Goal: Transaction & Acquisition: Purchase product/service

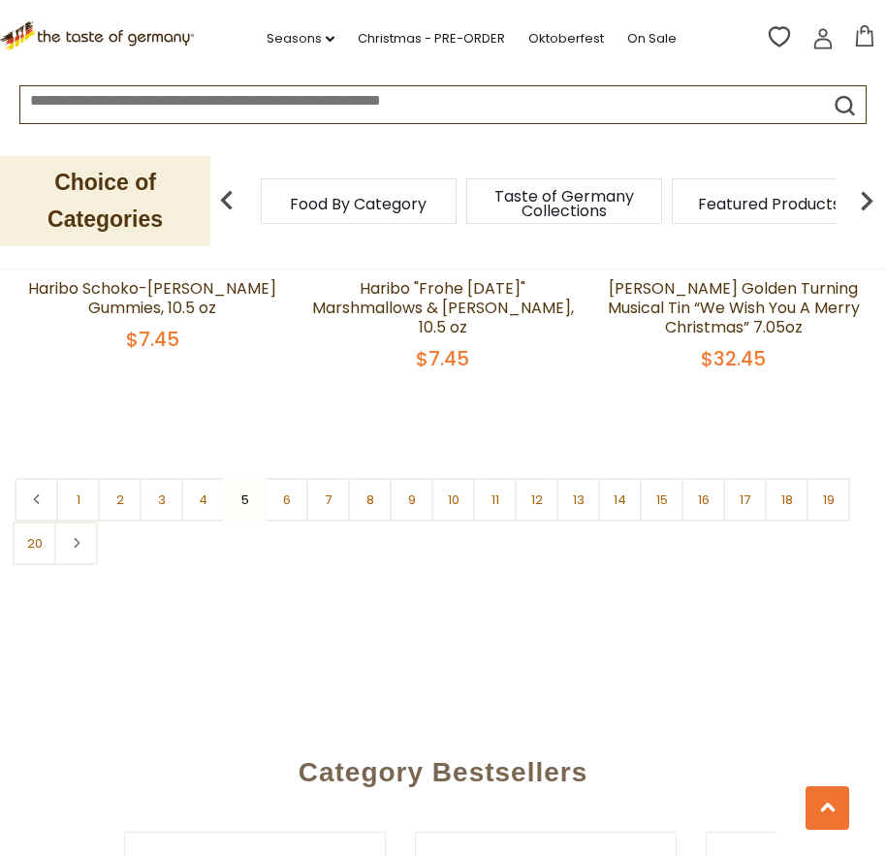
scroll to position [6046, 0]
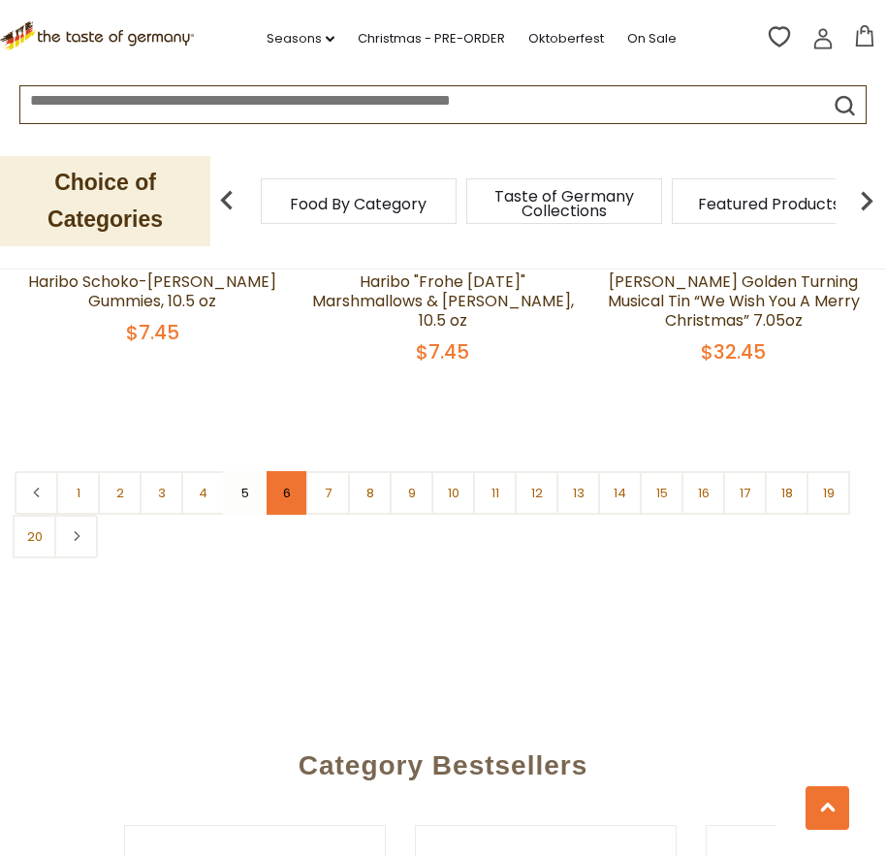
click at [284, 471] on link "6" at bounding box center [287, 493] width 44 height 44
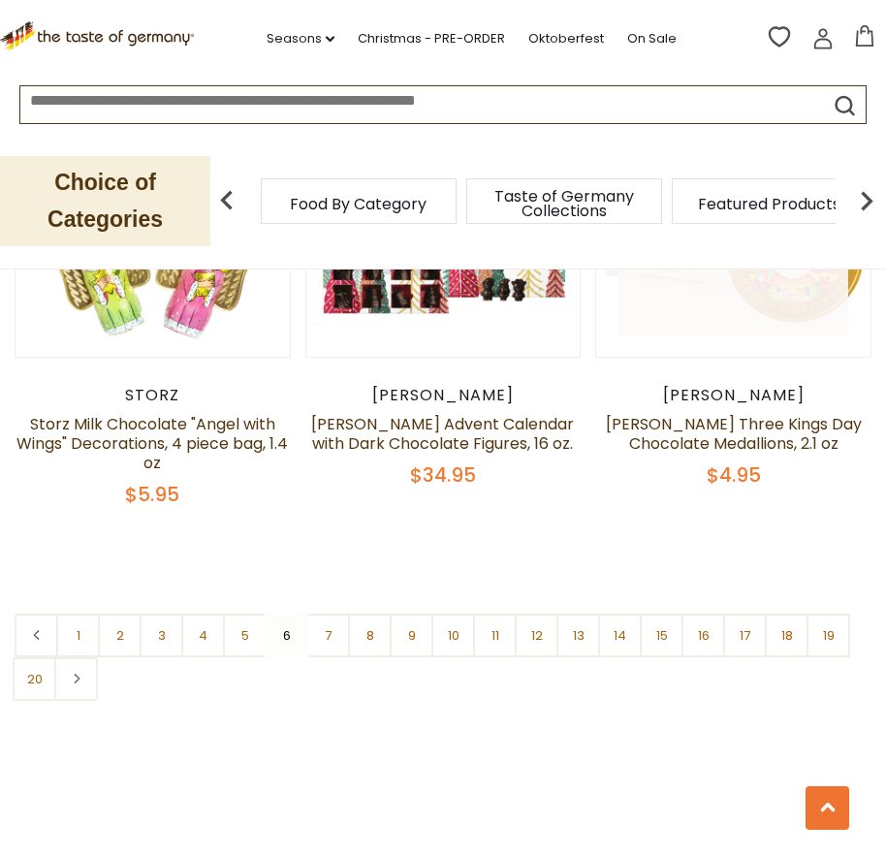
scroll to position [5949, 0]
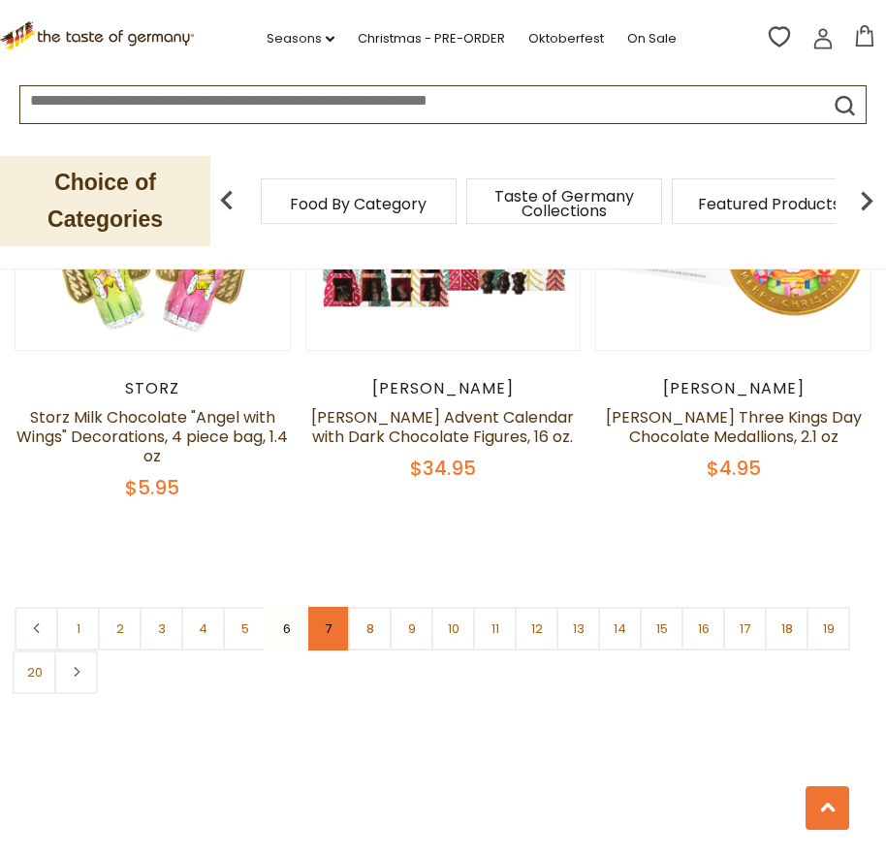
click at [334, 607] on link "7" at bounding box center [328, 629] width 44 height 44
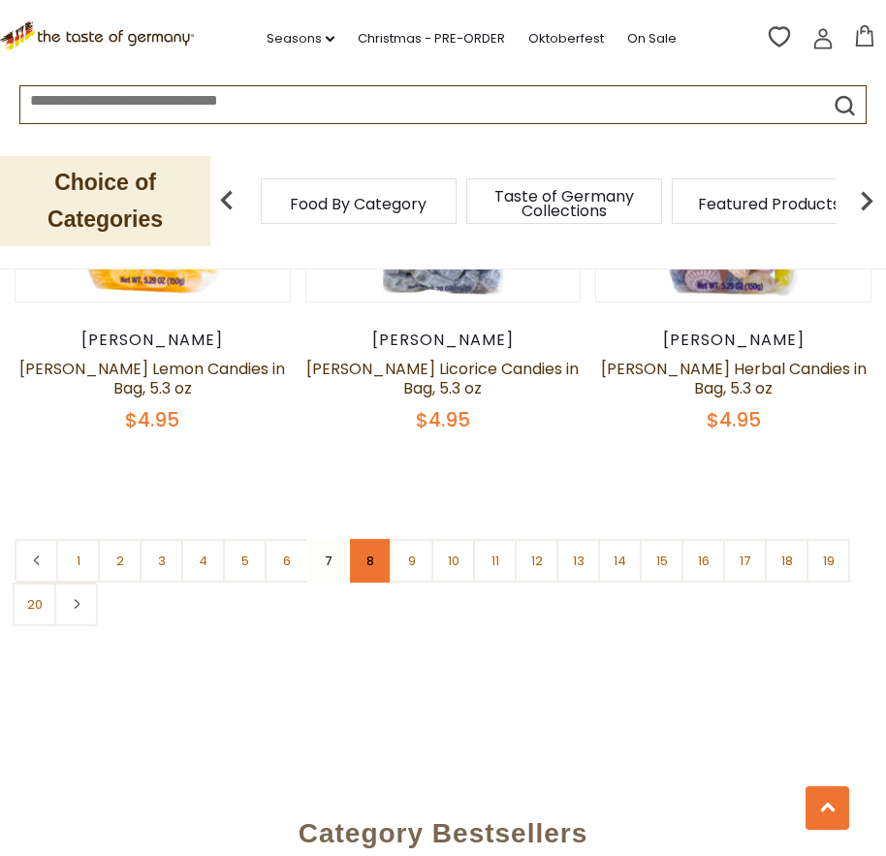
click at [373, 539] on link "8" at bounding box center [370, 561] width 44 height 44
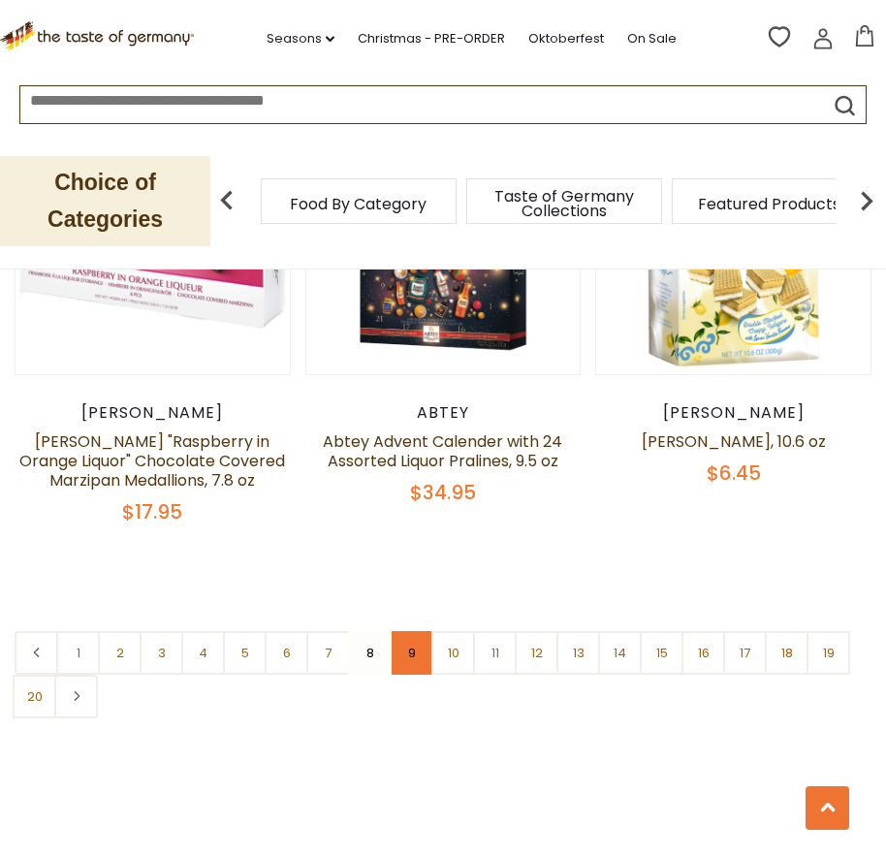
click at [419, 631] on link "9" at bounding box center [412, 653] width 44 height 44
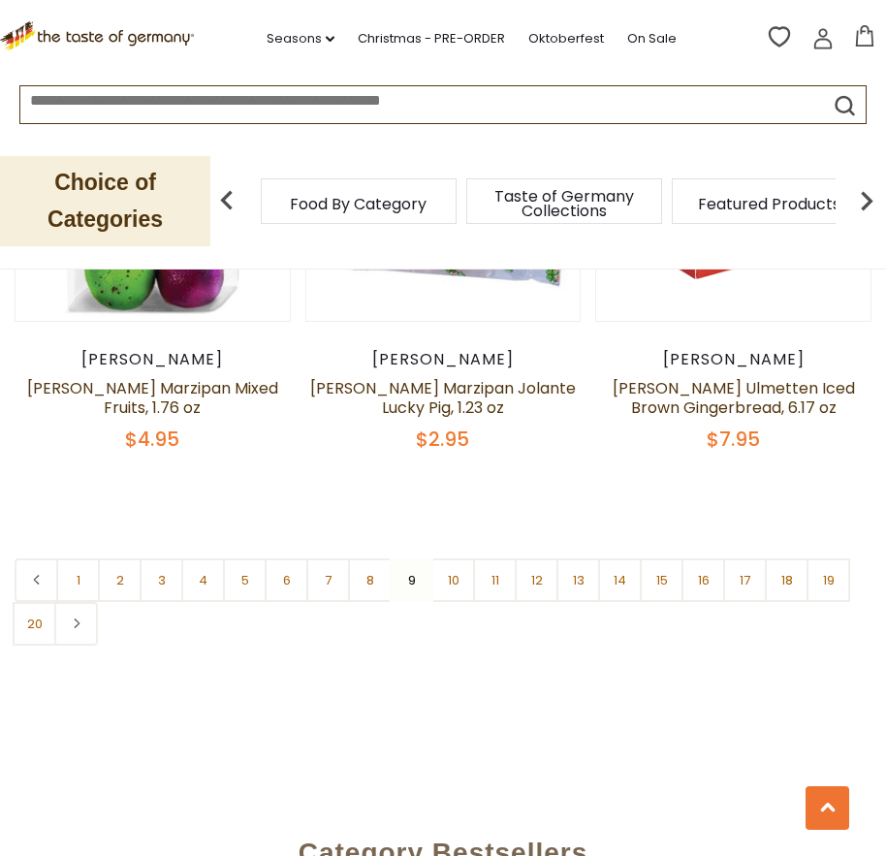
scroll to position [6143, 0]
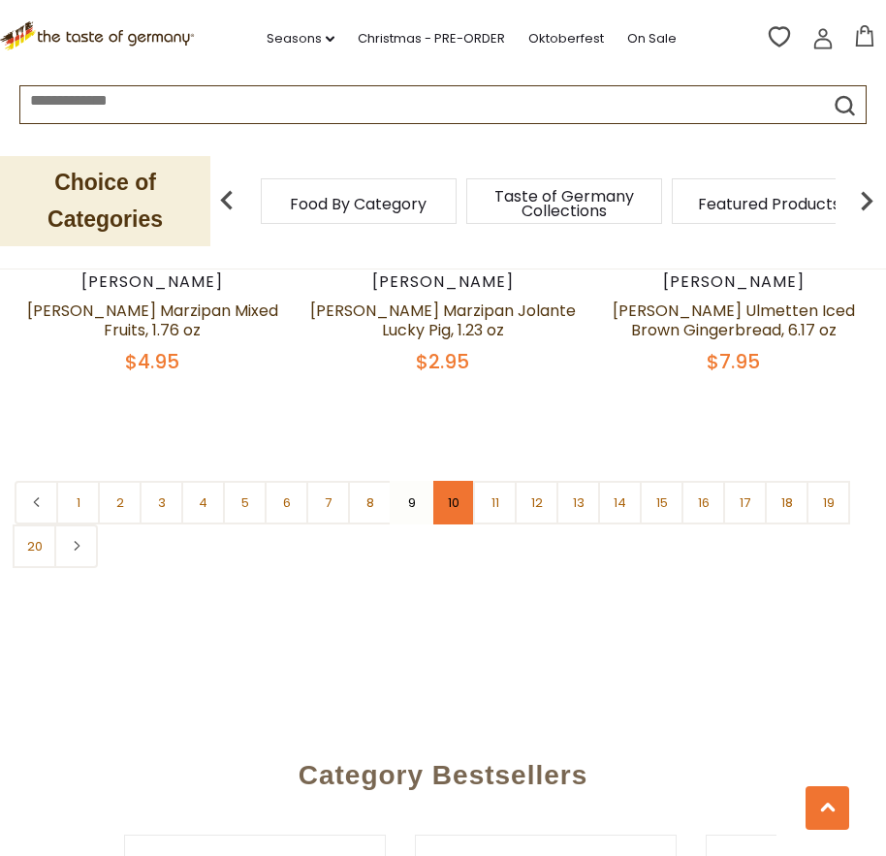
click at [457, 481] on link "10" at bounding box center [453, 503] width 44 height 44
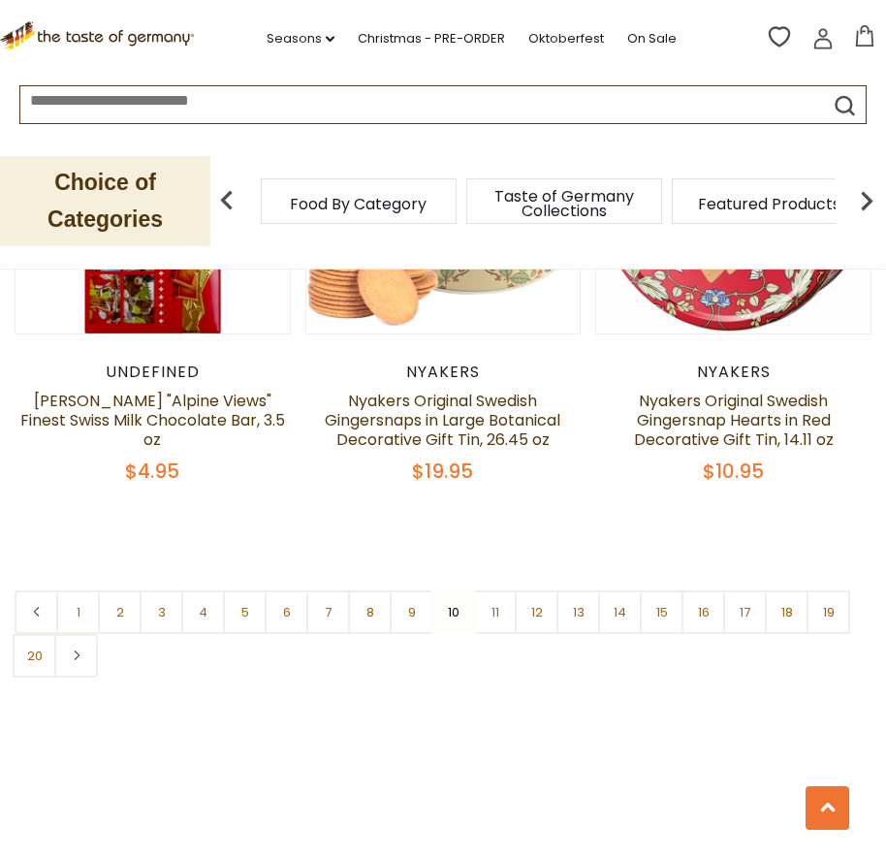
scroll to position [6046, 0]
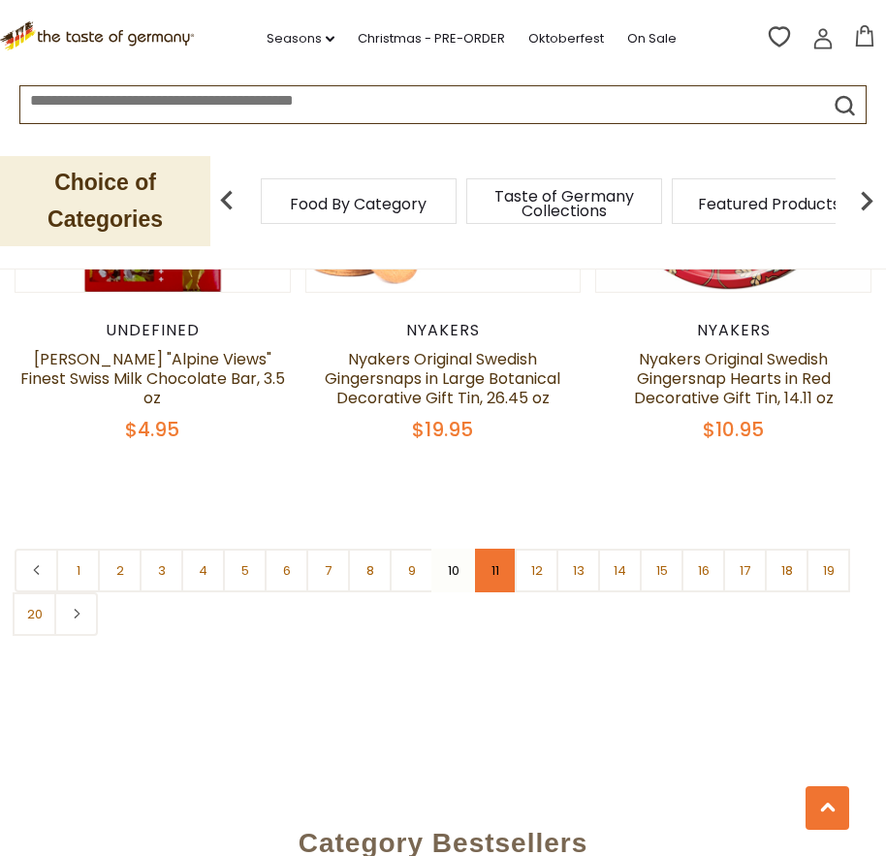
click at [503, 549] on link "11" at bounding box center [495, 571] width 44 height 44
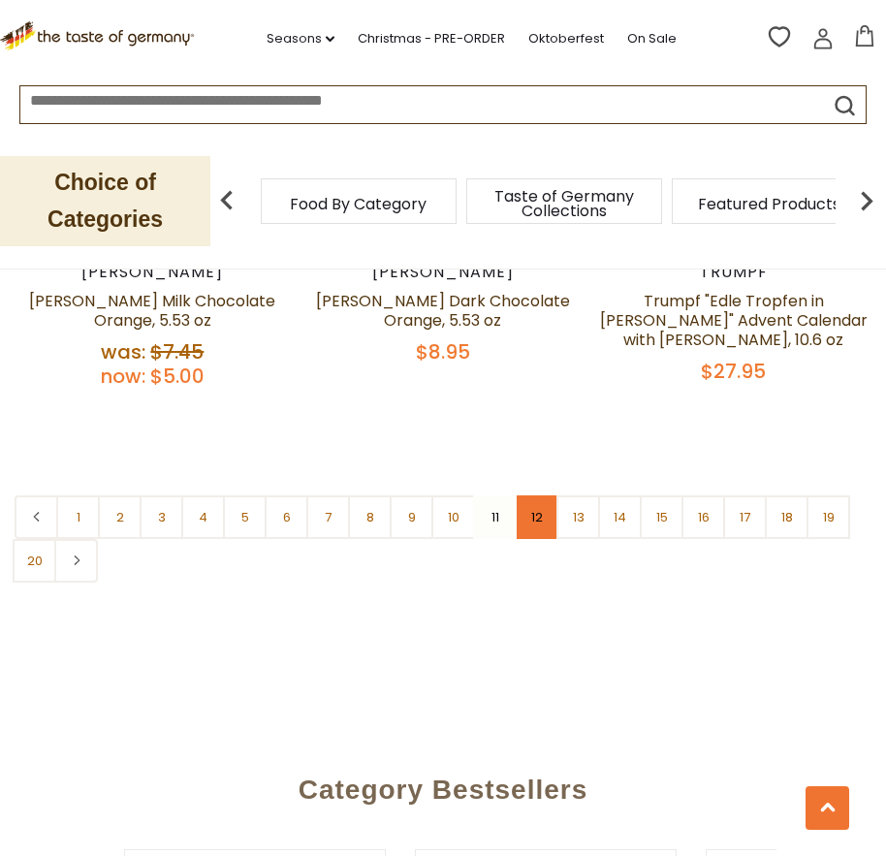
click at [534, 495] on link "12" at bounding box center [537, 517] width 44 height 44
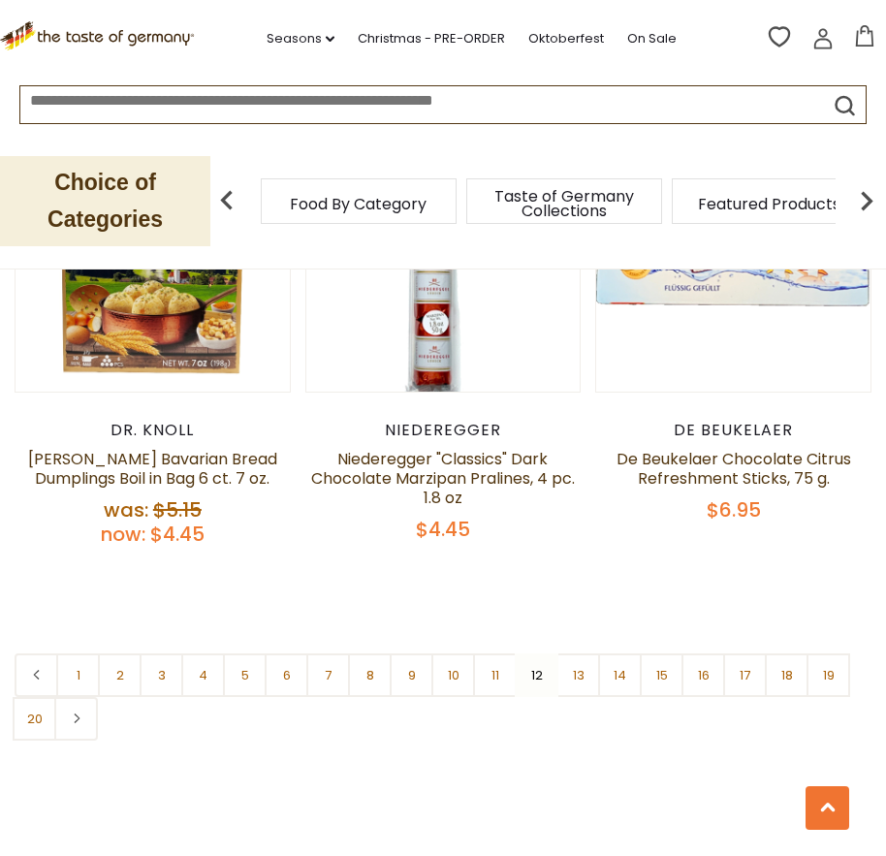
scroll to position [5914, 0]
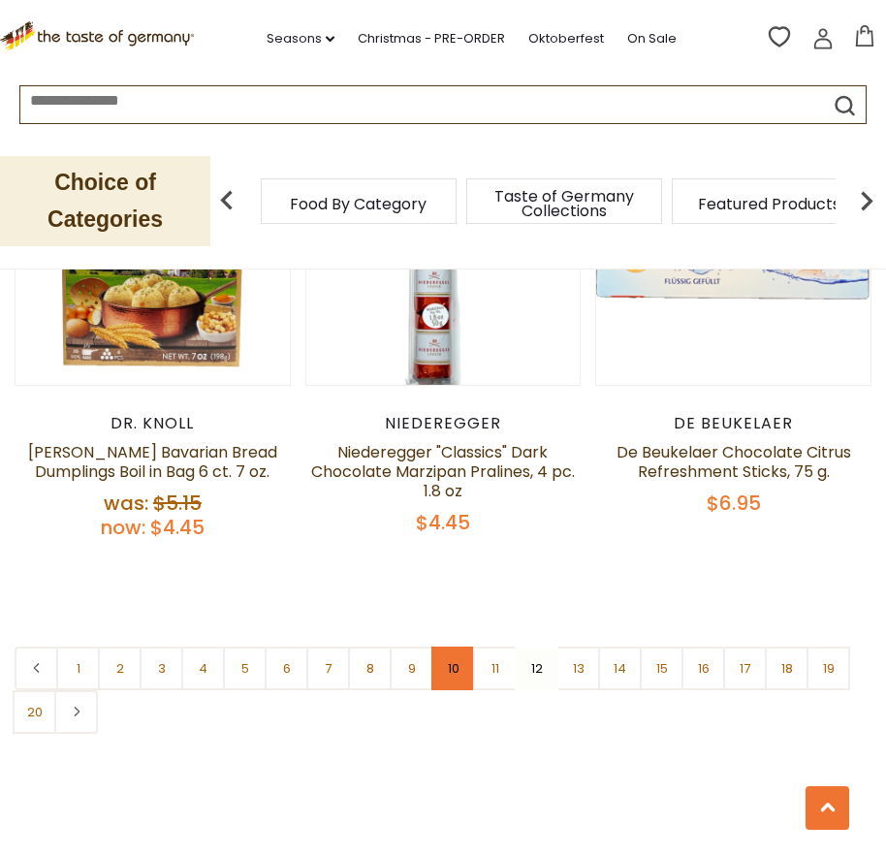
click at [459, 647] on link "10" at bounding box center [453, 669] width 44 height 44
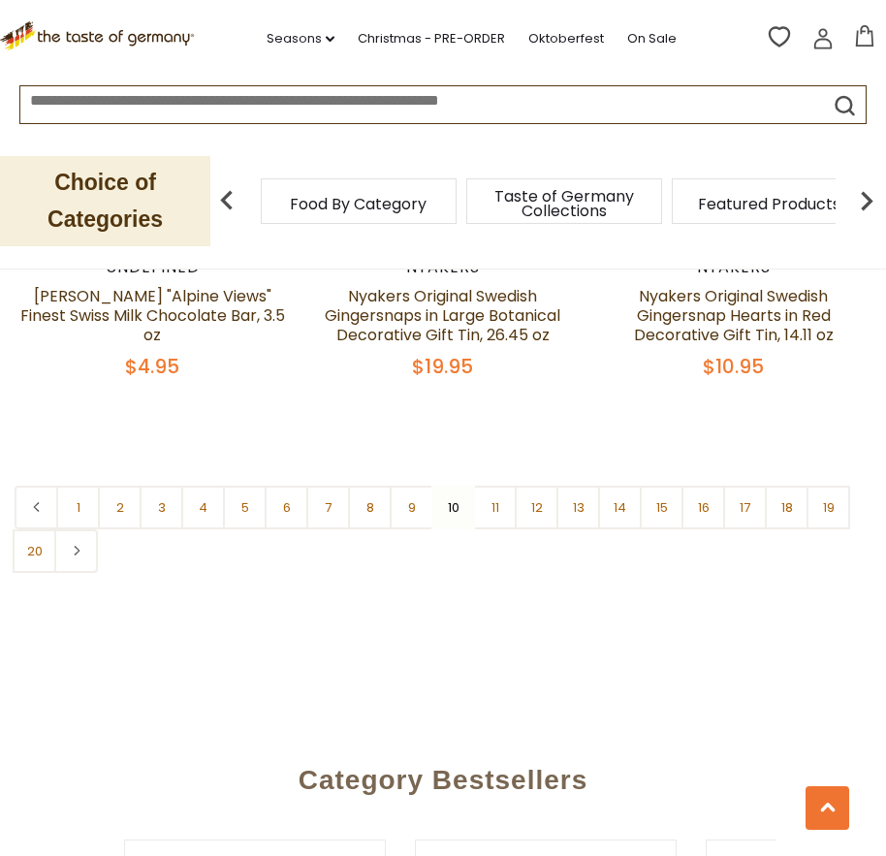
scroll to position [6143, 0]
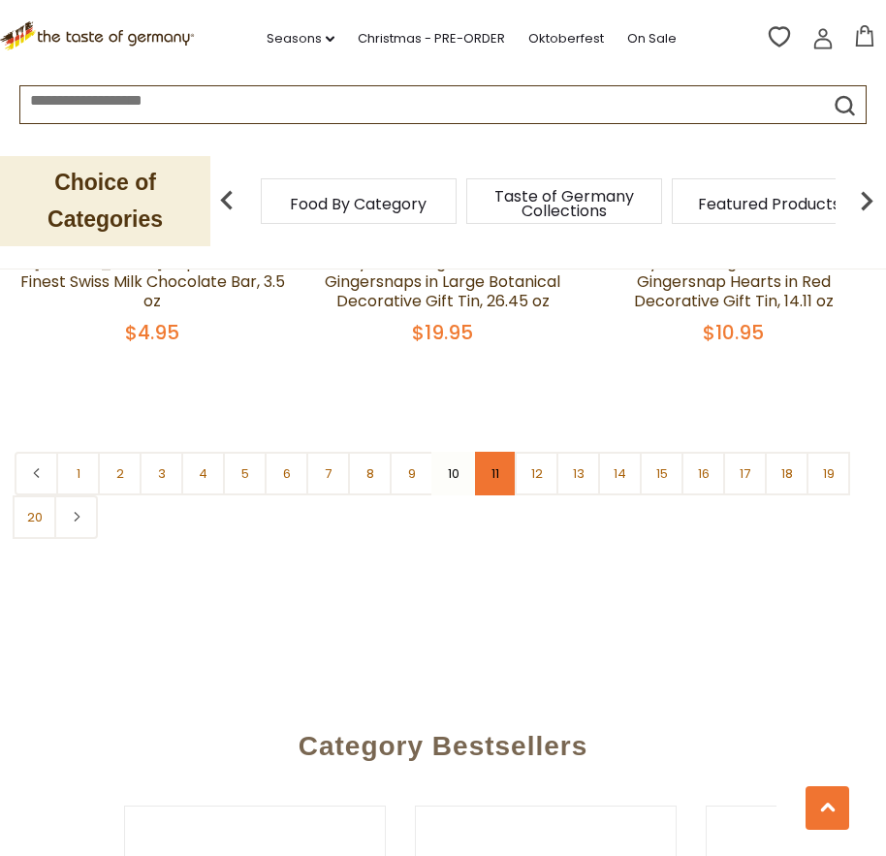
click at [502, 452] on link "11" at bounding box center [495, 474] width 44 height 44
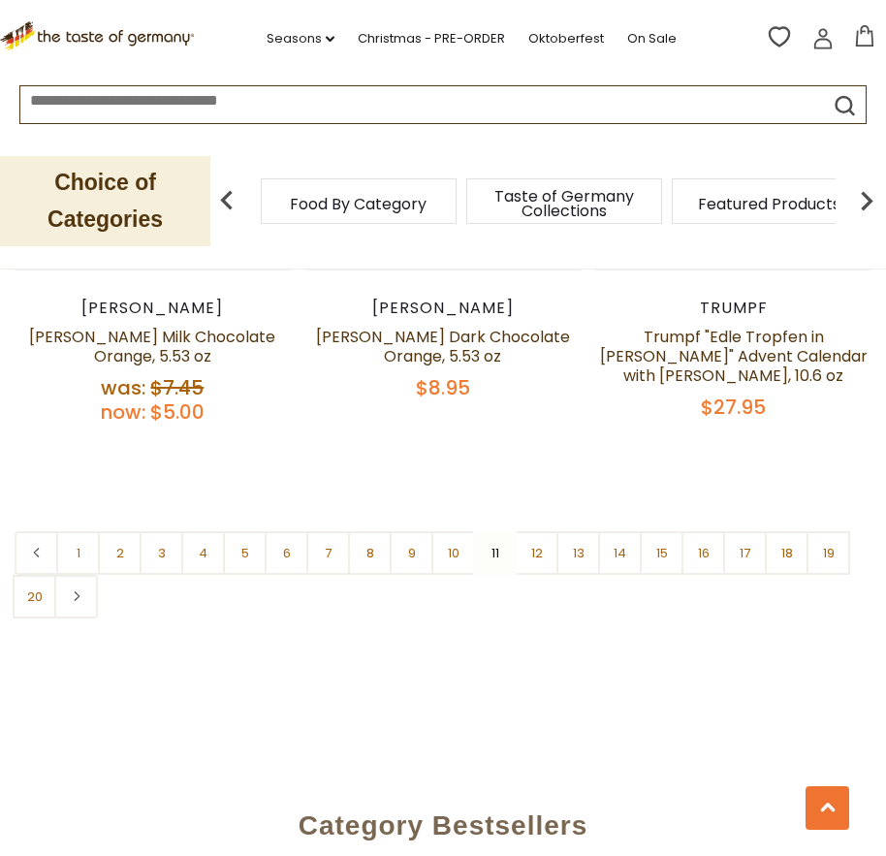
scroll to position [6046, 0]
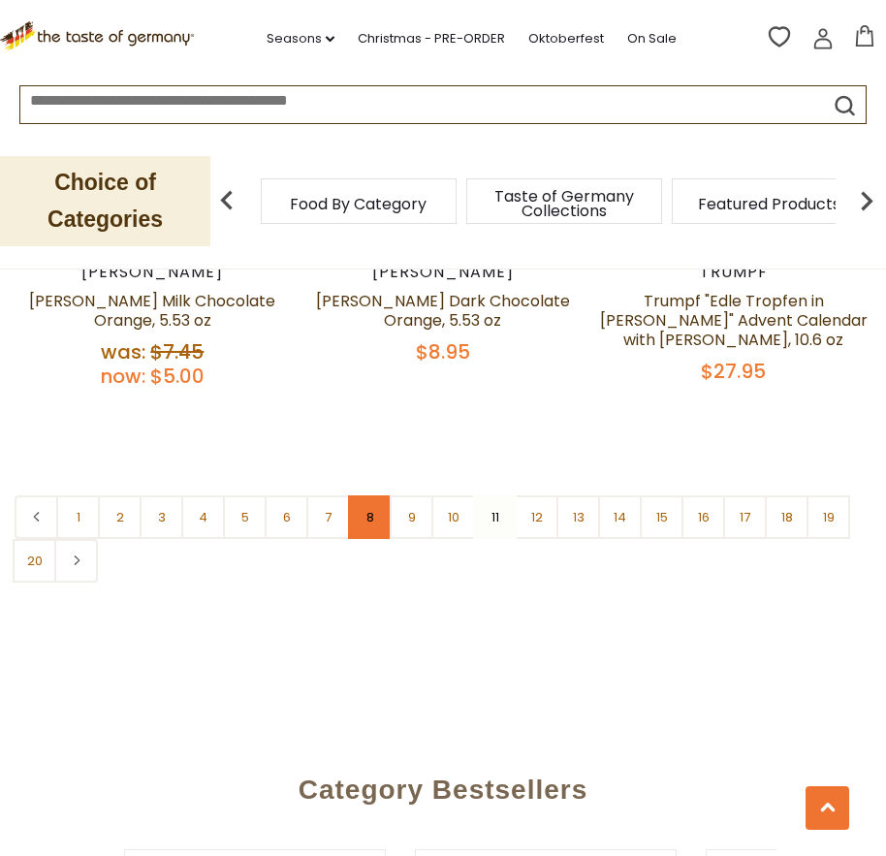
click at [368, 510] on link "8" at bounding box center [370, 517] width 44 height 44
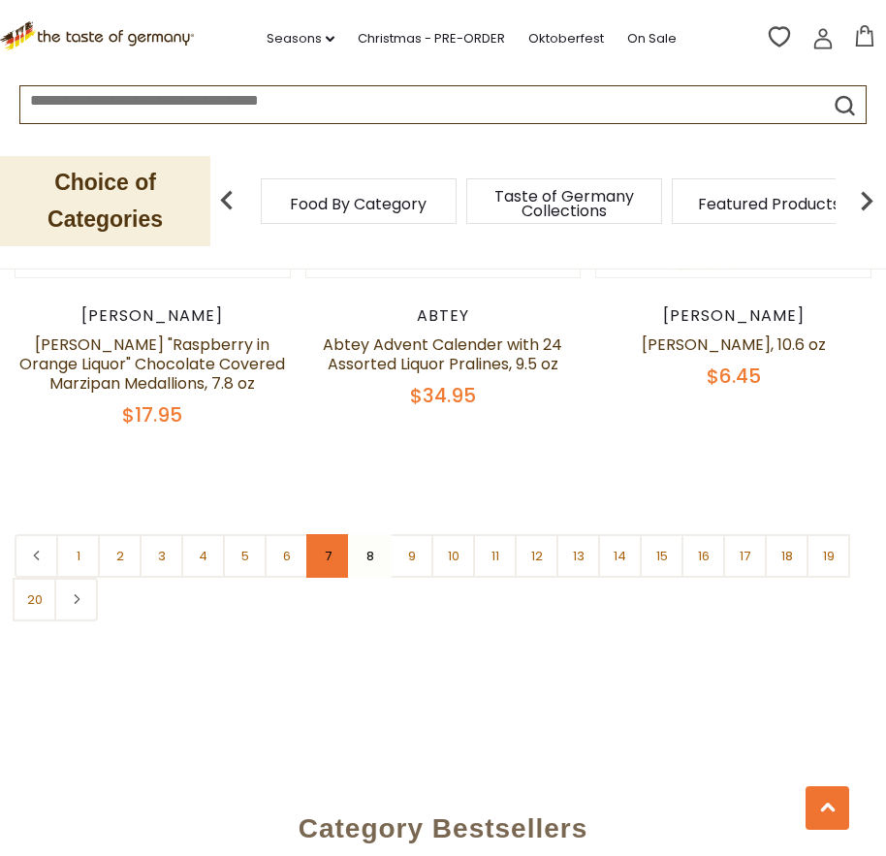
click at [331, 534] on link "7" at bounding box center [328, 556] width 44 height 44
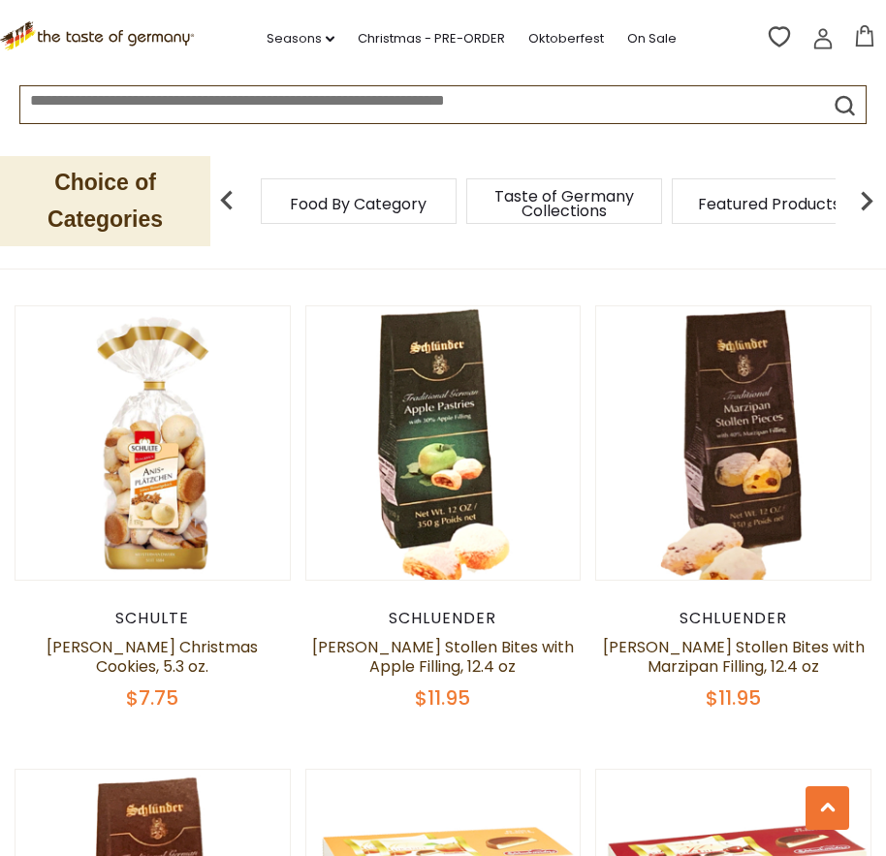
scroll to position [908, 0]
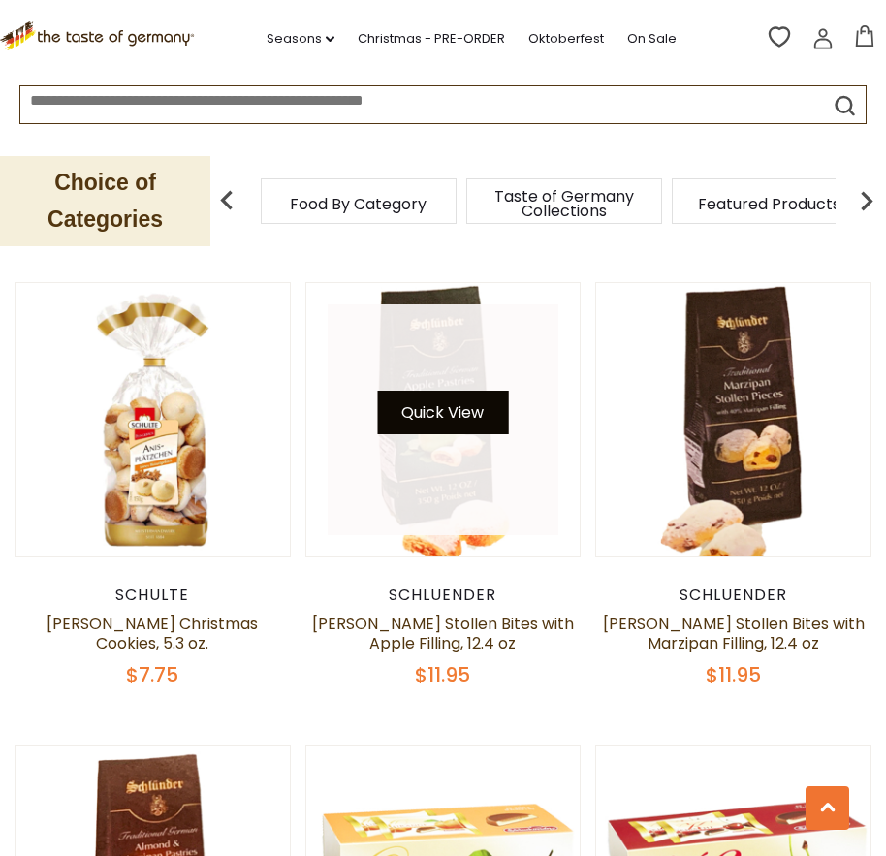
click at [432, 411] on button "Quick View" at bounding box center [442, 413] width 131 height 44
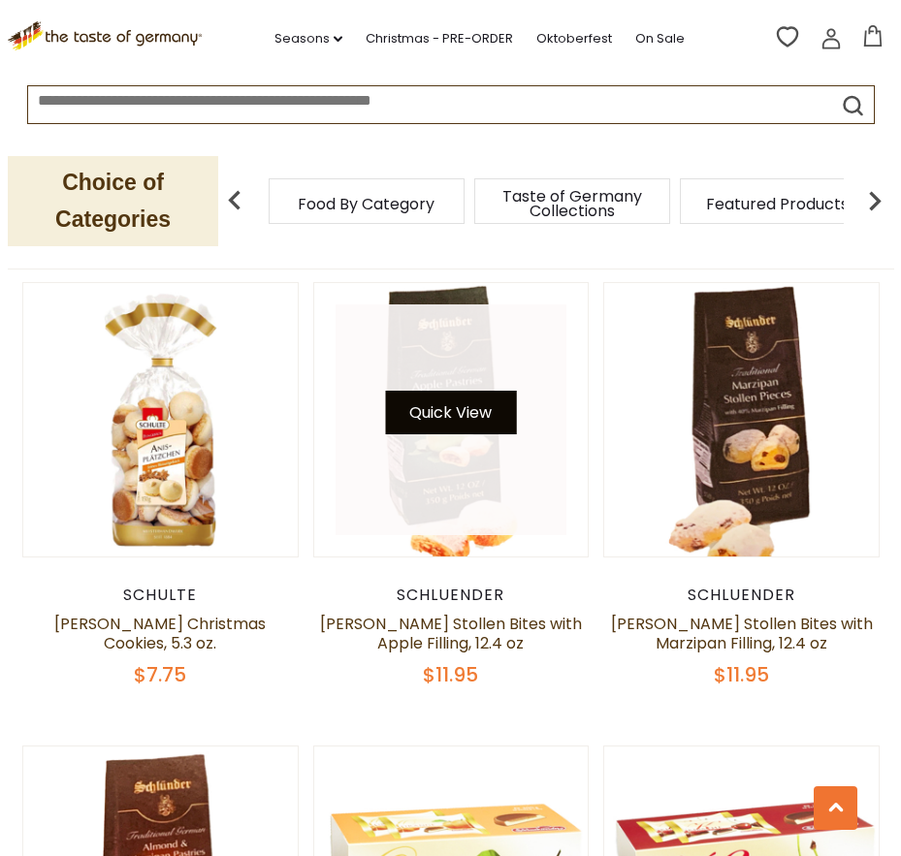
scroll to position [911, 0]
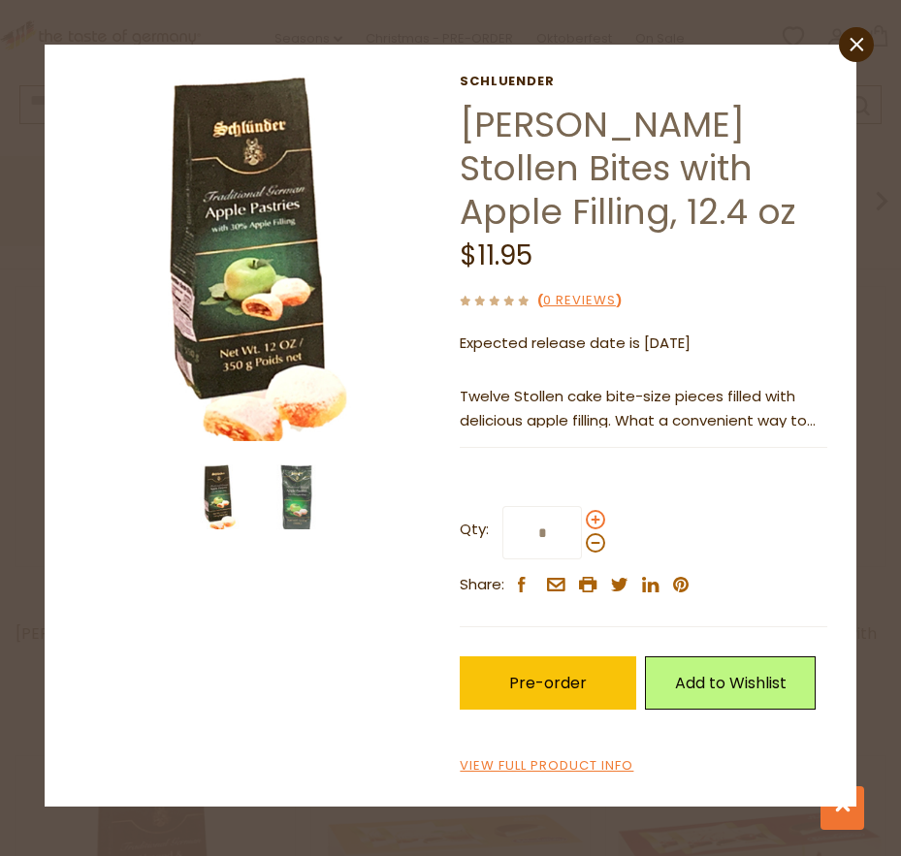
click at [593, 521] on span at bounding box center [595, 519] width 19 height 19
click at [582, 521] on input "*" at bounding box center [542, 532] width 80 height 53
type input "*"
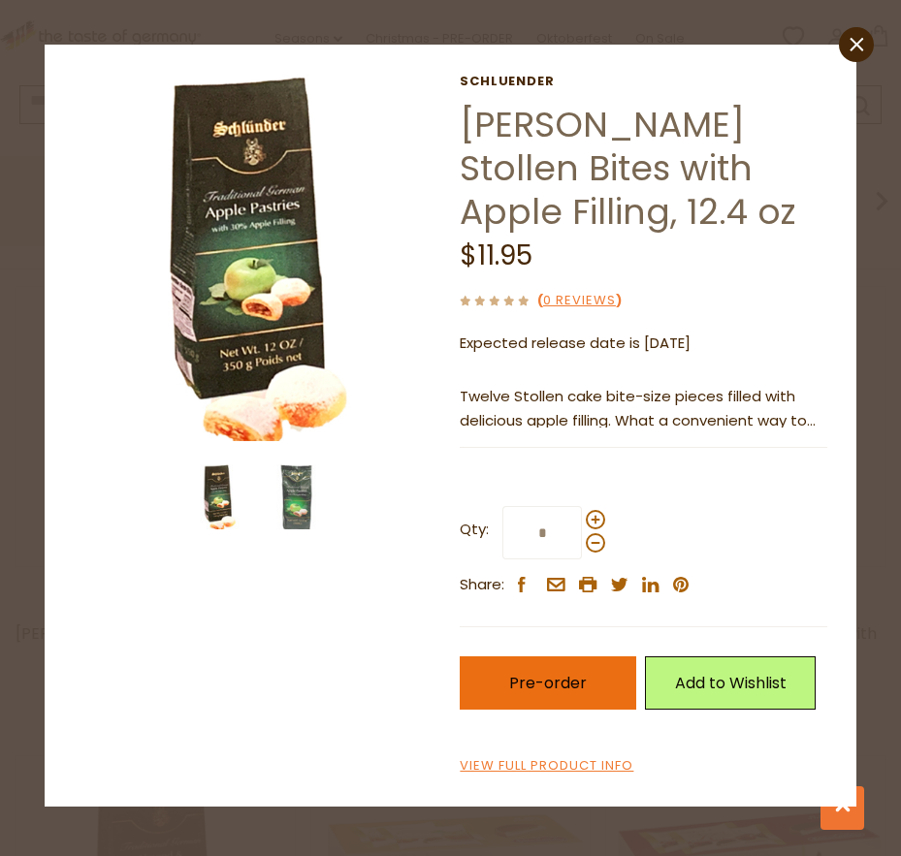
click at [532, 687] on span "Pre-order" at bounding box center [548, 683] width 78 height 22
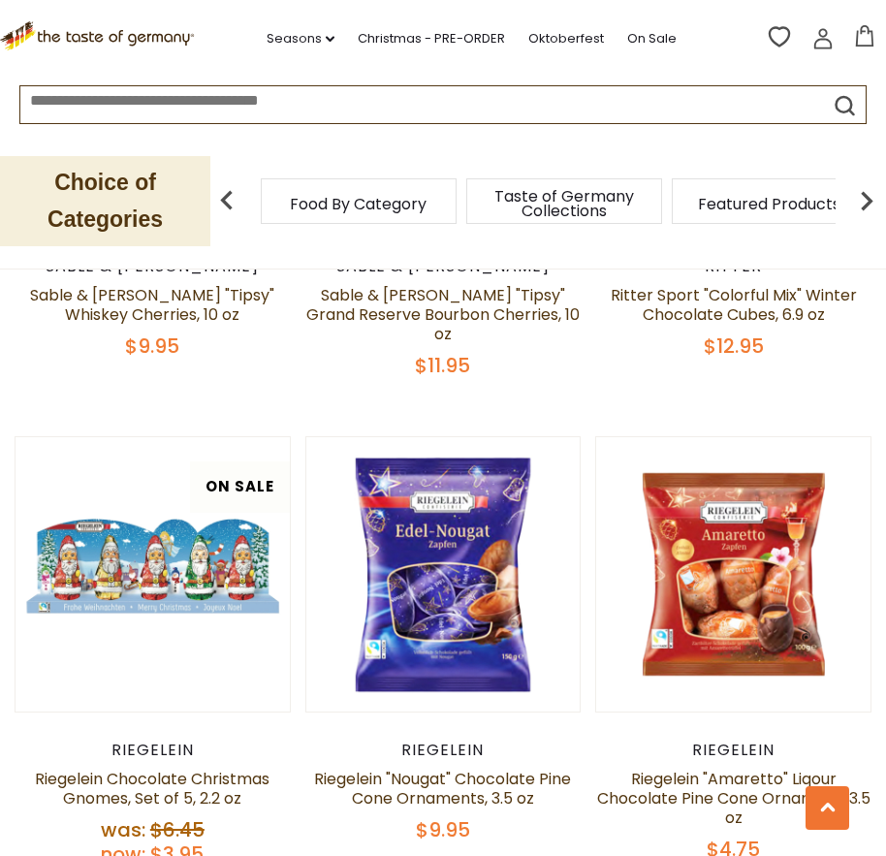
scroll to position [0, 0]
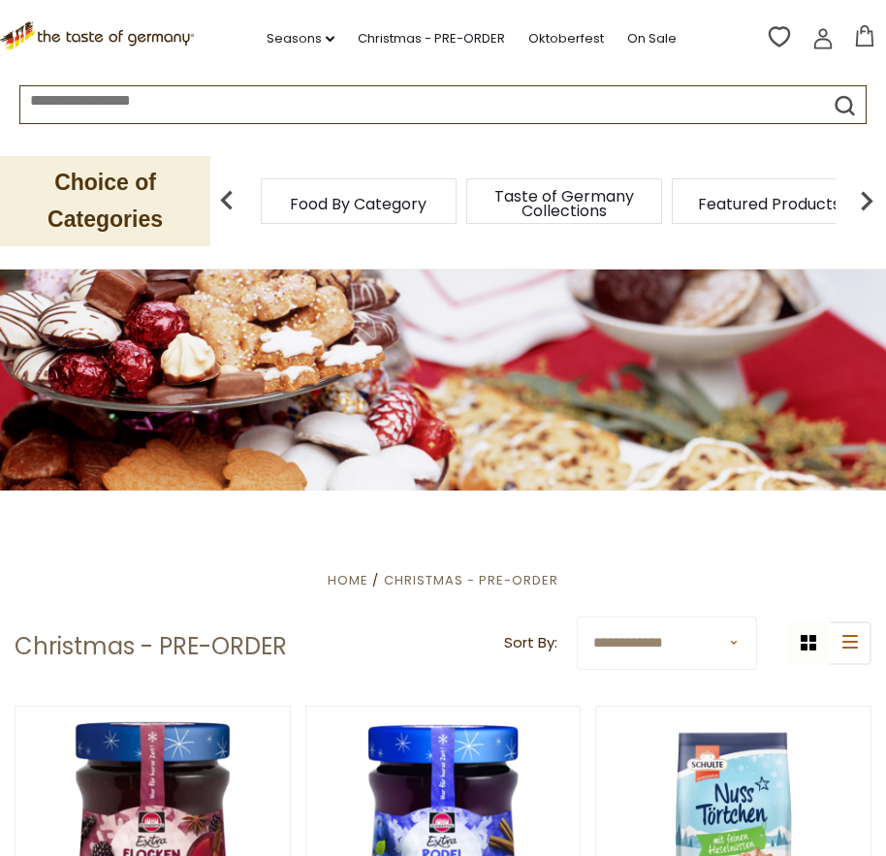
click at [866, 44] on icon at bounding box center [864, 35] width 21 height 21
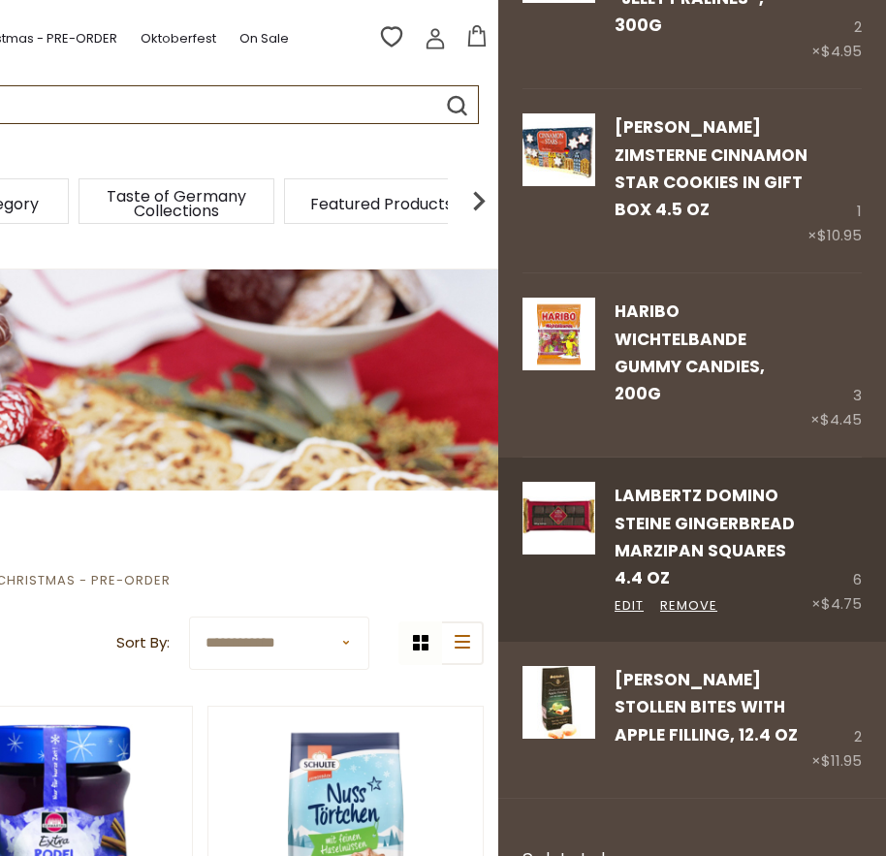
scroll to position [314, 0]
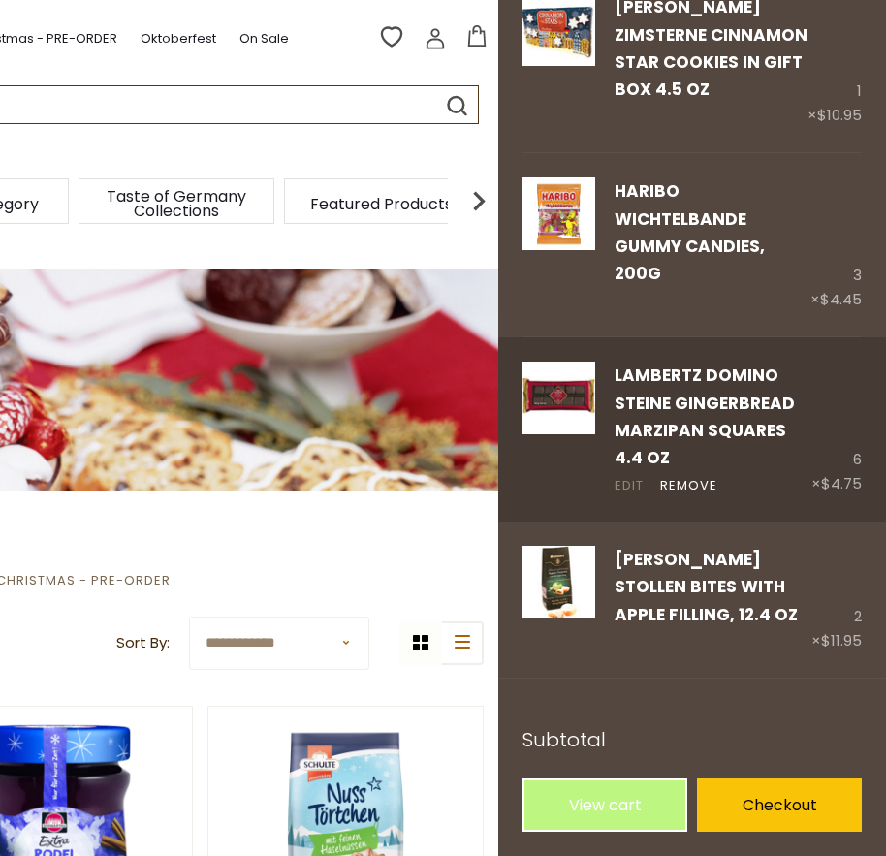
click at [633, 486] on link "Edit" at bounding box center [629, 486] width 29 height 20
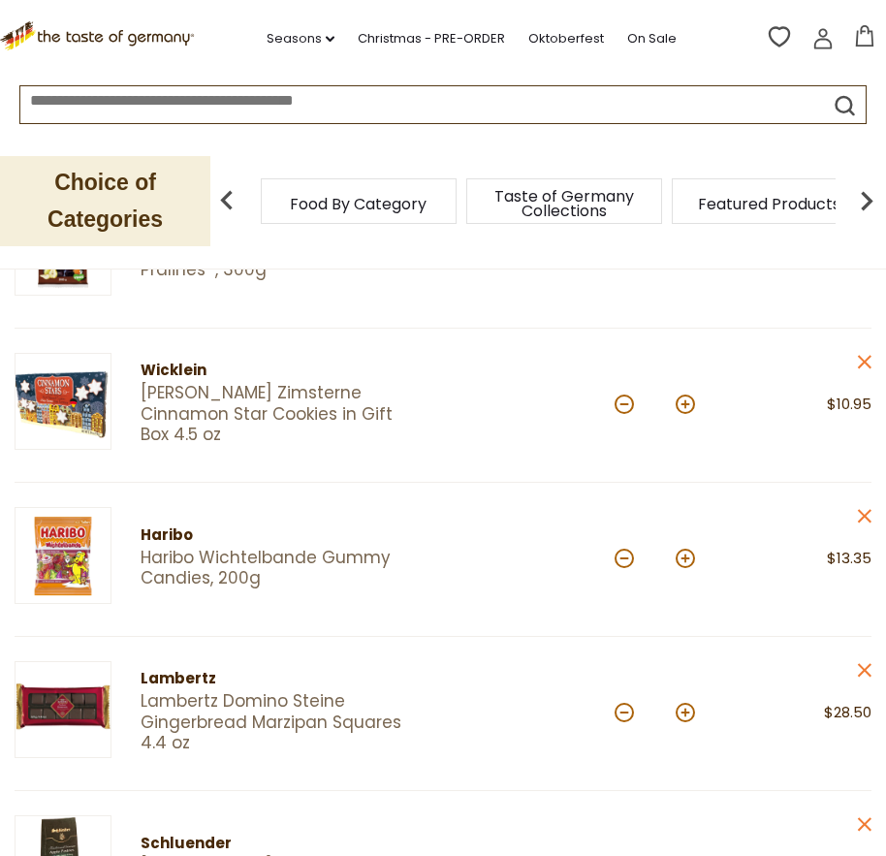
scroll to position [388, 0]
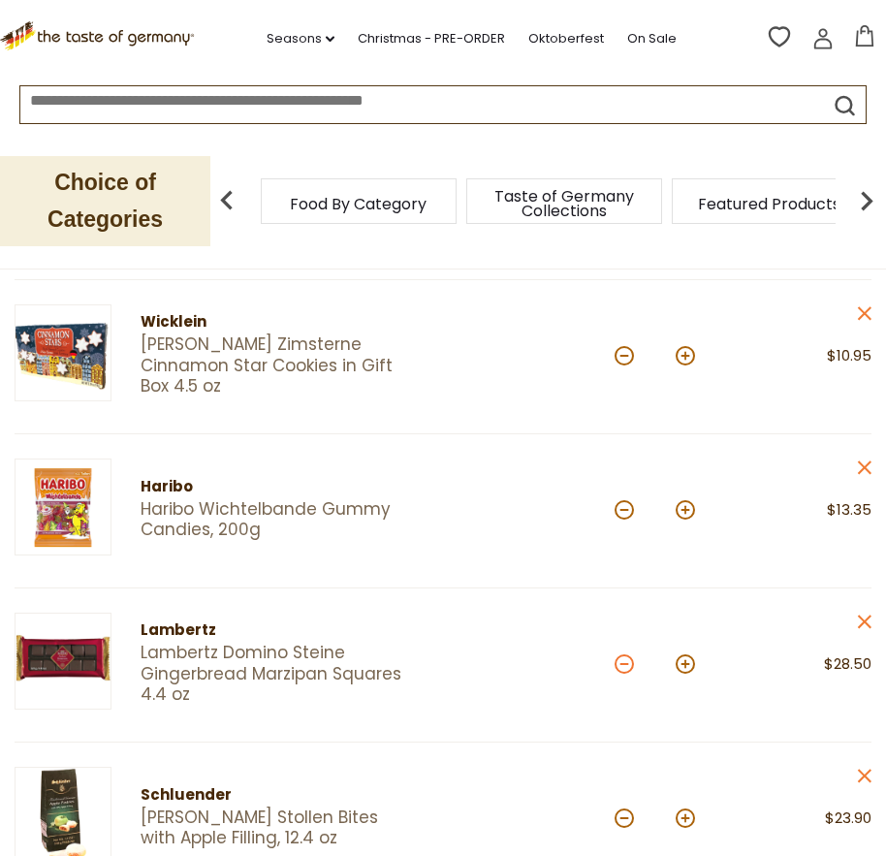
click at [621, 667] on button at bounding box center [624, 663] width 19 height 19
type input "*"
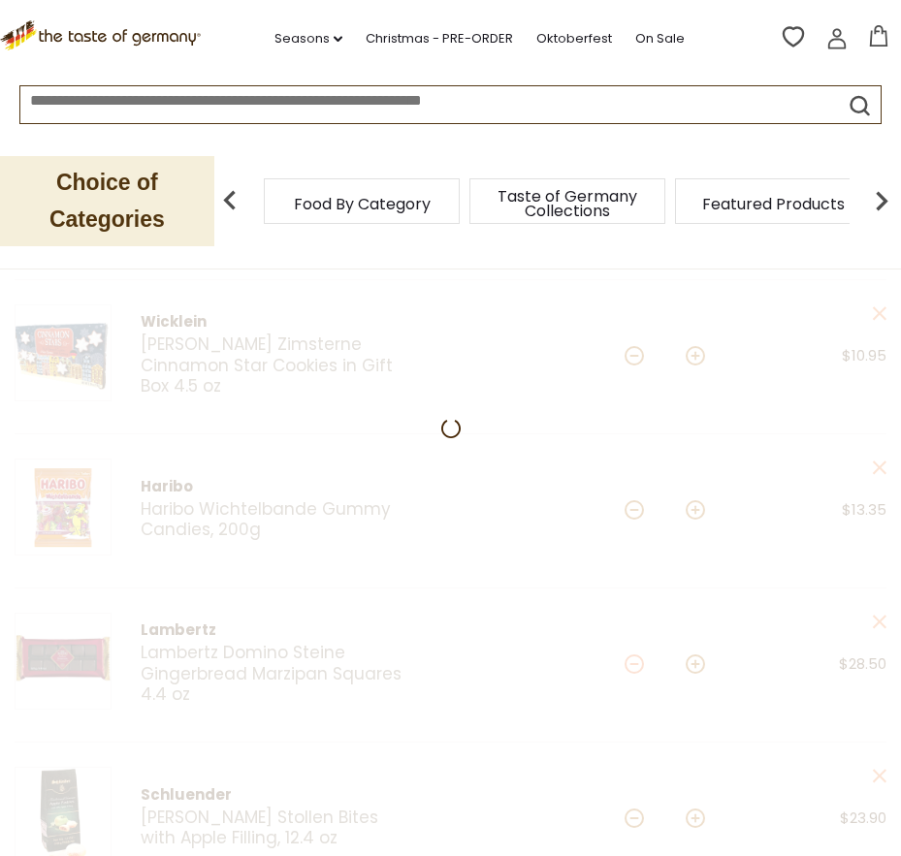
click at [625, 667] on div at bounding box center [450, 825] width 901 height 1645
click at [635, 666] on div at bounding box center [450, 825] width 901 height 1645
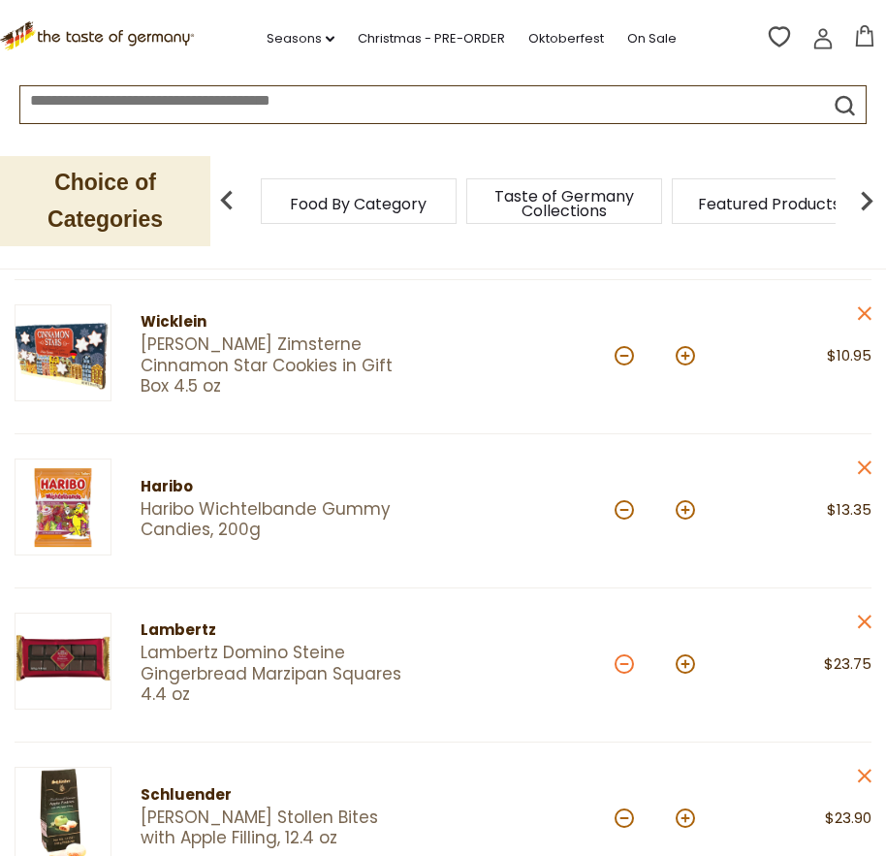
click at [624, 664] on button at bounding box center [624, 663] width 19 height 19
type input "*"
click at [624, 668] on button at bounding box center [624, 663] width 19 height 19
type input "*"
click at [681, 351] on button at bounding box center [685, 355] width 19 height 19
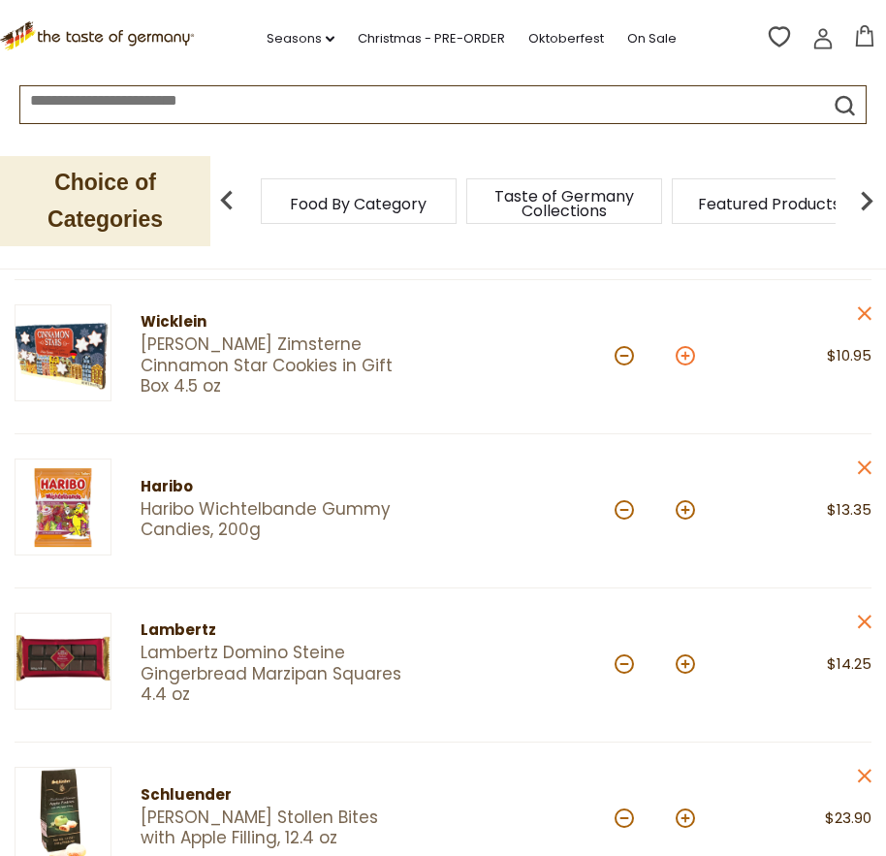
type input "*"
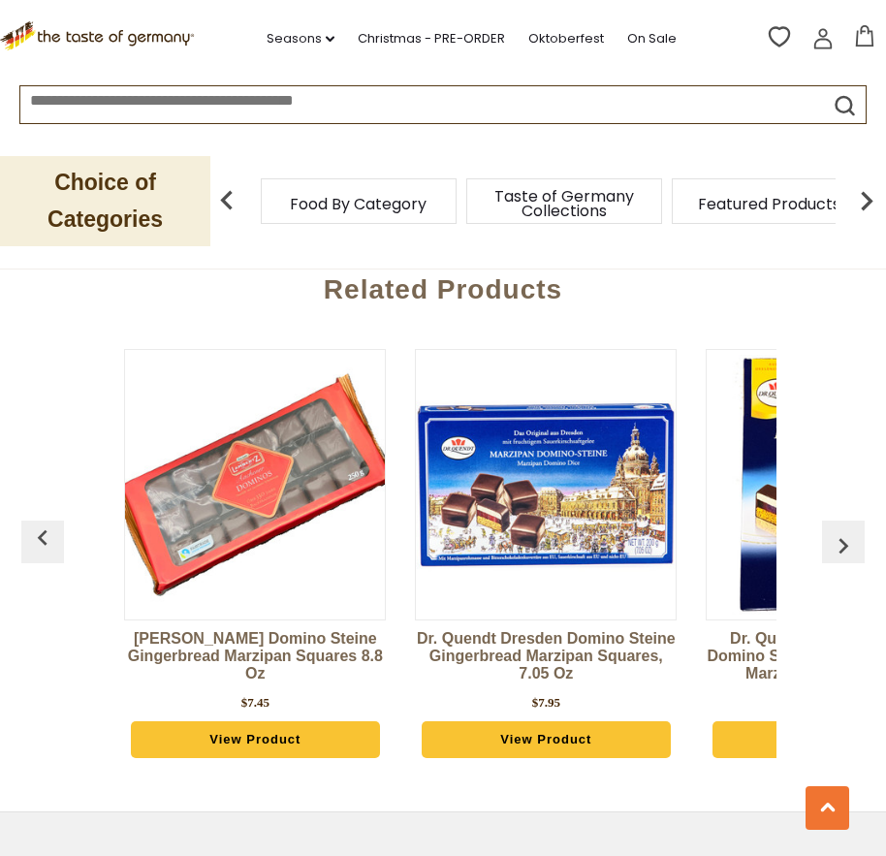
scroll to position [1745, 0]
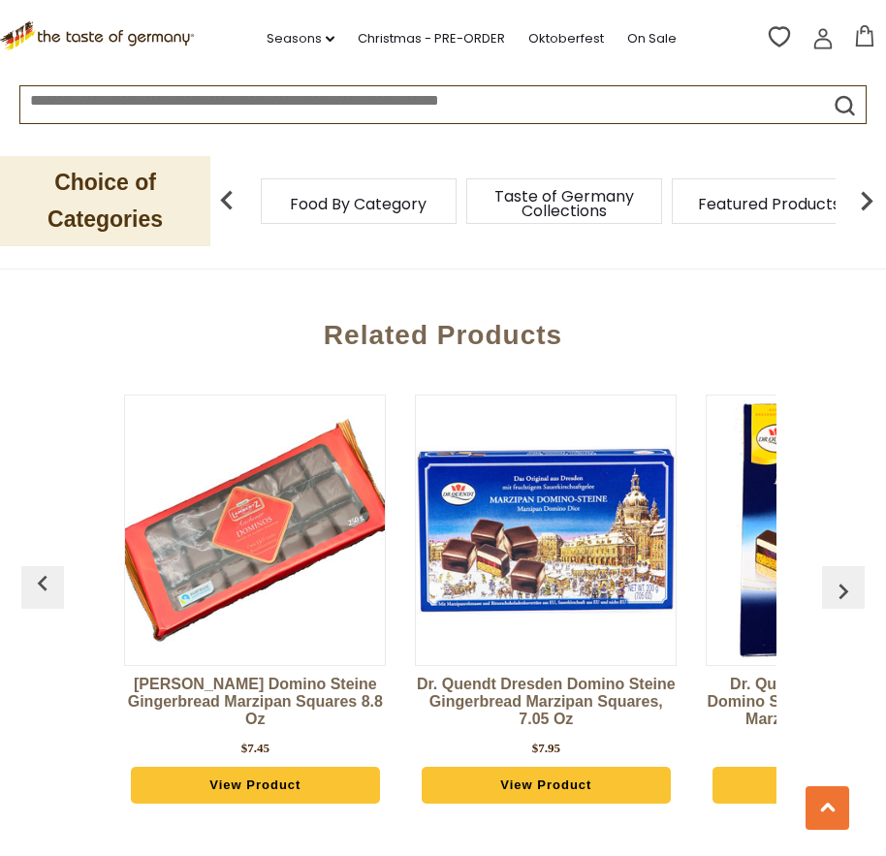
click at [844, 571] on button "button" at bounding box center [843, 587] width 43 height 43
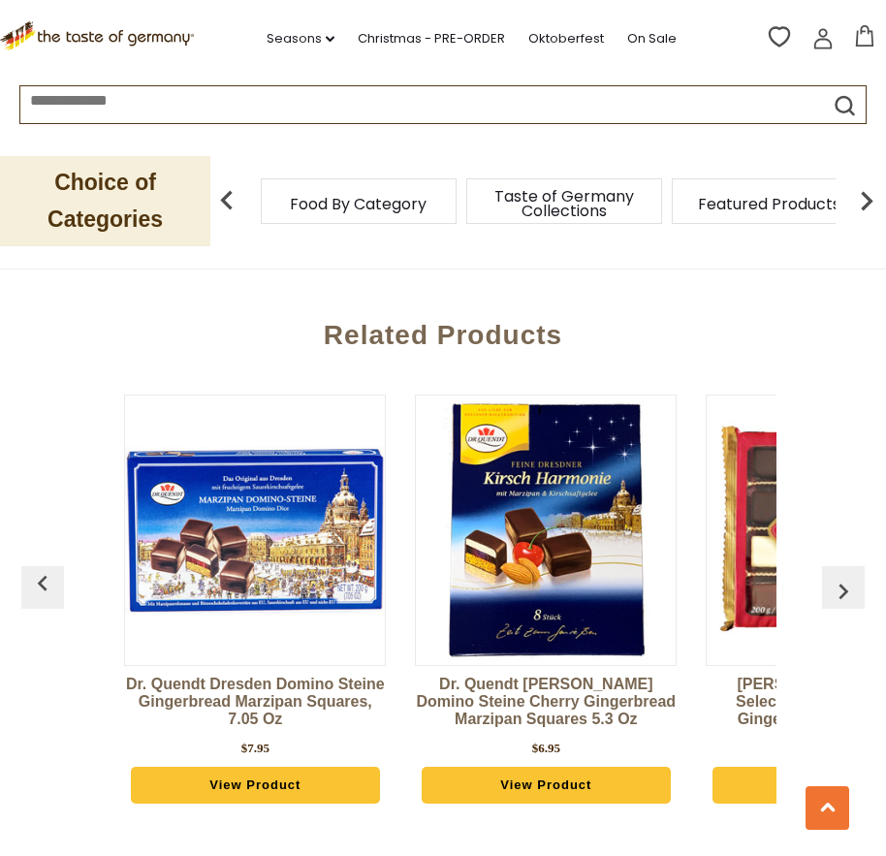
click at [844, 585] on img "button" at bounding box center [843, 591] width 31 height 31
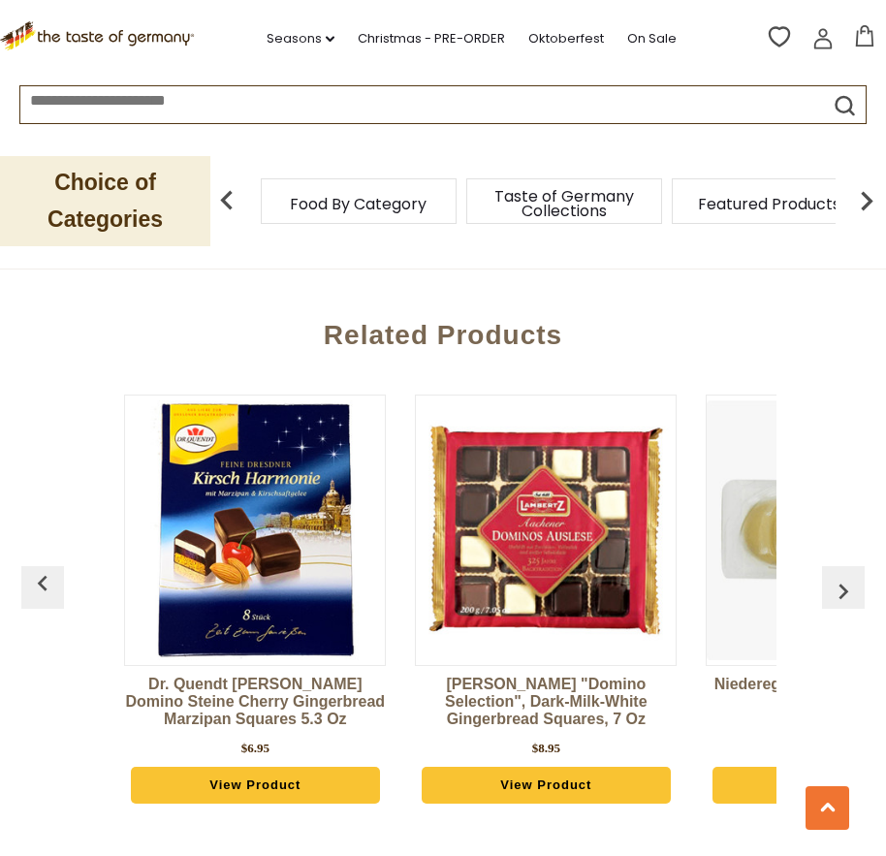
click at [844, 585] on img "button" at bounding box center [843, 591] width 31 height 31
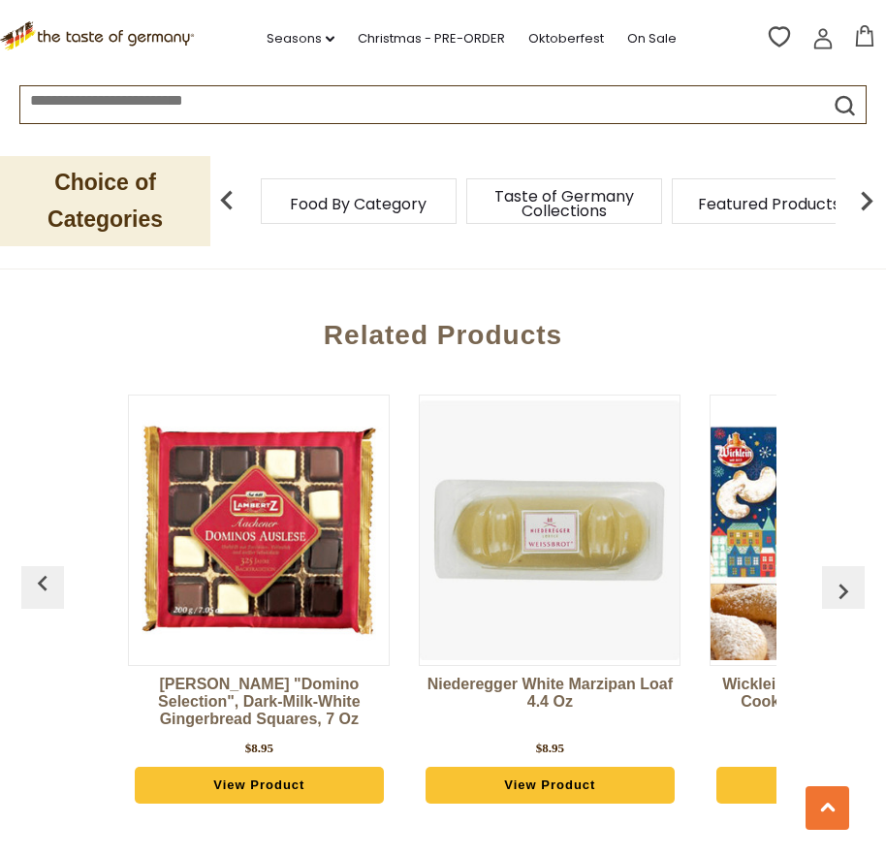
scroll to position [0, 873]
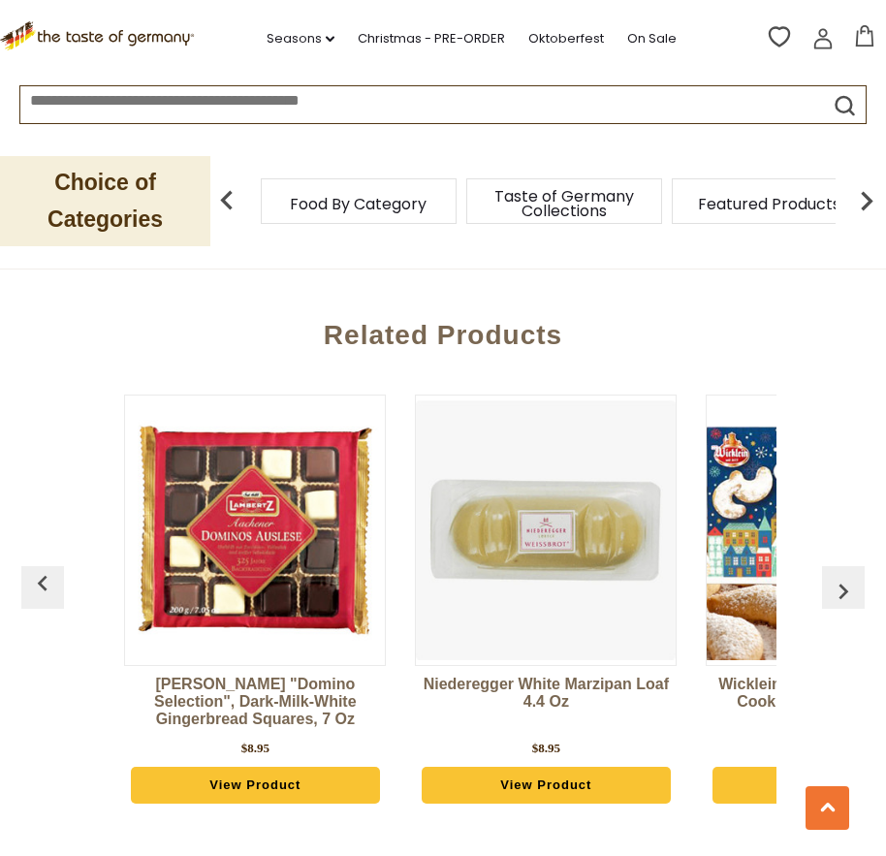
click at [844, 585] on img "button" at bounding box center [843, 591] width 31 height 31
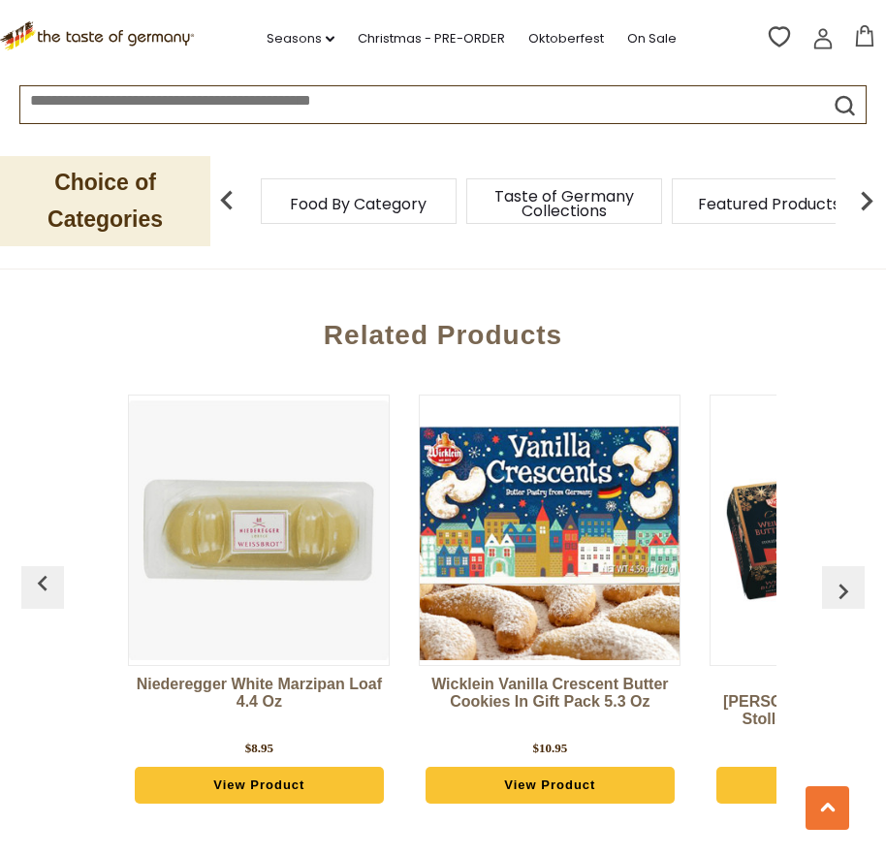
scroll to position [0, 1163]
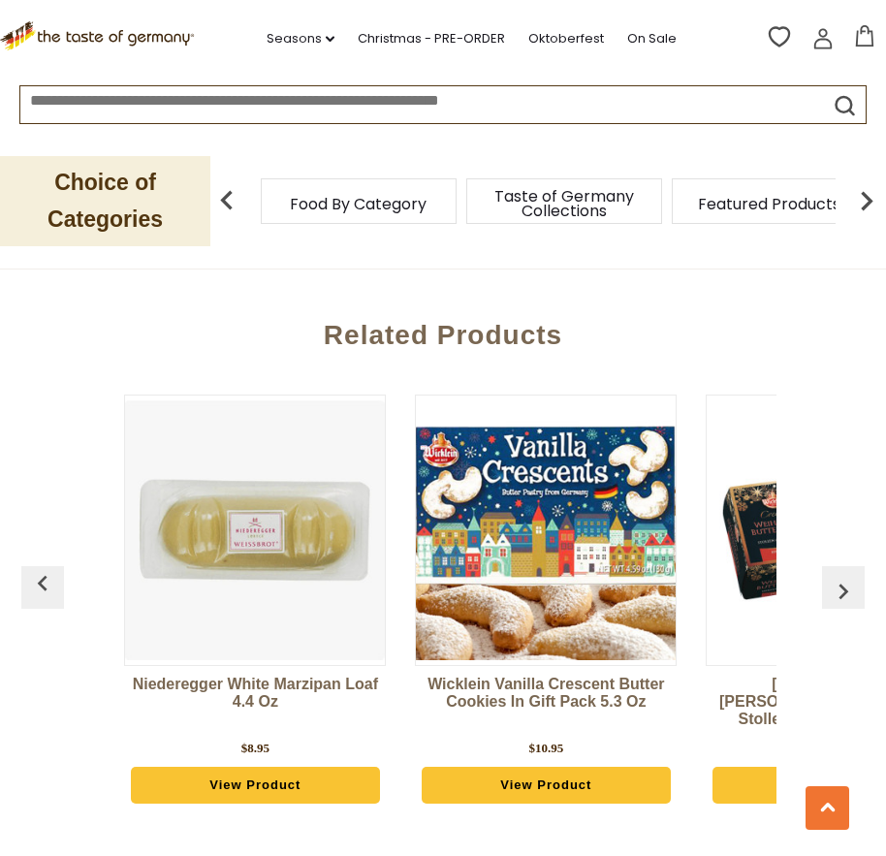
click at [840, 592] on img "button" at bounding box center [843, 591] width 31 height 31
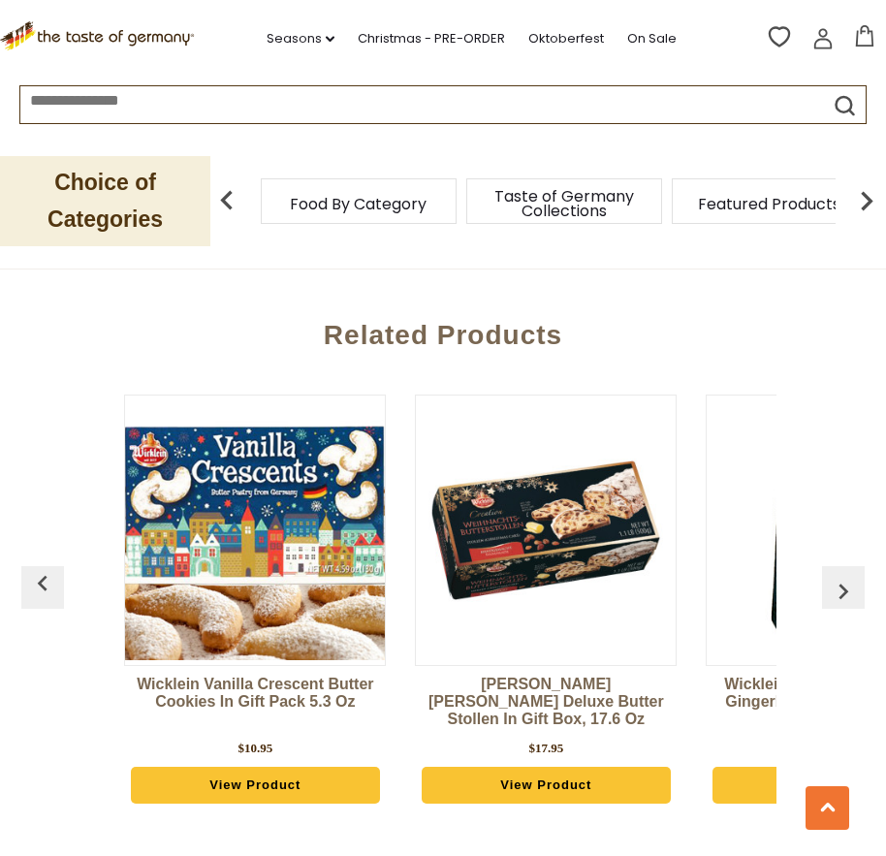
click at [840, 592] on img "button" at bounding box center [843, 591] width 31 height 31
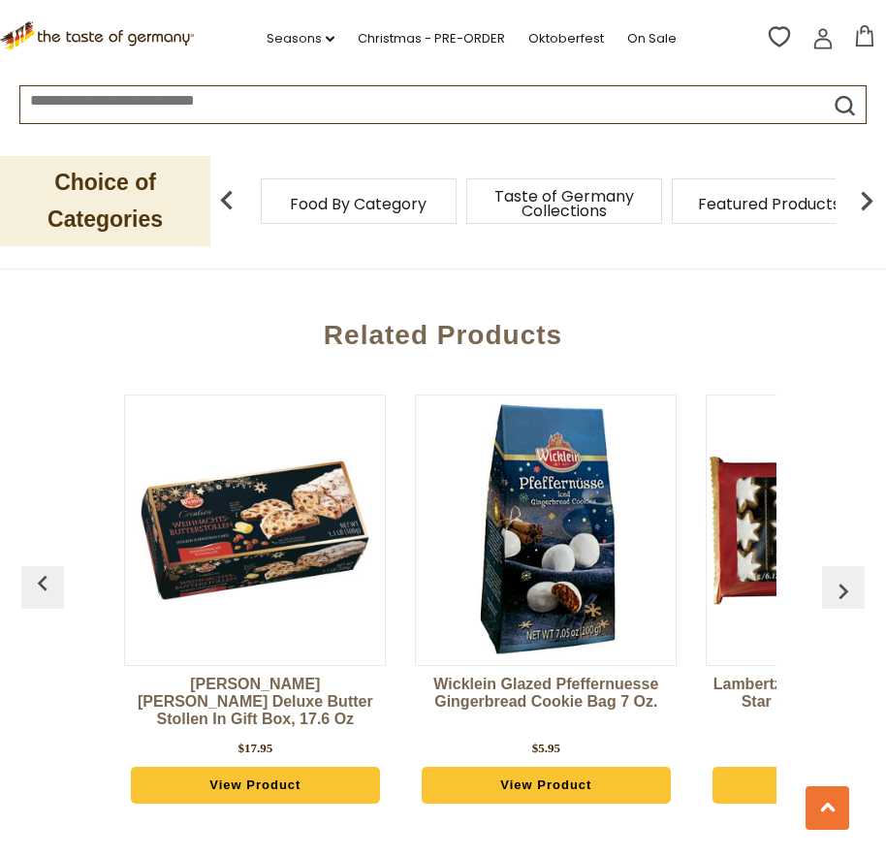
click at [840, 592] on img "button" at bounding box center [843, 591] width 31 height 31
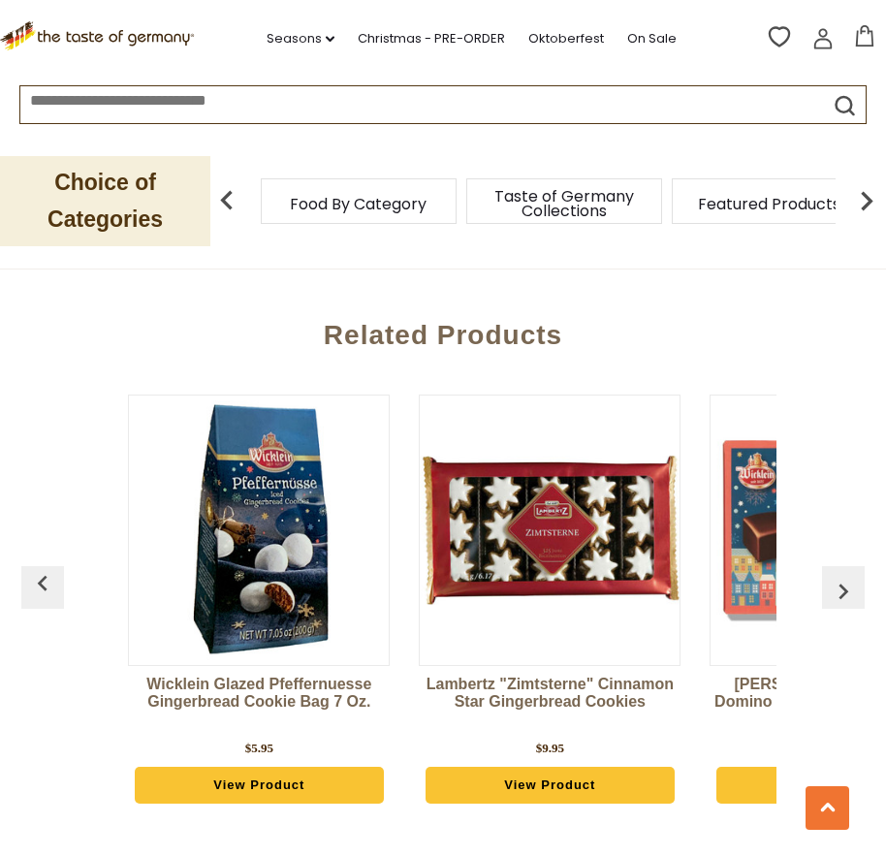
scroll to position [0, 2036]
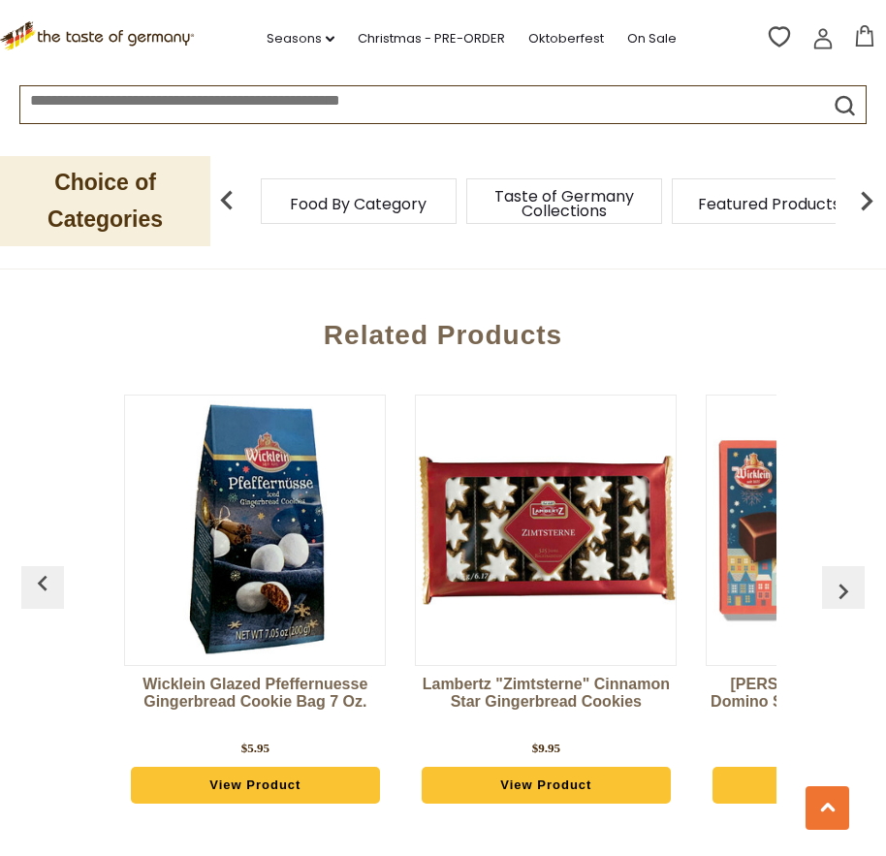
click at [840, 592] on img "button" at bounding box center [843, 591] width 31 height 31
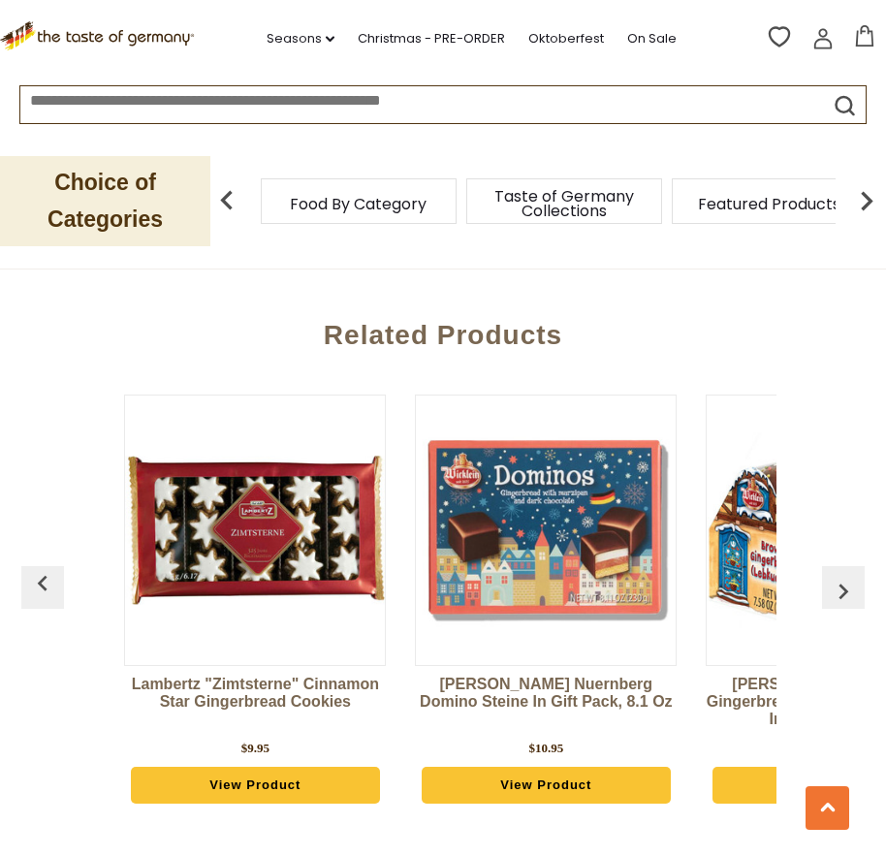
click at [840, 592] on img "button" at bounding box center [843, 591] width 31 height 31
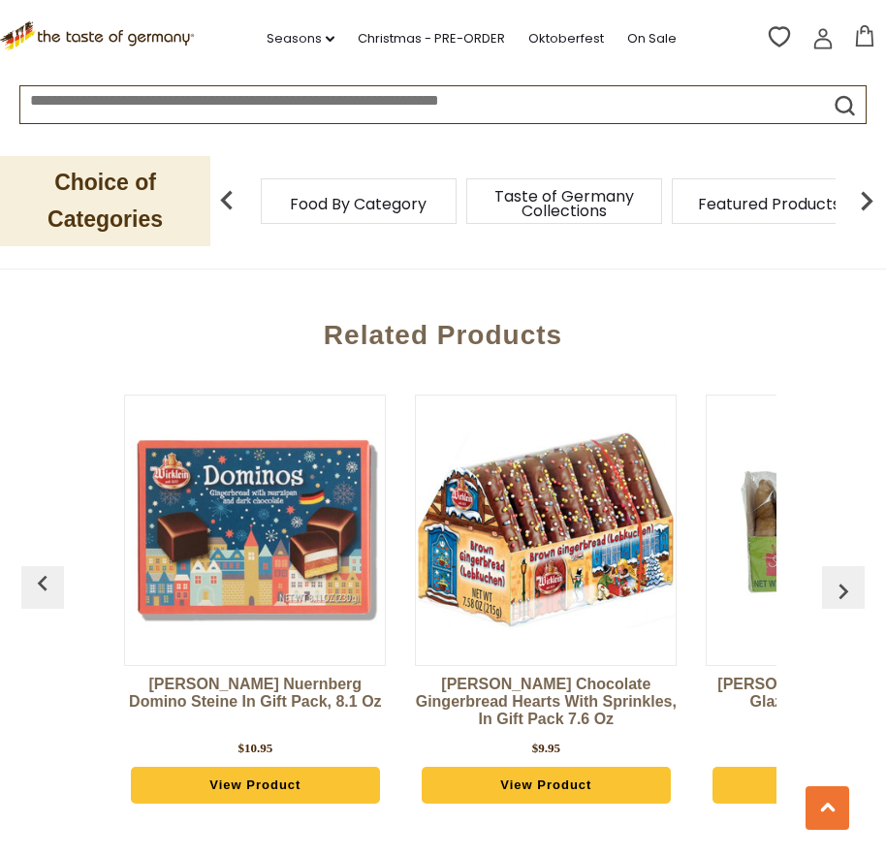
click at [840, 592] on img "button" at bounding box center [843, 591] width 31 height 31
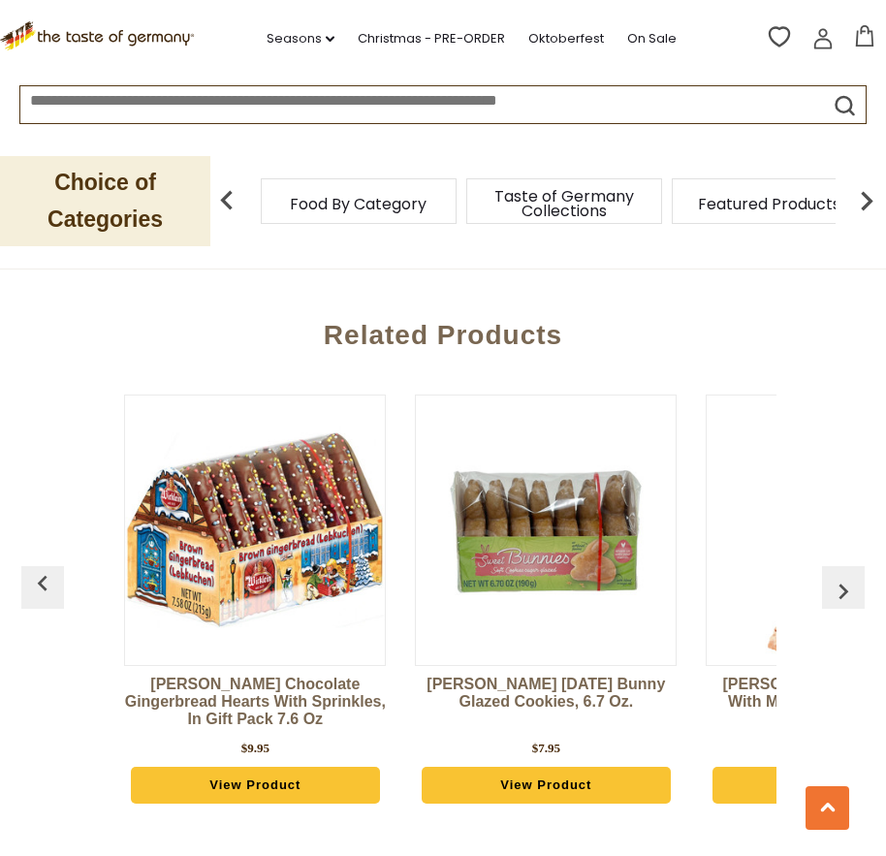
click at [844, 591] on img "button" at bounding box center [843, 591] width 31 height 31
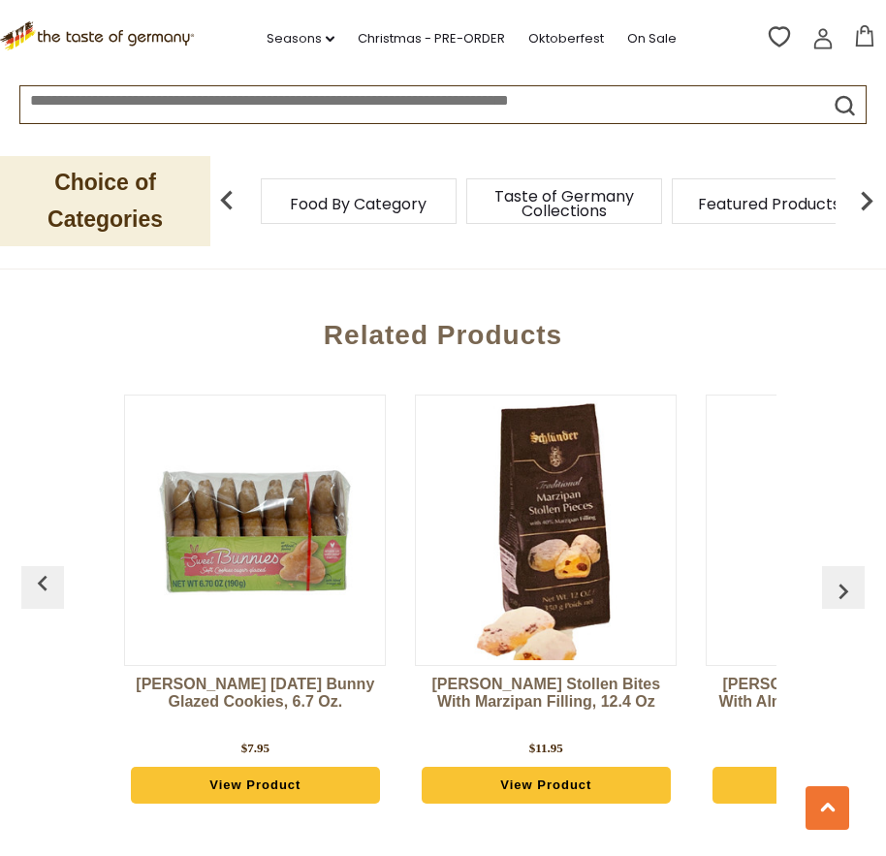
click at [844, 591] on img "button" at bounding box center [843, 591] width 31 height 31
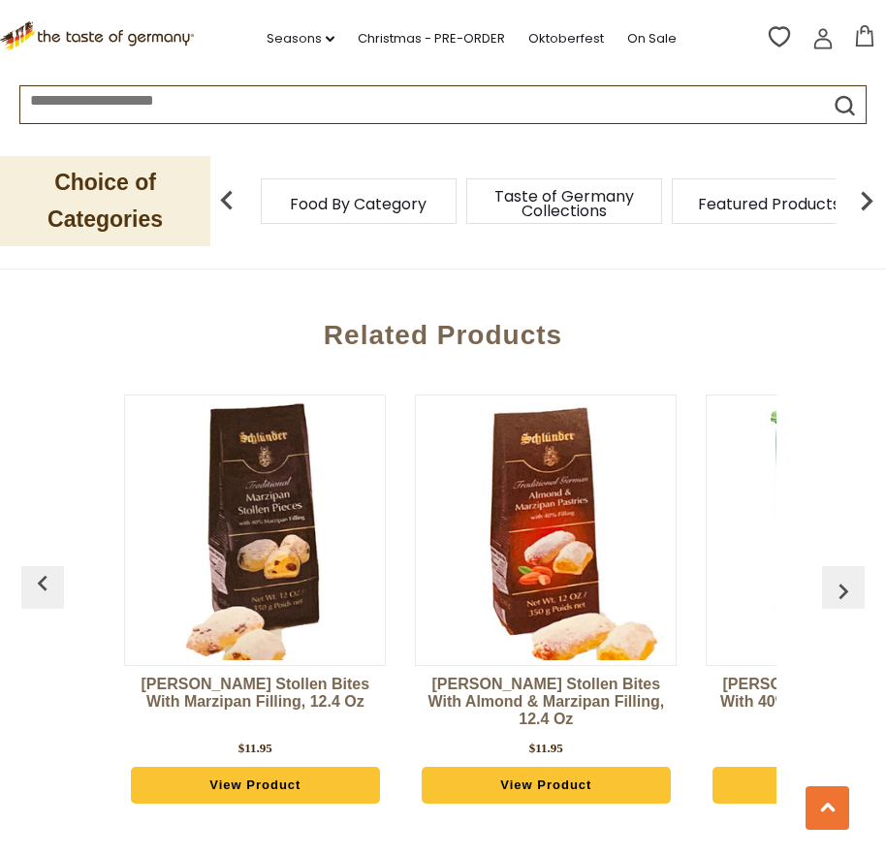
click at [844, 591] on img "button" at bounding box center [843, 591] width 31 height 31
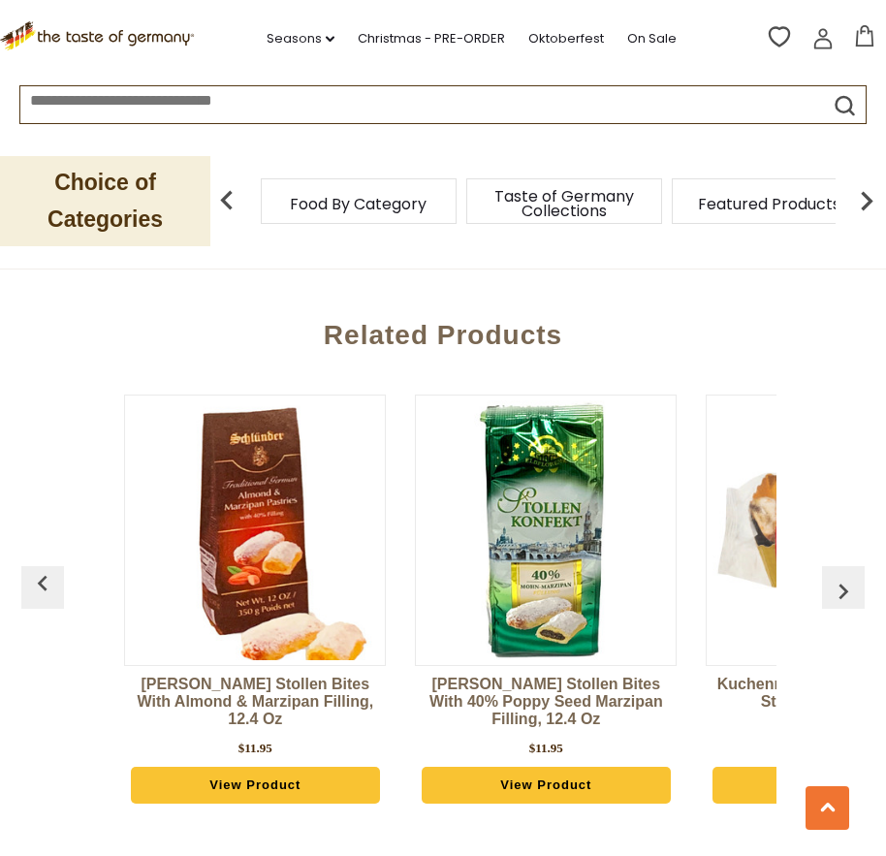
click at [844, 591] on img "button" at bounding box center [843, 591] width 31 height 31
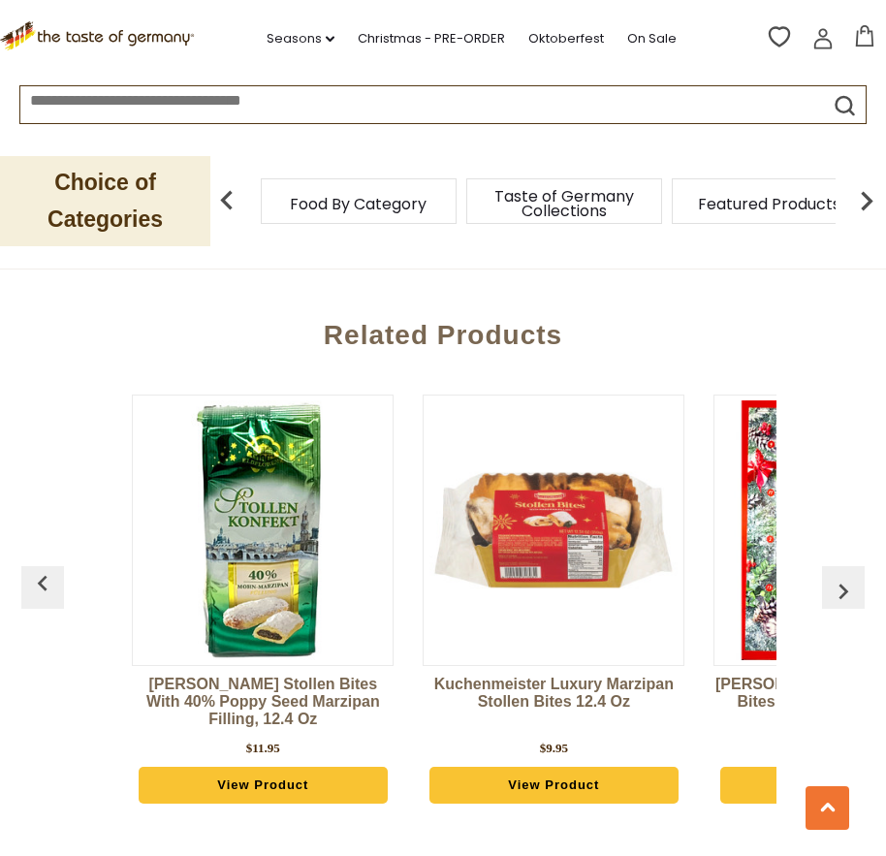
scroll to position [0, 4072]
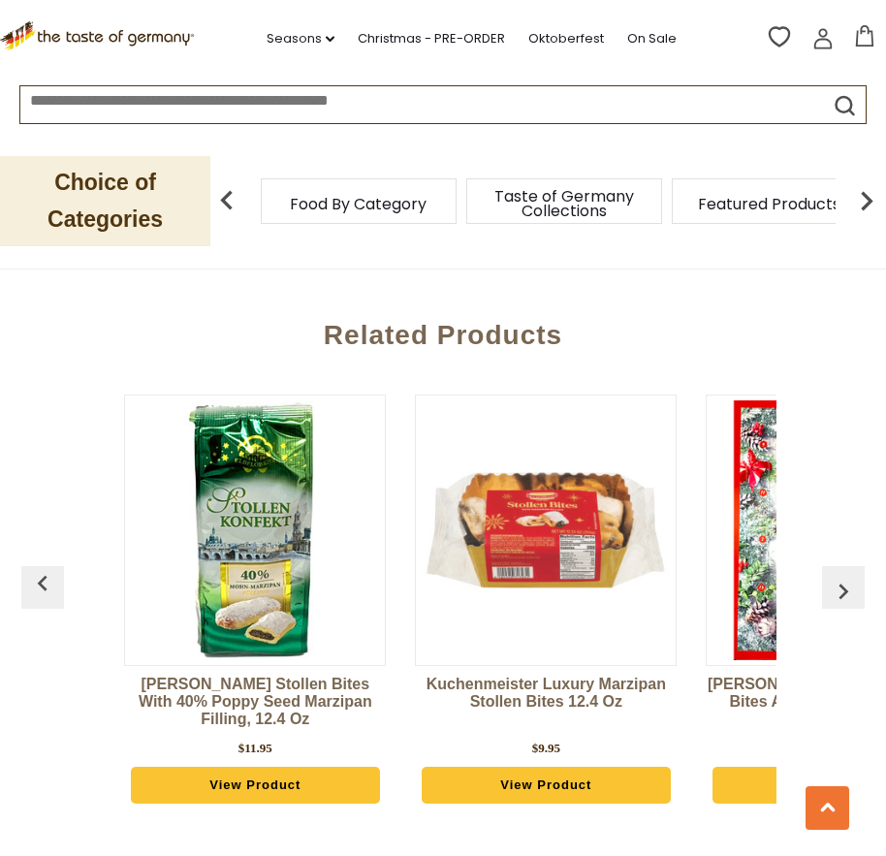
click at [844, 591] on img "button" at bounding box center [843, 591] width 31 height 31
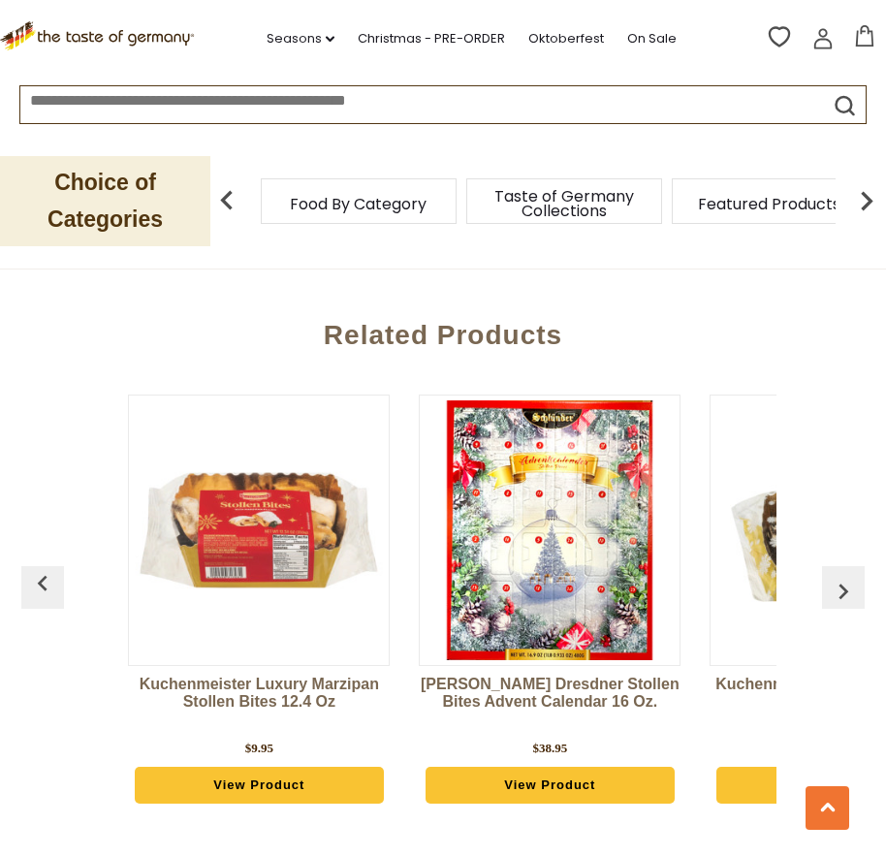
scroll to position [0, 4363]
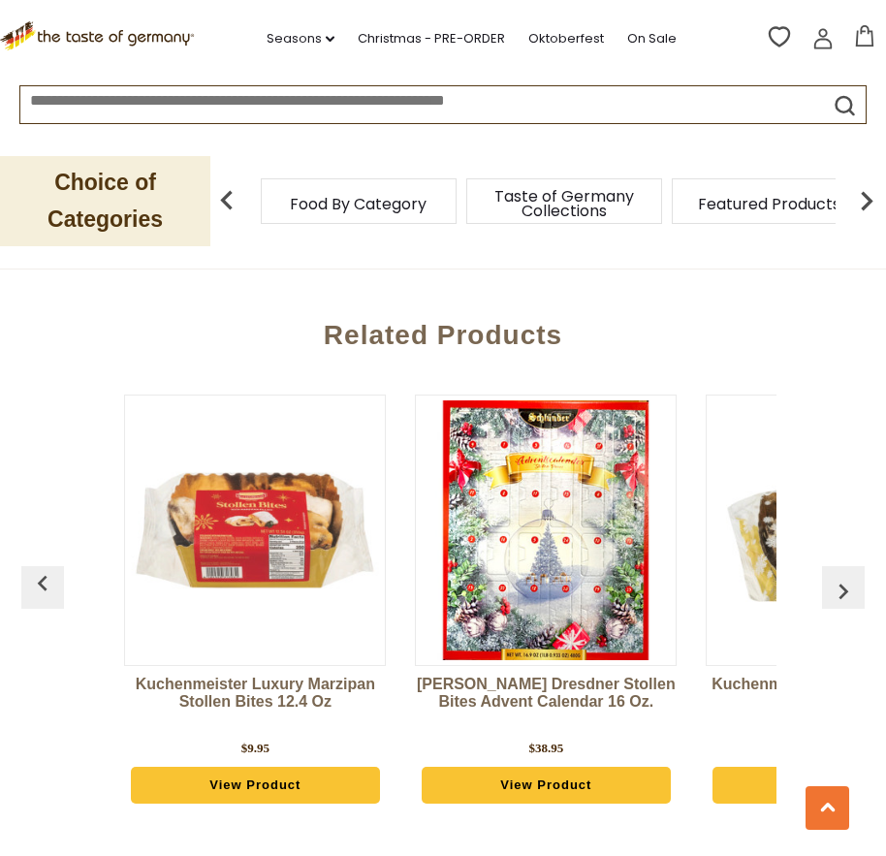
click at [844, 591] on img "button" at bounding box center [843, 591] width 31 height 31
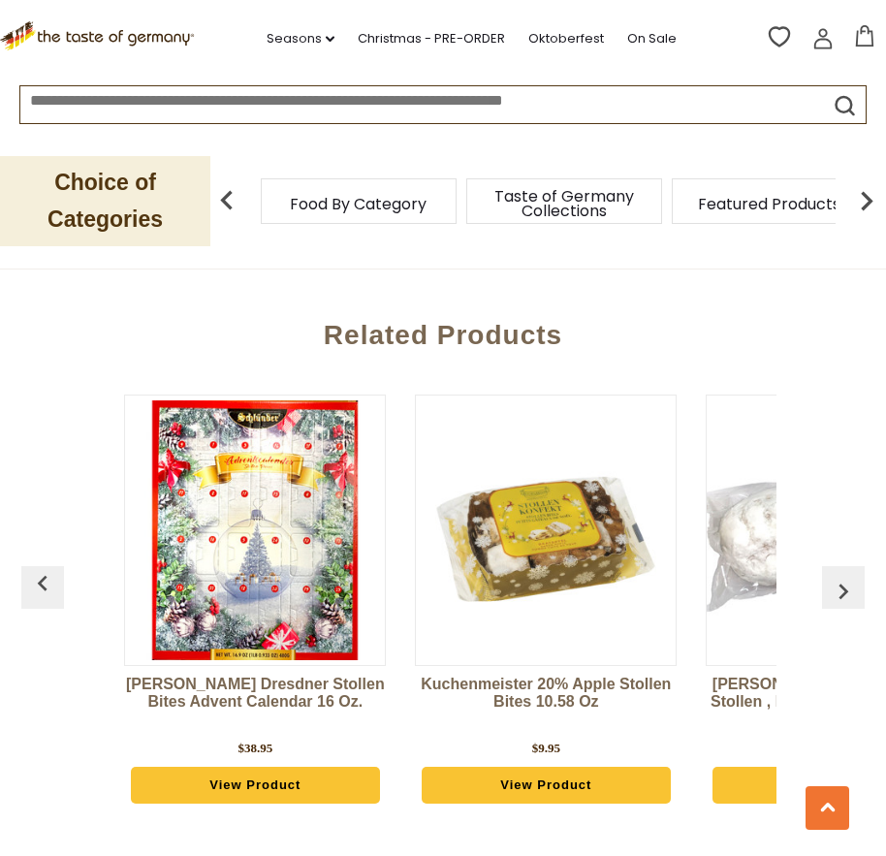
click at [844, 591] on img "button" at bounding box center [843, 591] width 31 height 31
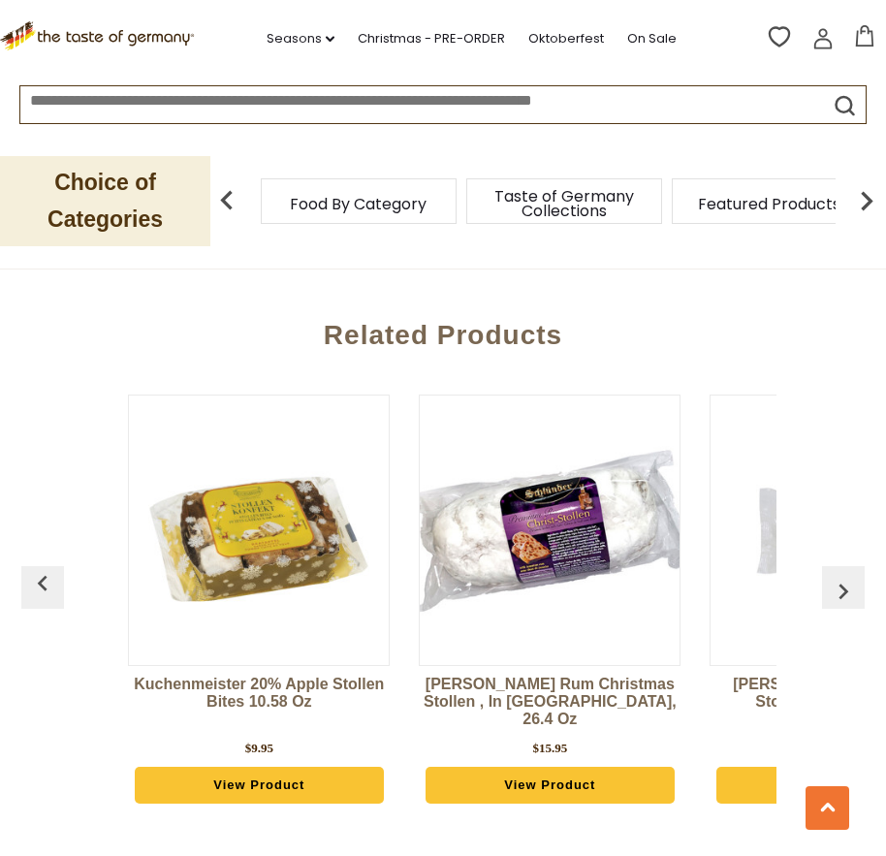
scroll to position [0, 4945]
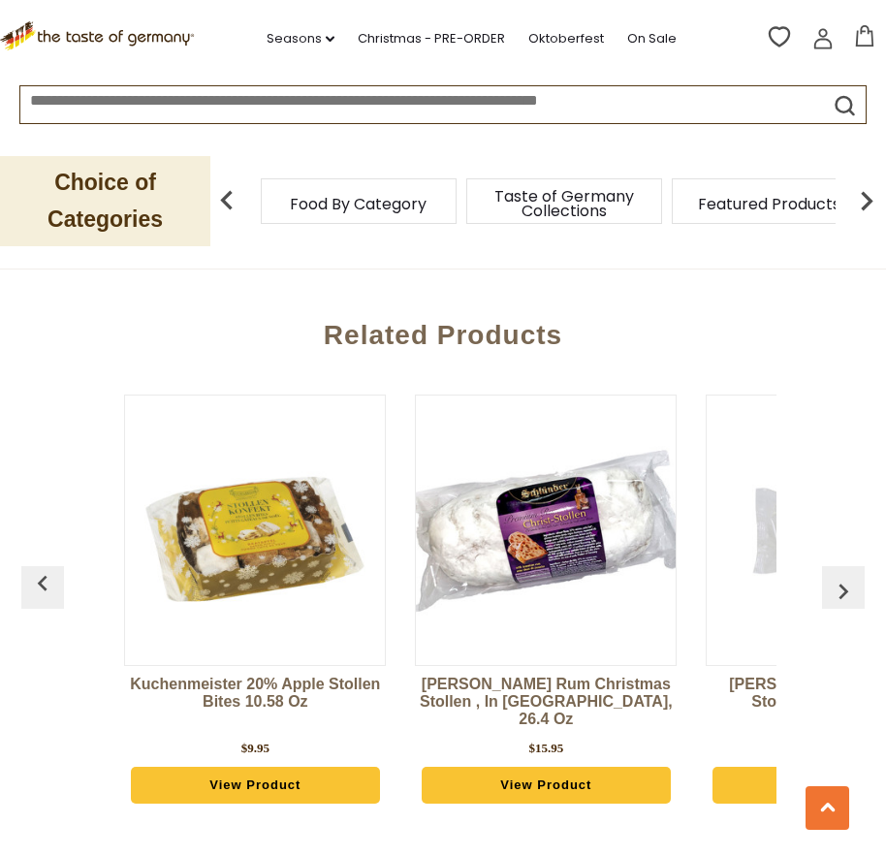
click at [844, 591] on img "button" at bounding box center [843, 591] width 31 height 31
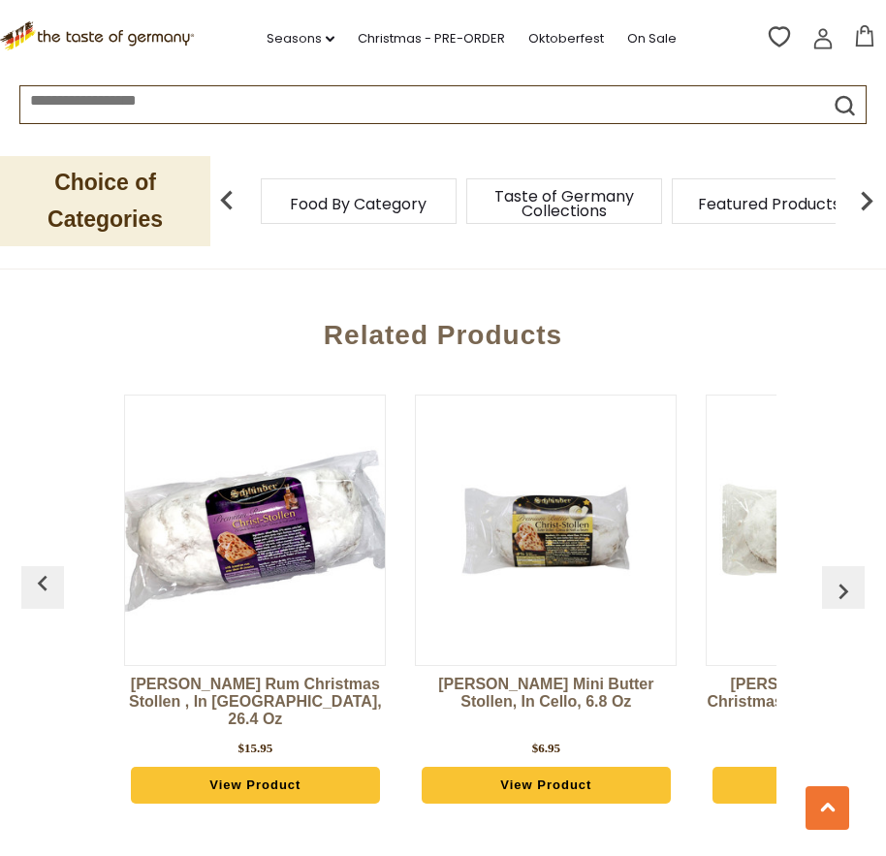
click at [845, 590] on img "button" at bounding box center [843, 591] width 31 height 31
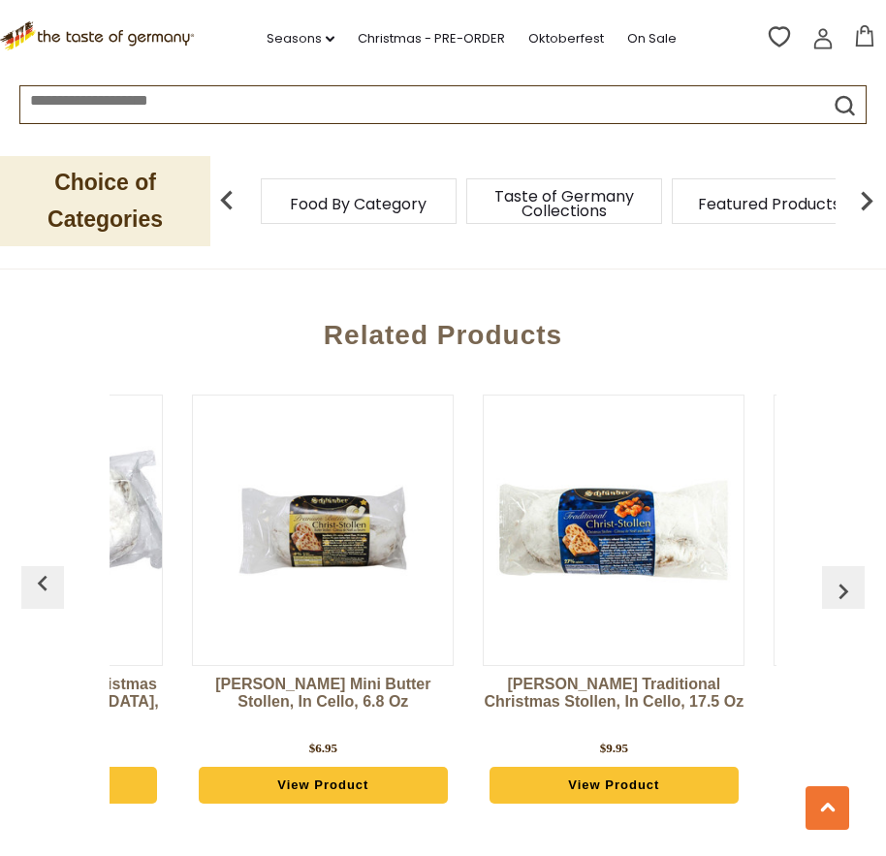
scroll to position [0, 5527]
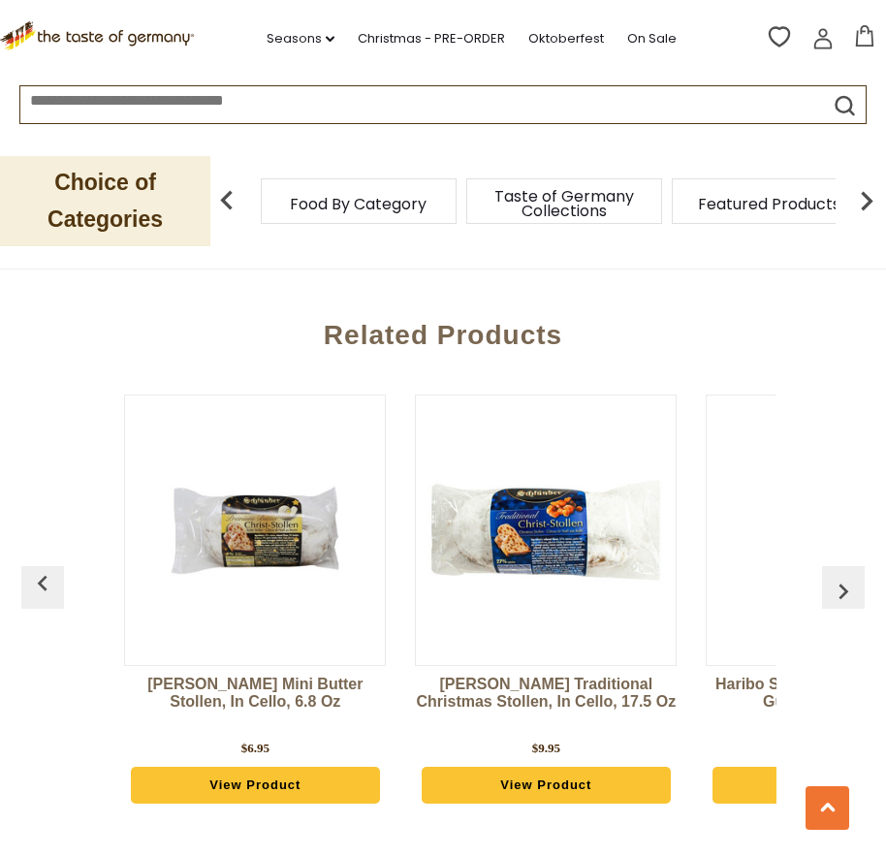
click at [845, 590] on img "button" at bounding box center [843, 591] width 31 height 31
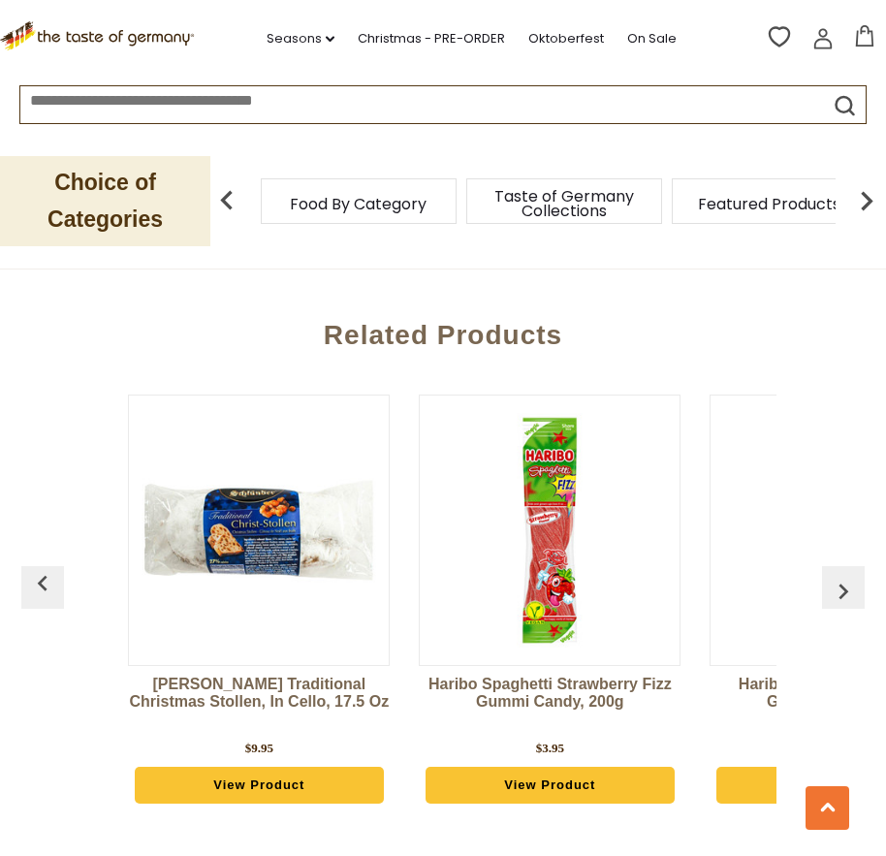
scroll to position [0, 5817]
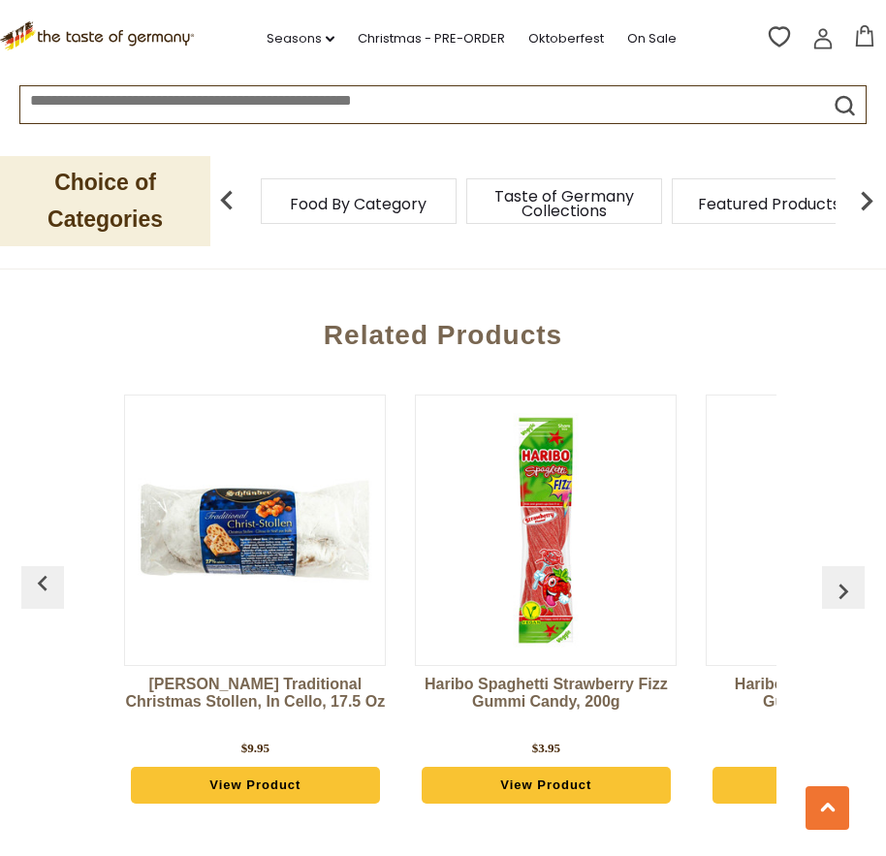
click at [845, 590] on img "button" at bounding box center [843, 591] width 31 height 31
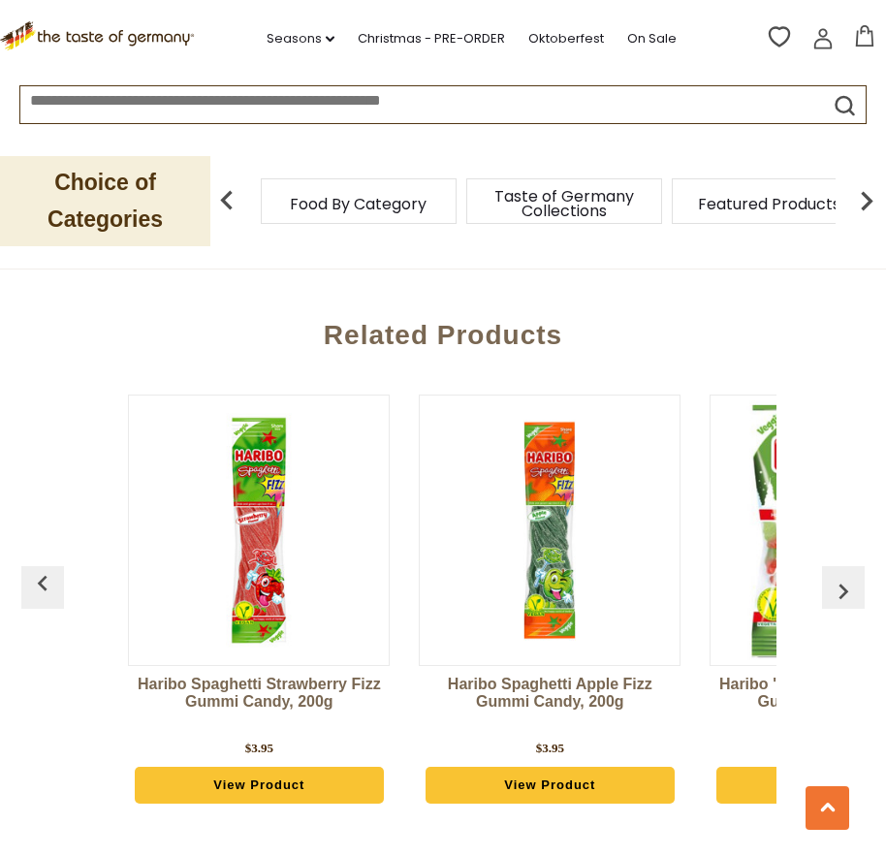
scroll to position [0, 6108]
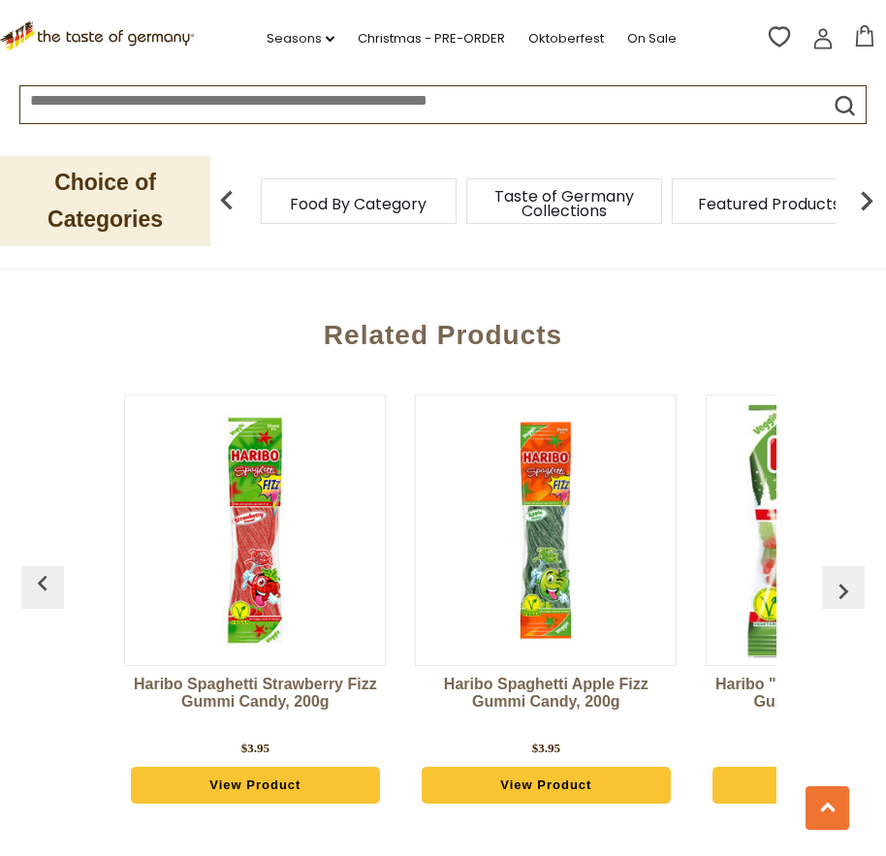
click at [845, 590] on img "button" at bounding box center [843, 591] width 31 height 31
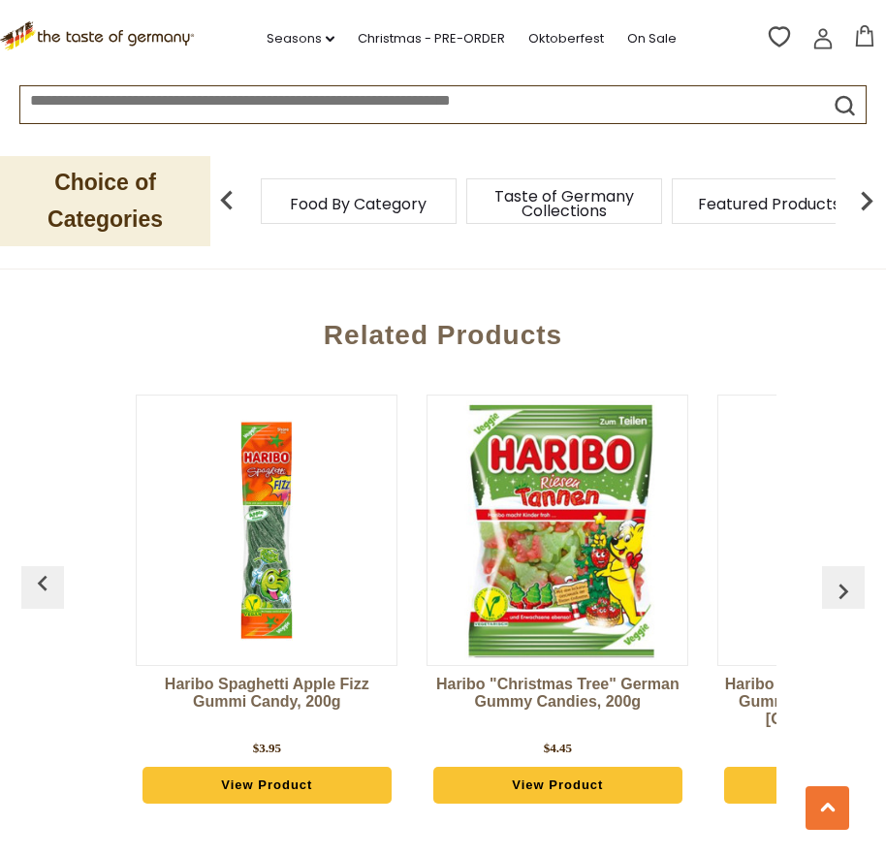
scroll to position [0, 6399]
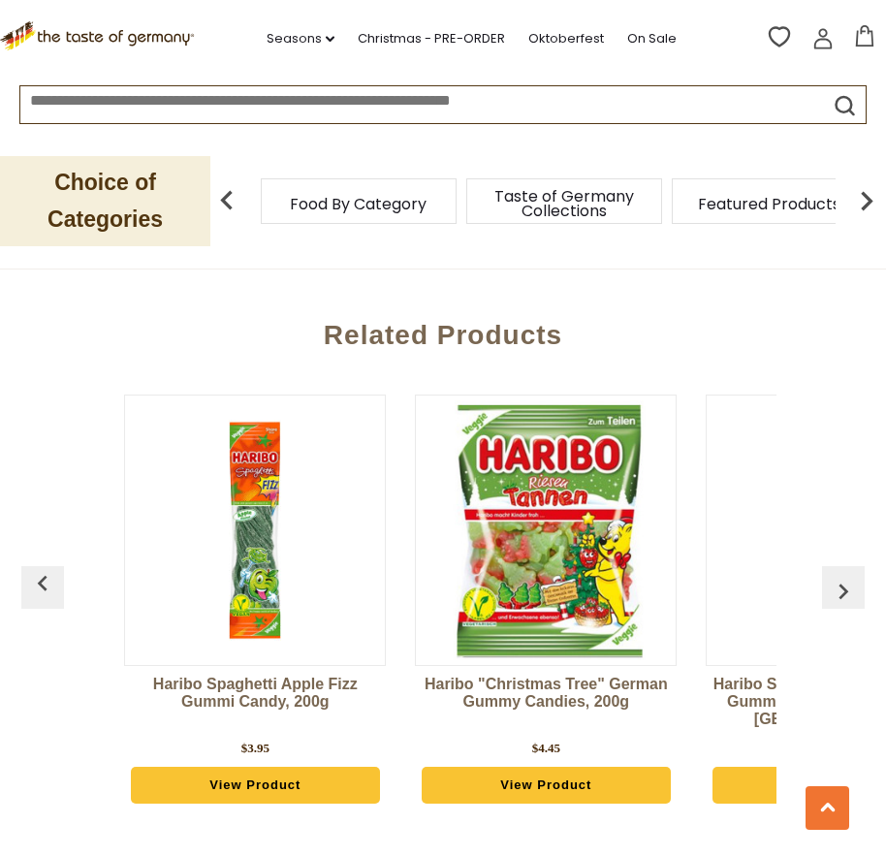
click at [845, 590] on img "button" at bounding box center [843, 591] width 31 height 31
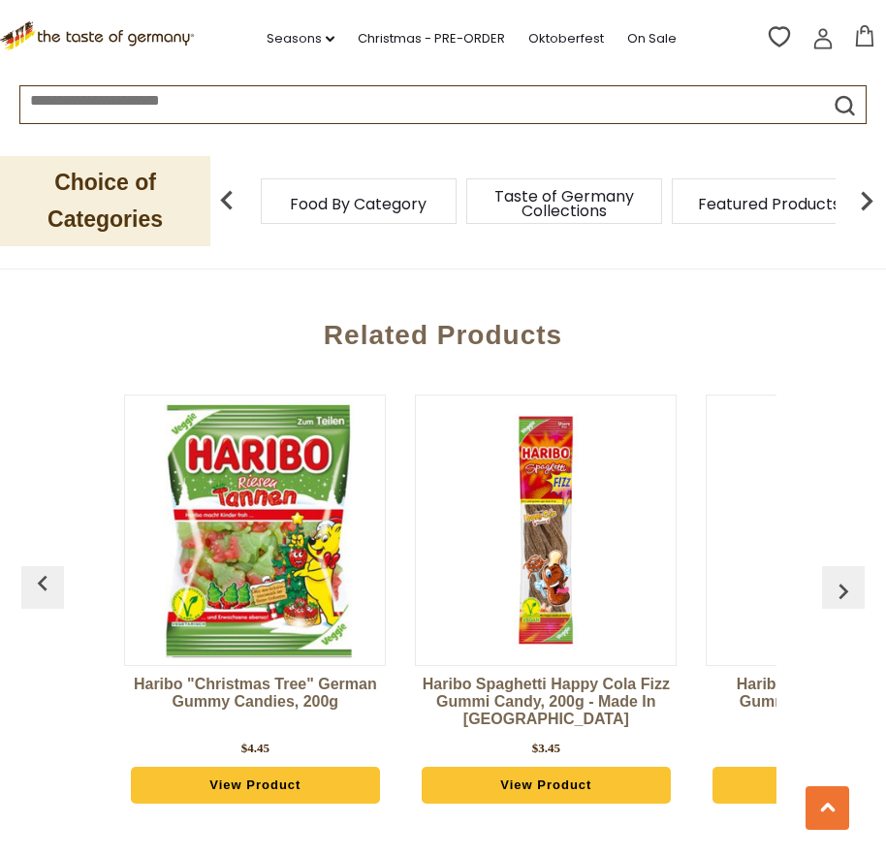
click at [845, 590] on img "button" at bounding box center [843, 591] width 31 height 31
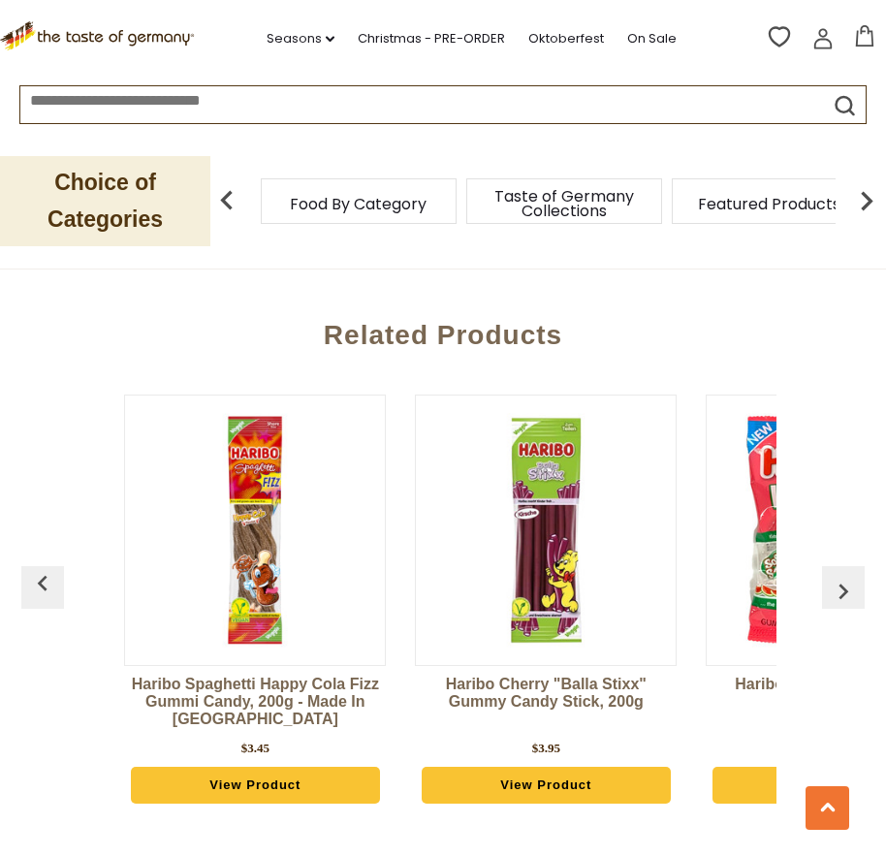
click at [845, 590] on img "button" at bounding box center [843, 591] width 31 height 31
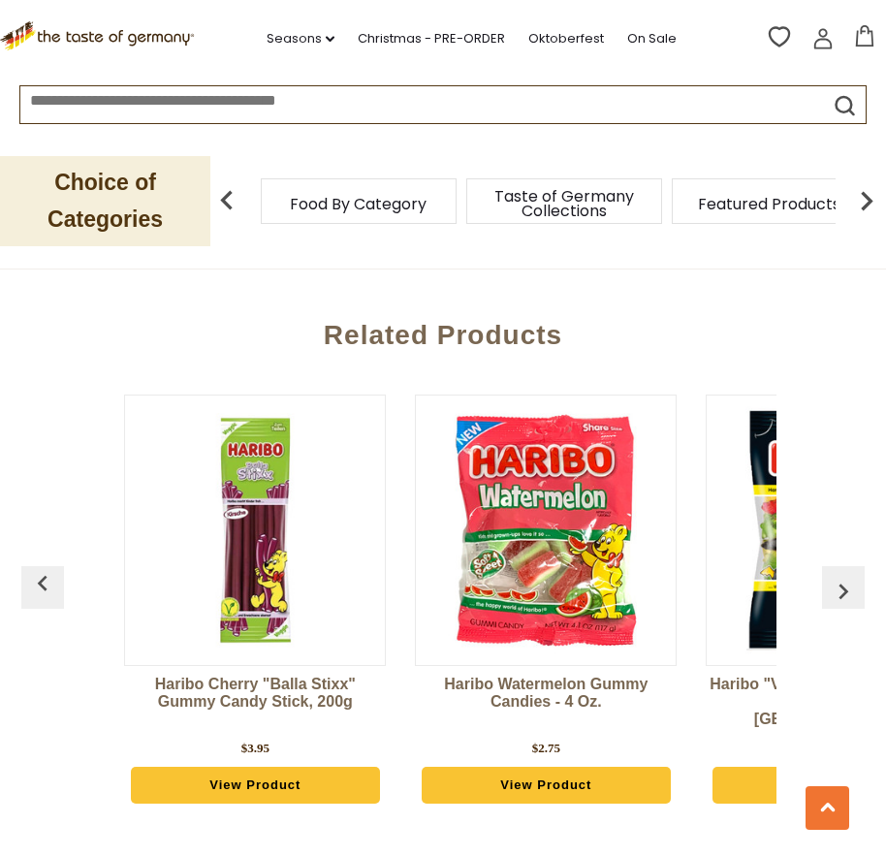
click at [846, 589] on img "button" at bounding box center [843, 591] width 31 height 31
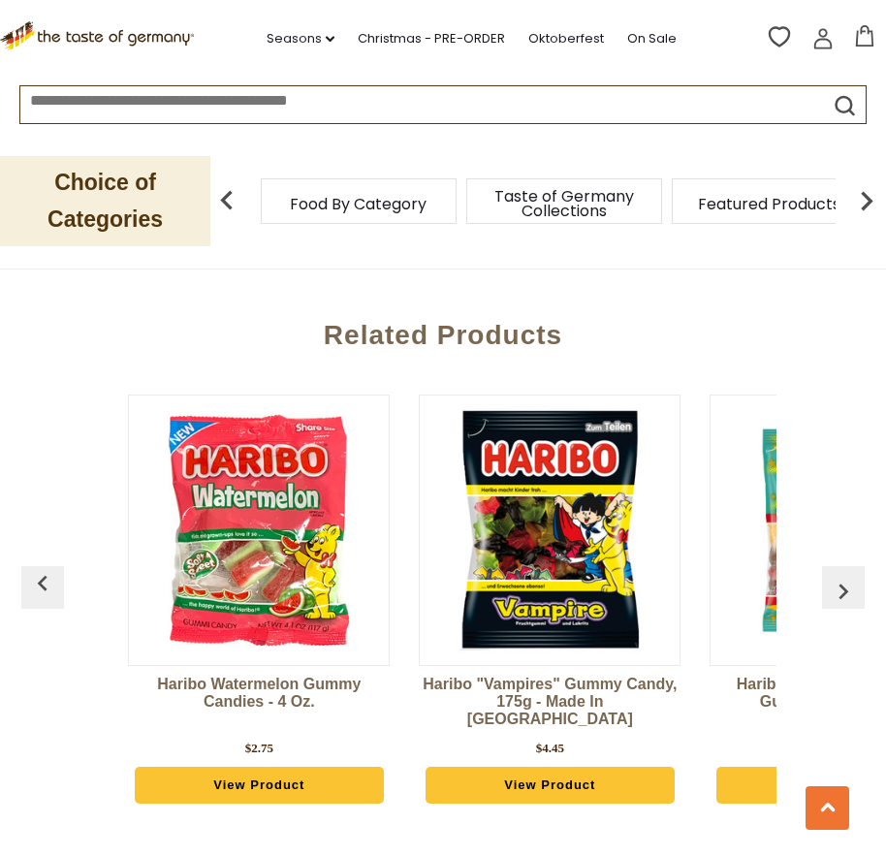
scroll to position [0, 7563]
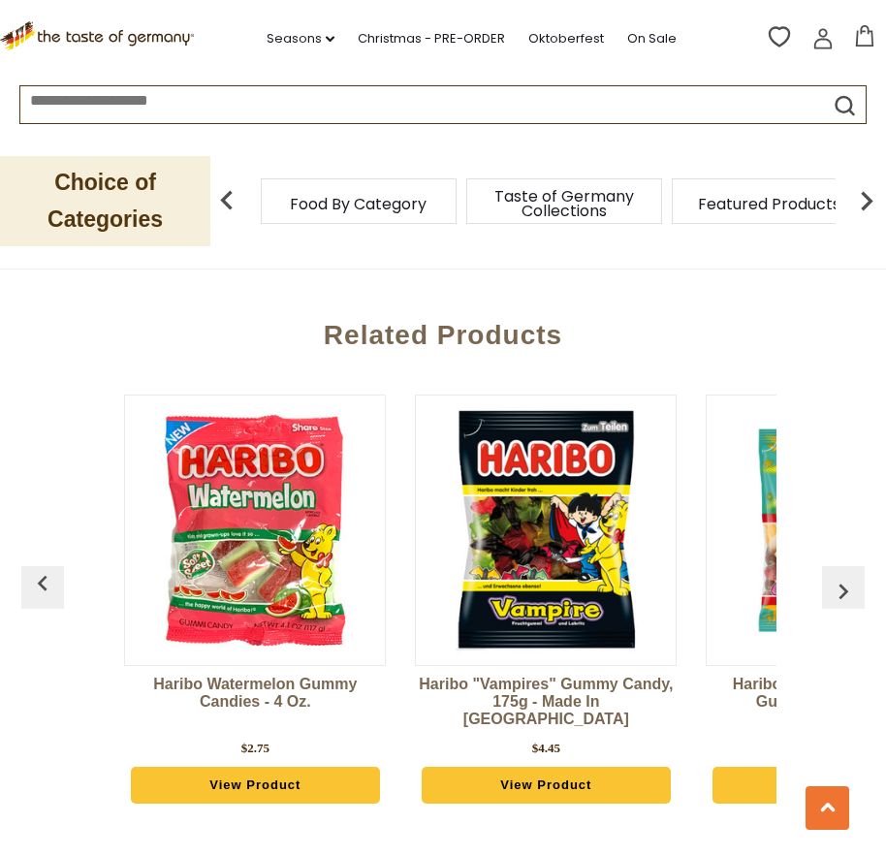
click at [846, 589] on img "button" at bounding box center [843, 591] width 31 height 31
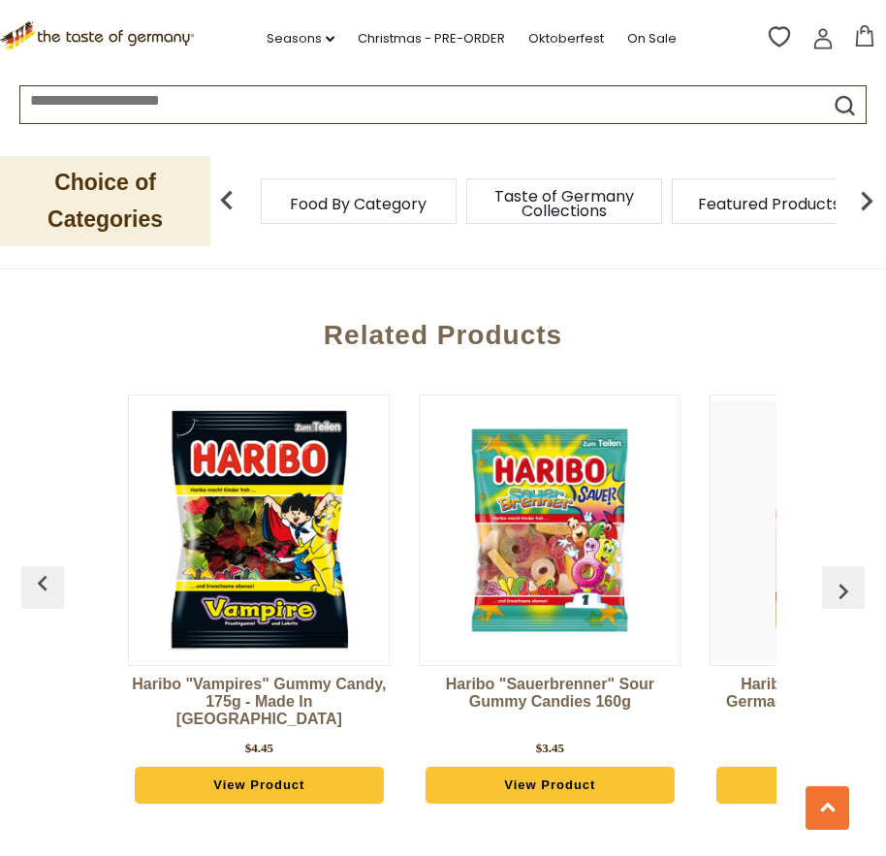
scroll to position [0, 7854]
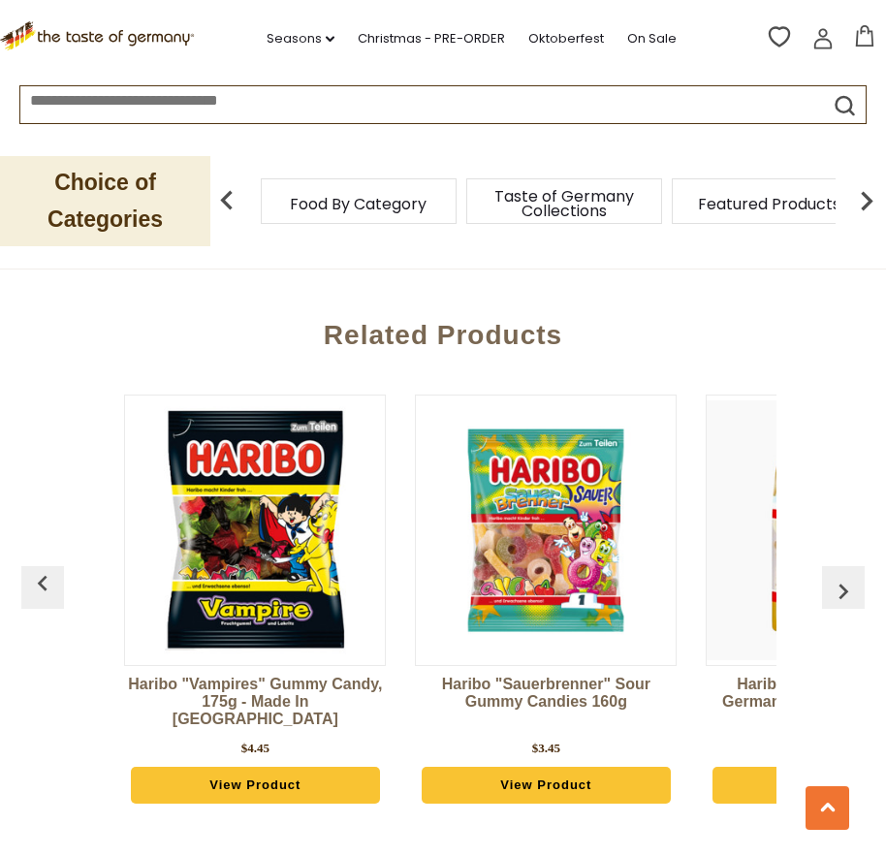
click at [846, 589] on img "button" at bounding box center [843, 591] width 31 height 31
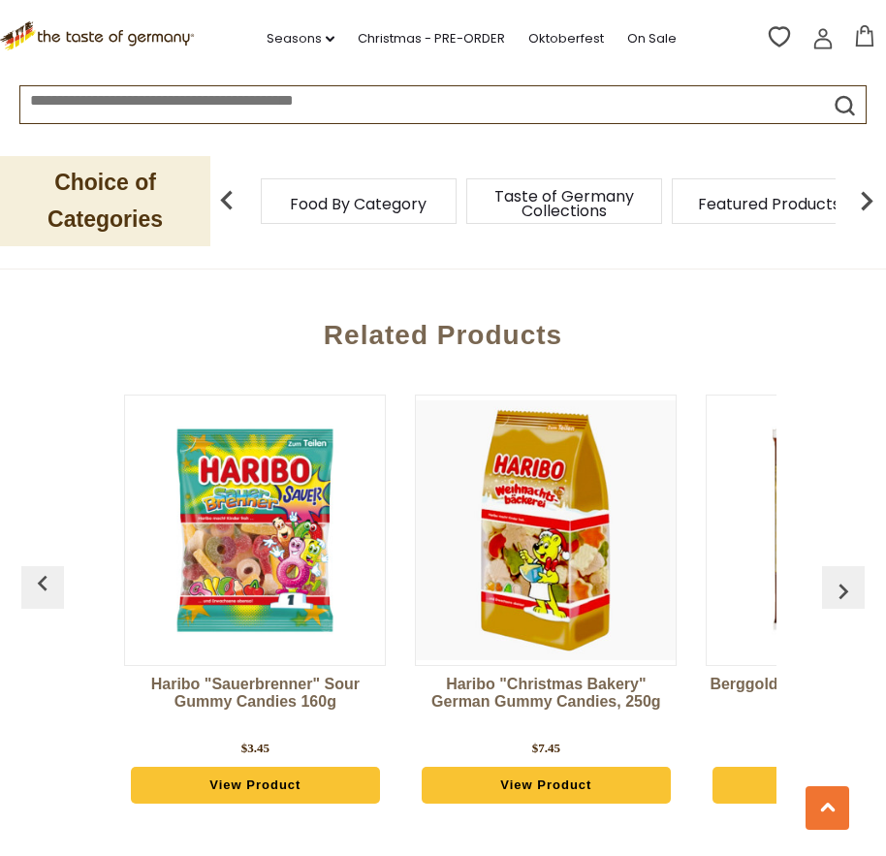
click at [846, 589] on img "button" at bounding box center [843, 591] width 31 height 31
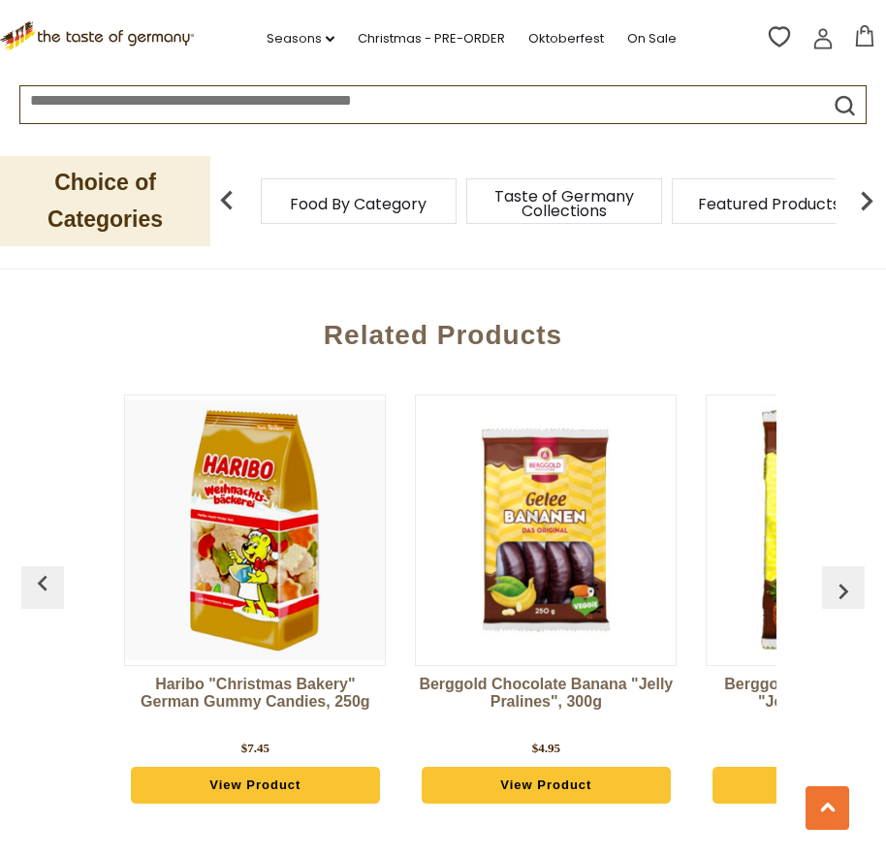
click at [846, 589] on img "button" at bounding box center [843, 591] width 31 height 31
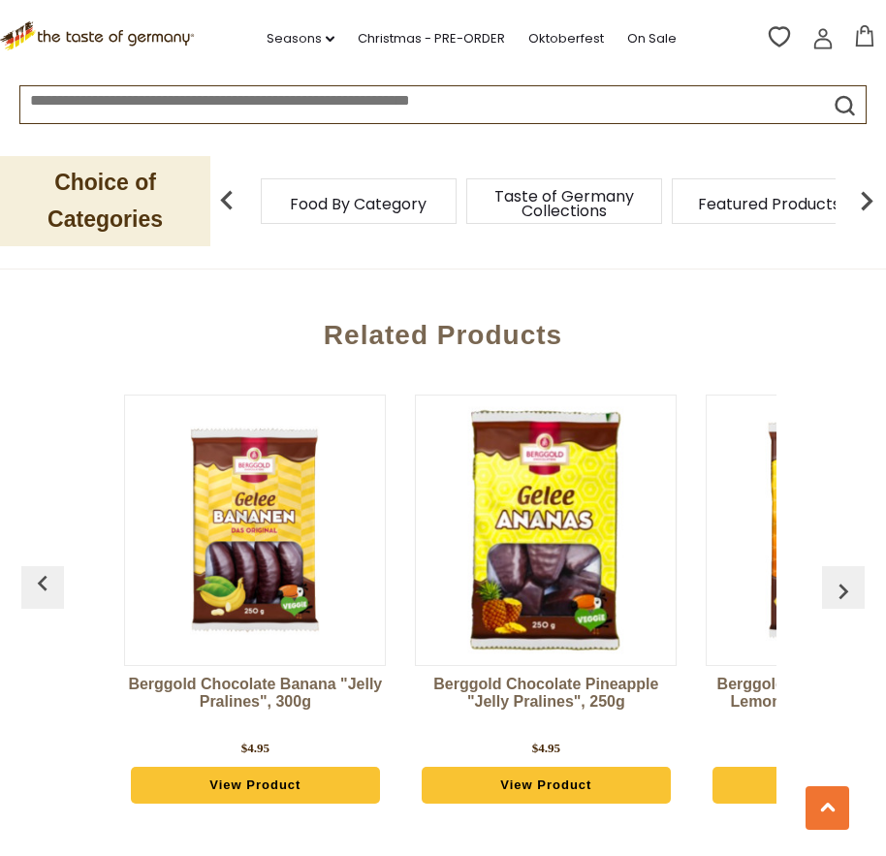
click at [846, 589] on img "button" at bounding box center [843, 591] width 31 height 31
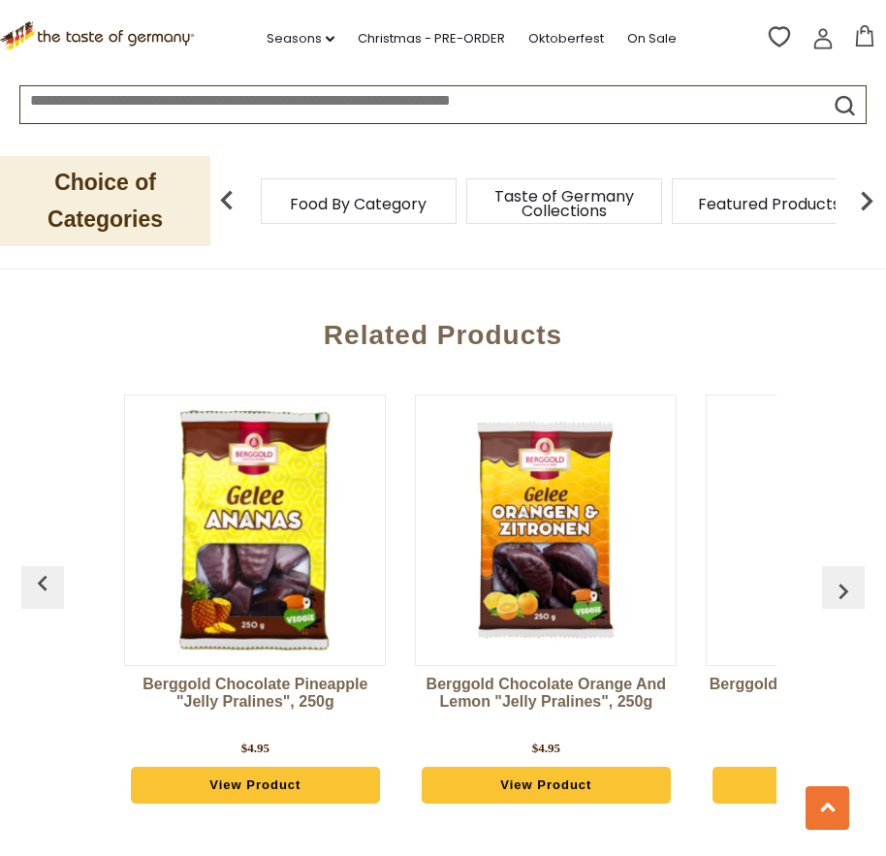
click at [846, 589] on img "button" at bounding box center [843, 591] width 31 height 31
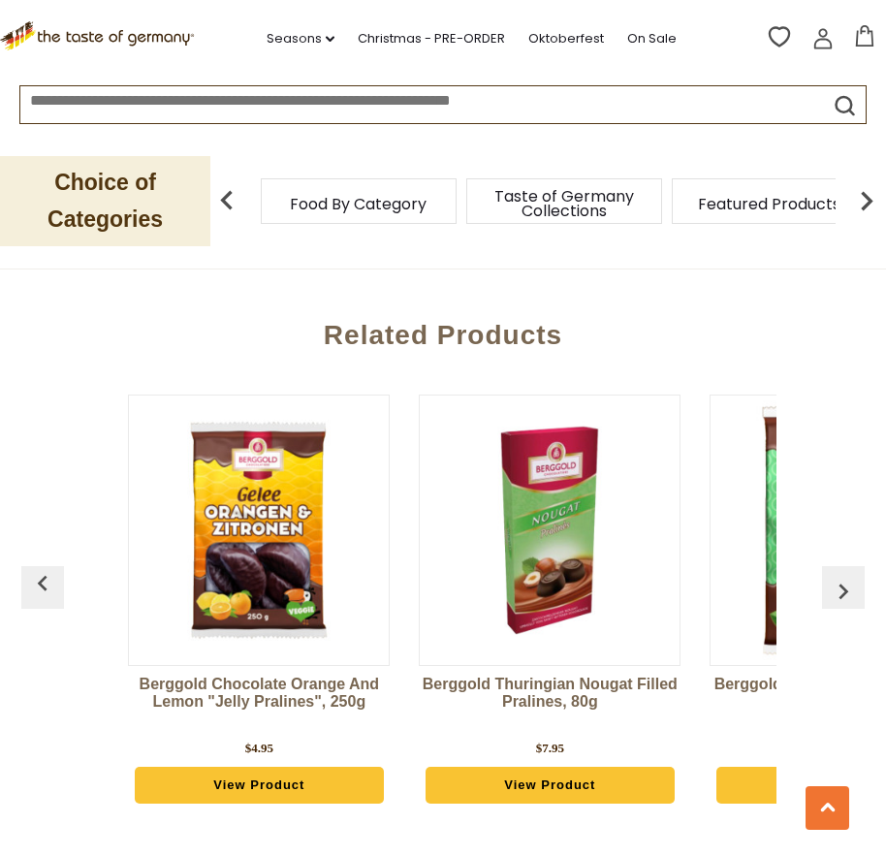
scroll to position [0, 9308]
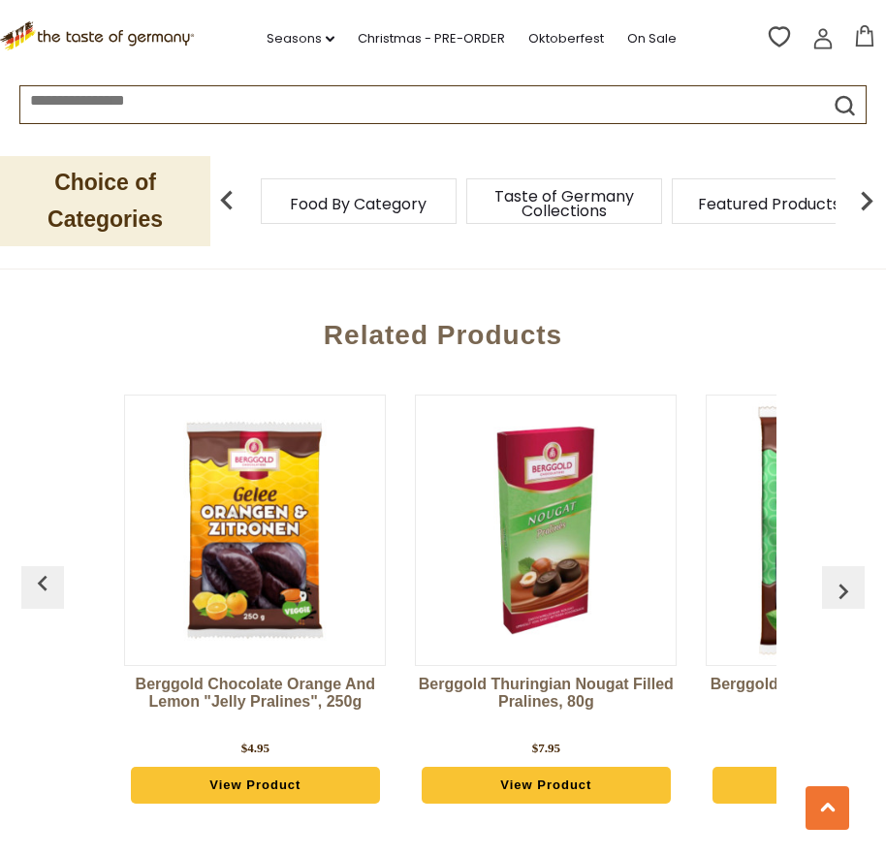
click at [846, 589] on img "button" at bounding box center [843, 591] width 31 height 31
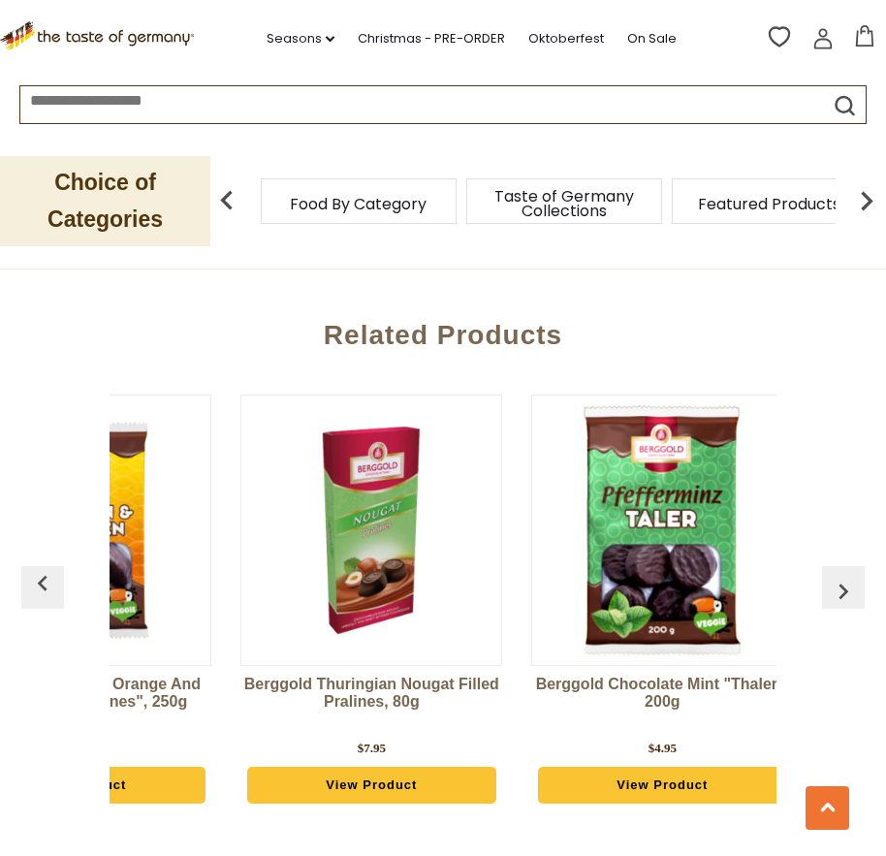
scroll to position [0, 9514]
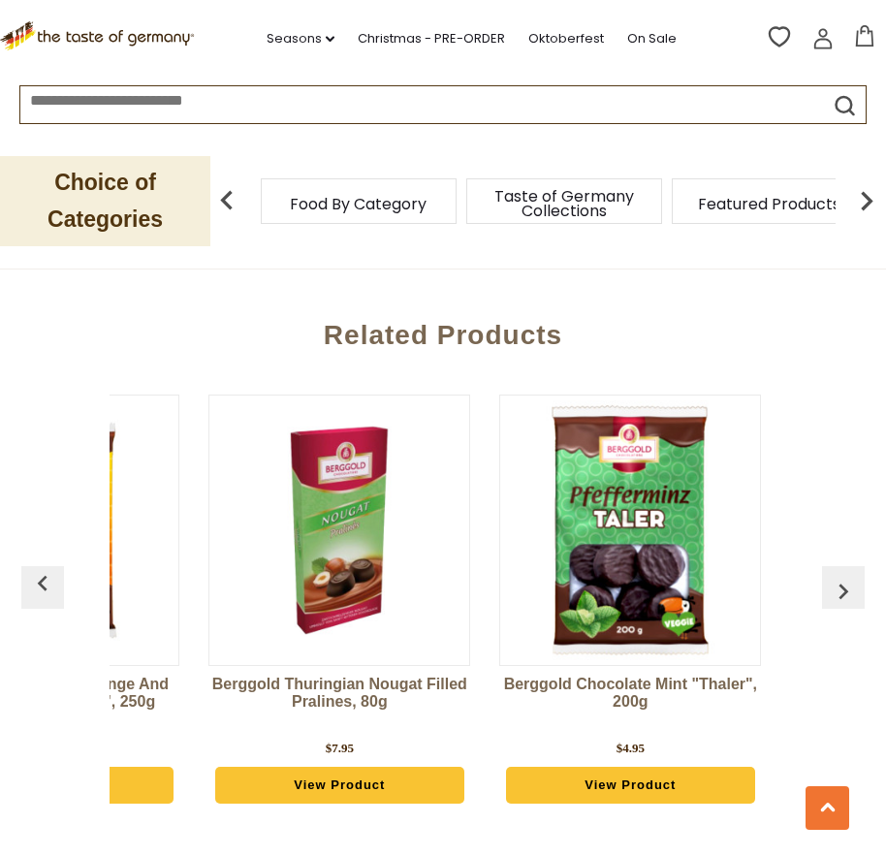
click at [846, 589] on img "button" at bounding box center [843, 591] width 31 height 31
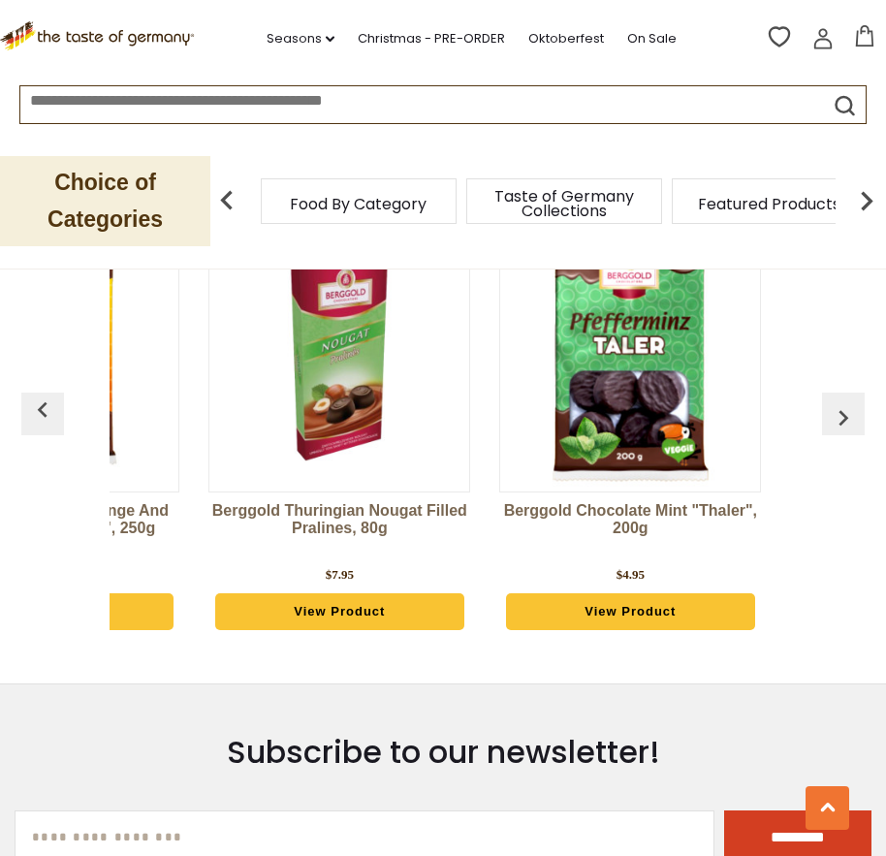
scroll to position [1939, 0]
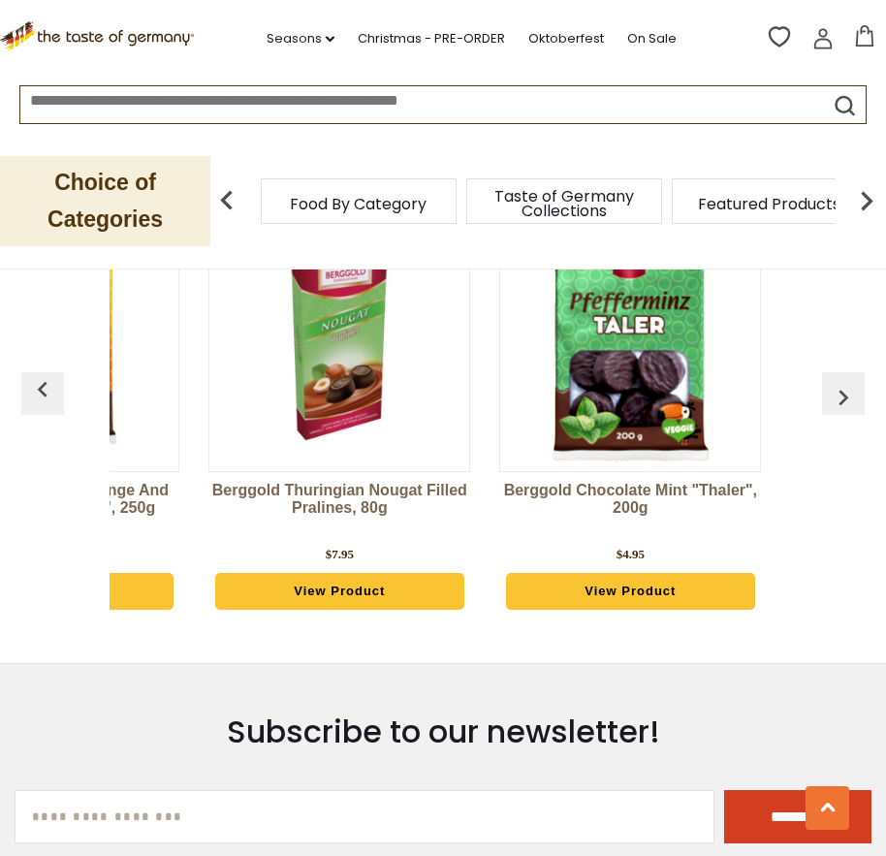
click at [39, 392] on img "button" at bounding box center [42, 389] width 31 height 31
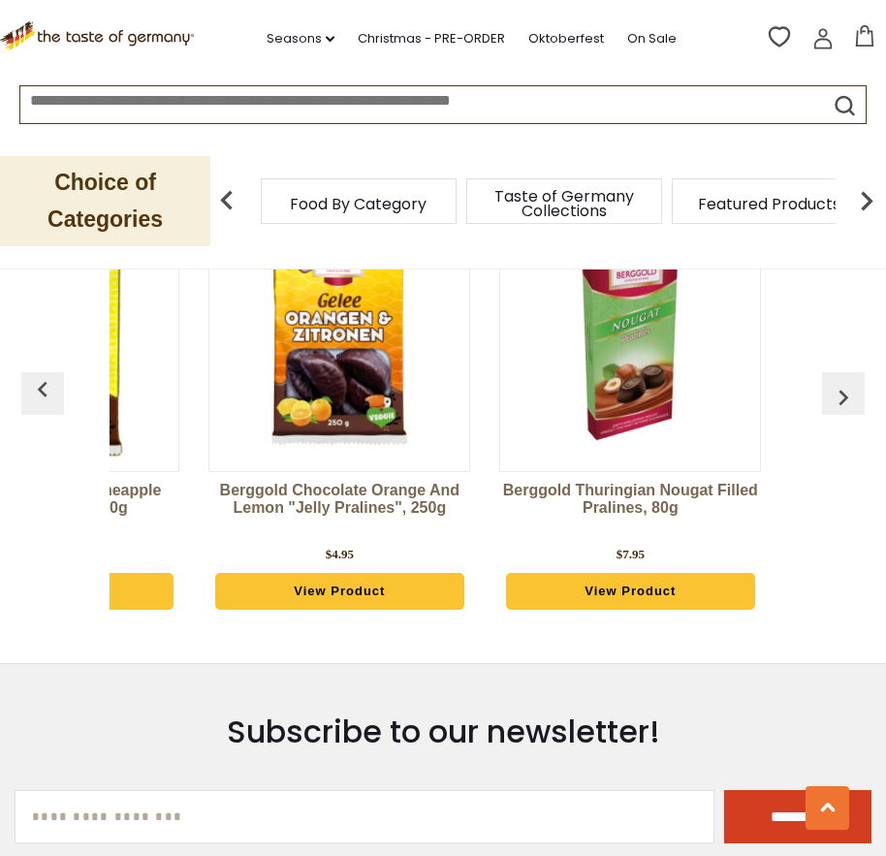
click at [39, 392] on img "button" at bounding box center [42, 389] width 31 height 31
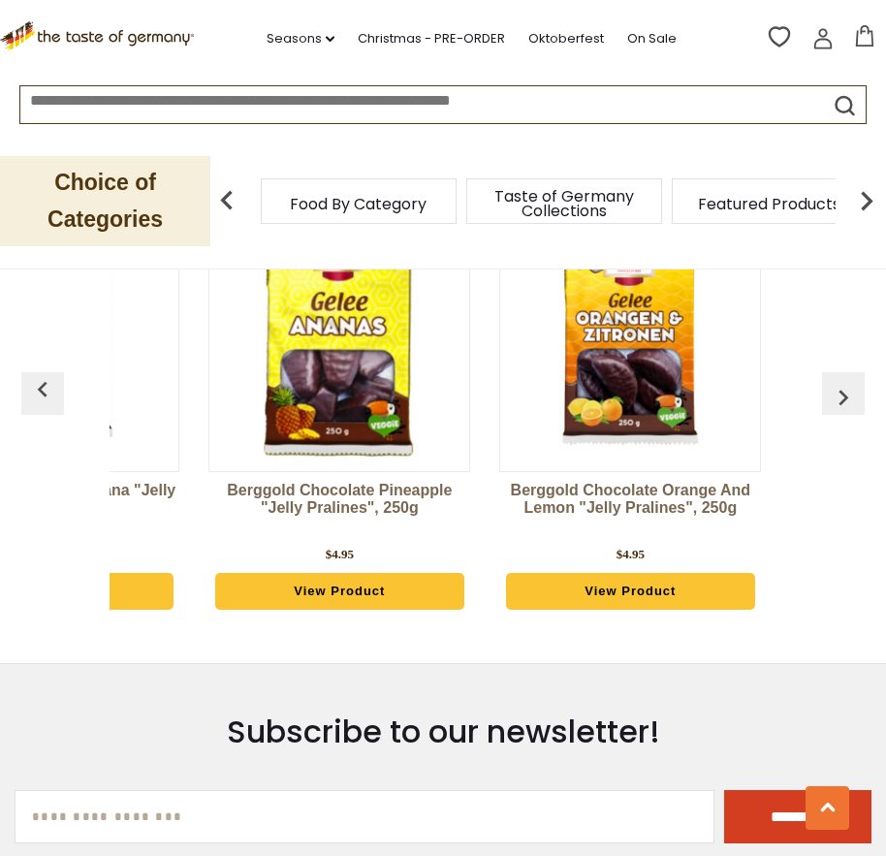
click at [39, 392] on img "button" at bounding box center [42, 389] width 31 height 31
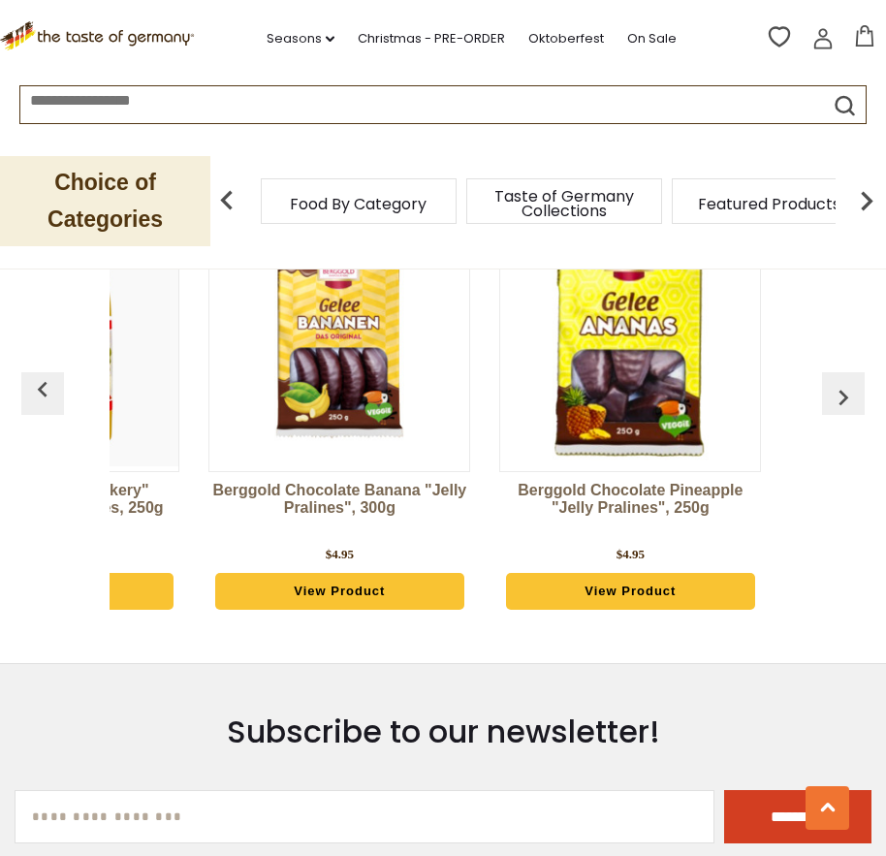
click at [39, 392] on img "button" at bounding box center [42, 389] width 31 height 31
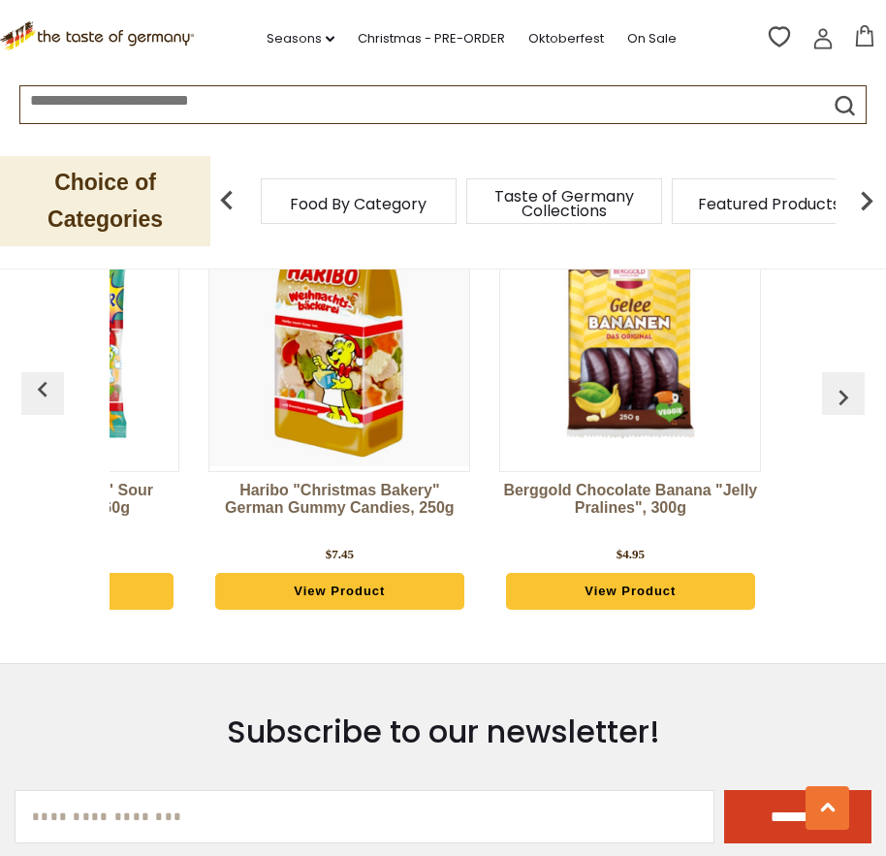
click at [39, 392] on img "button" at bounding box center [42, 389] width 31 height 31
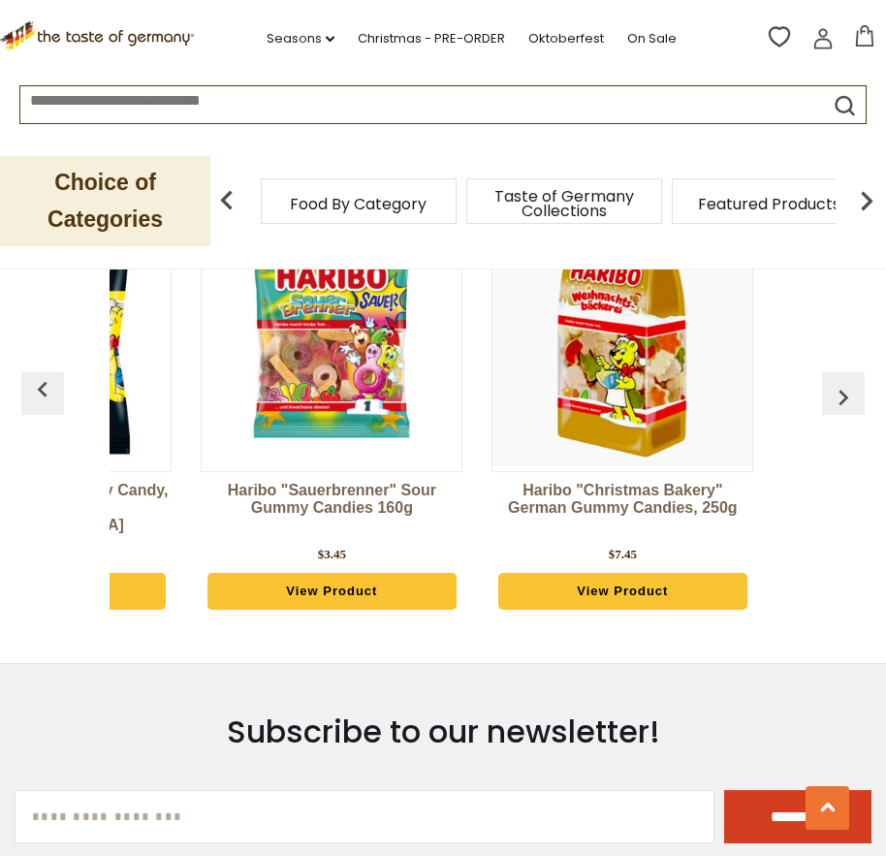
scroll to position [0, 8060]
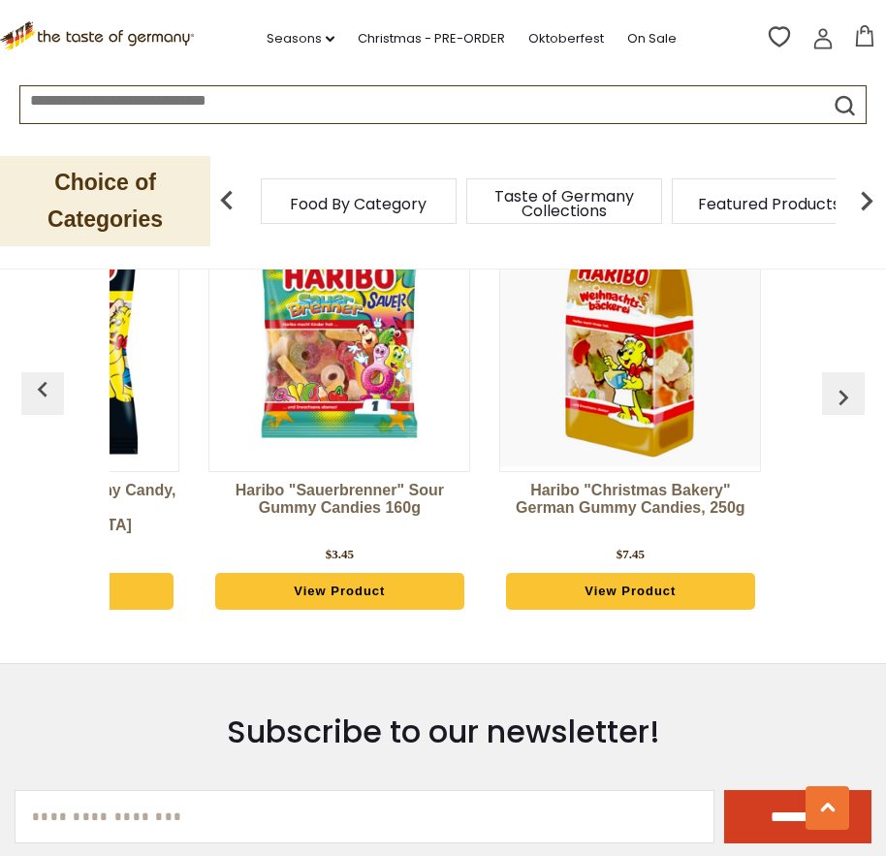
click at [42, 391] on img "button" at bounding box center [42, 389] width 31 height 31
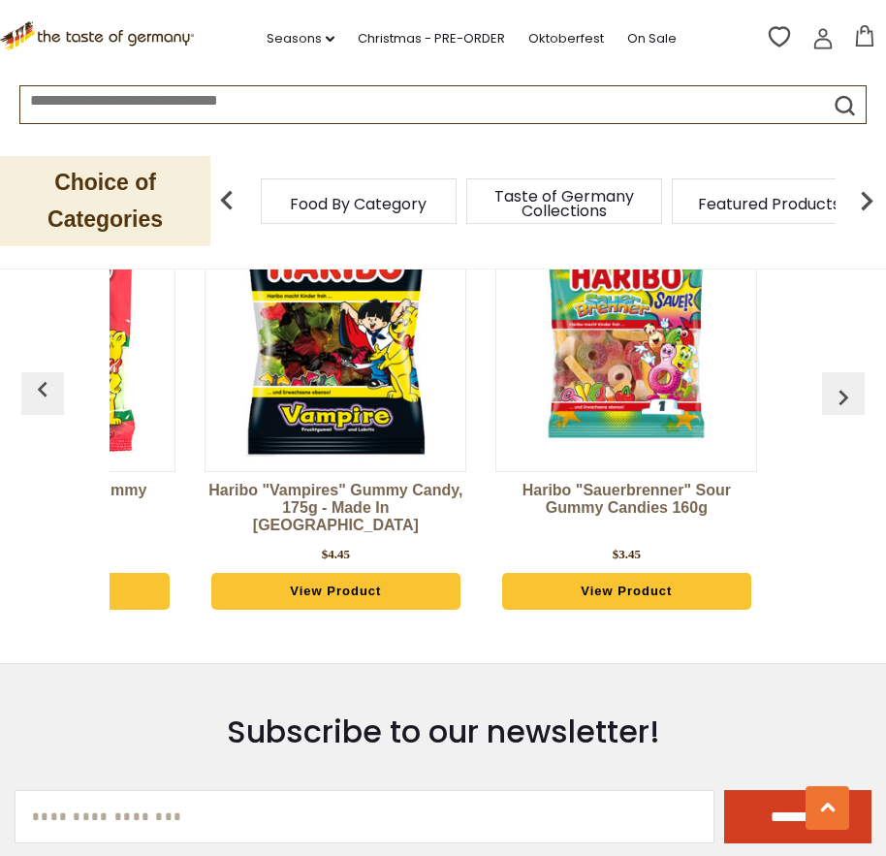
scroll to position [0, 7769]
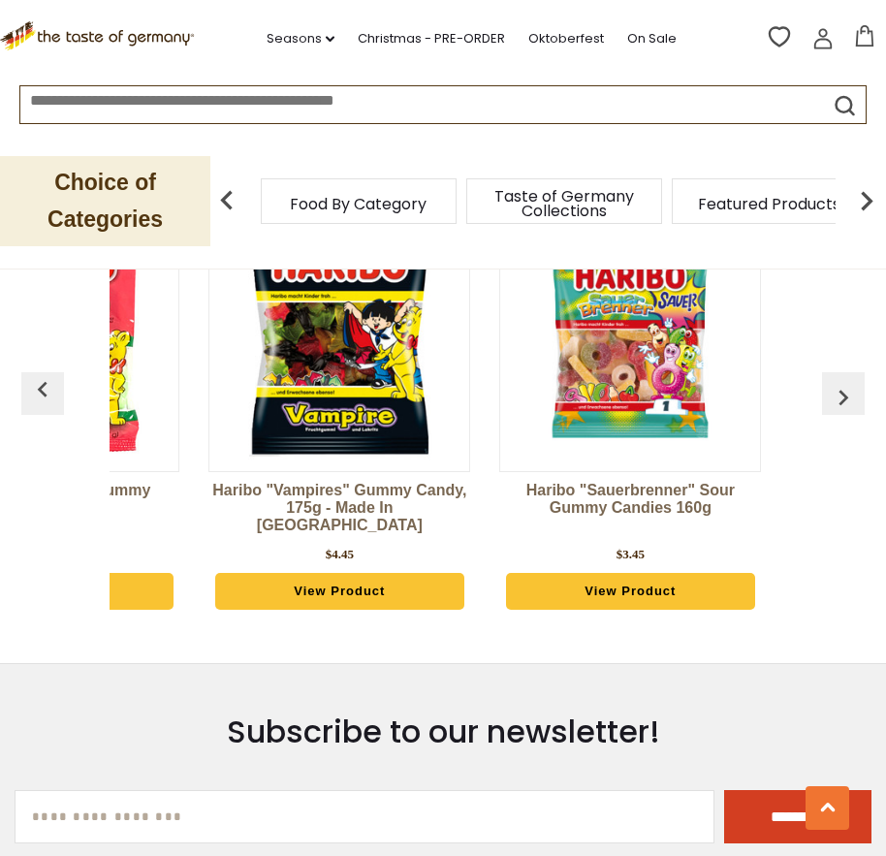
click at [42, 391] on img "button" at bounding box center [42, 389] width 31 height 31
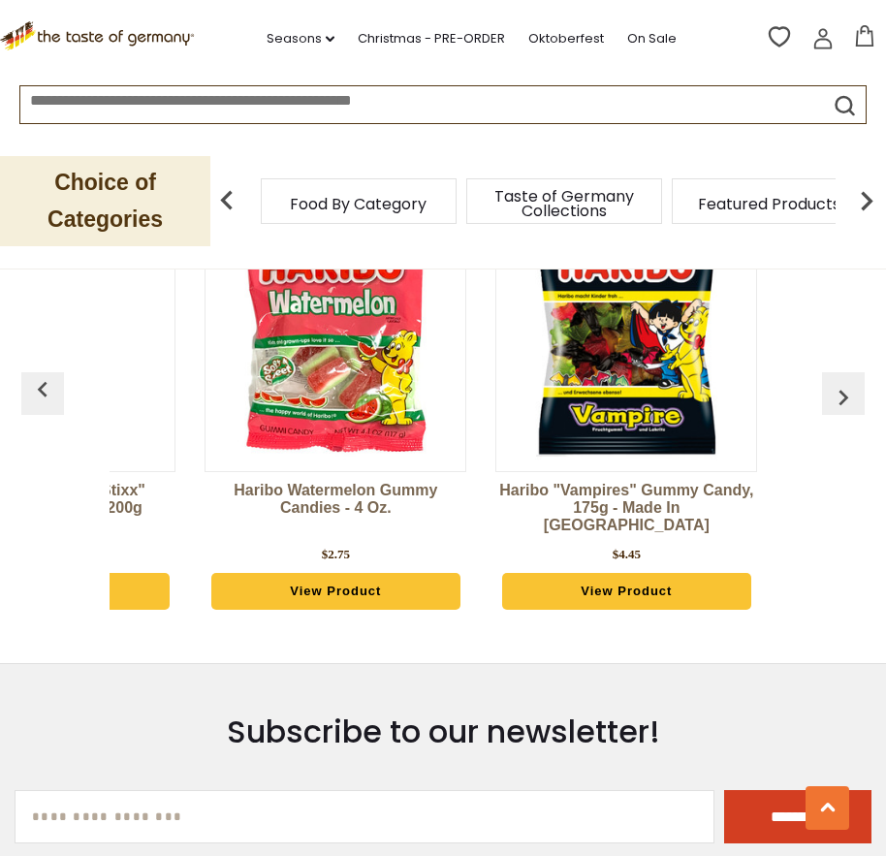
click at [42, 391] on img "button" at bounding box center [42, 389] width 31 height 31
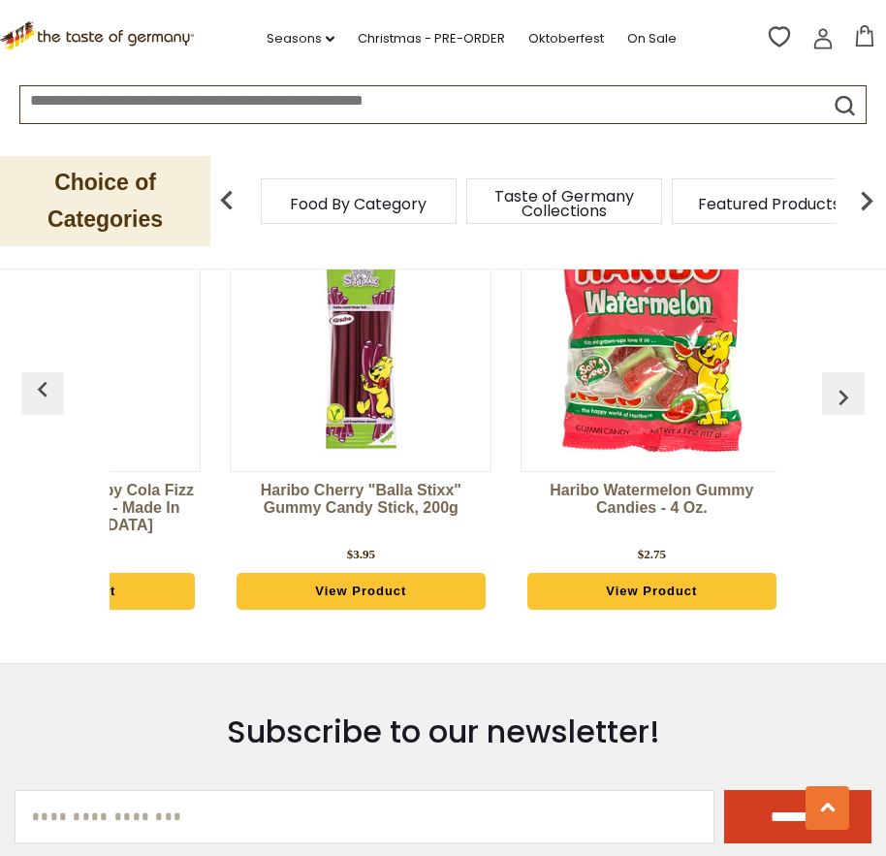
click at [42, 391] on img "button" at bounding box center [42, 389] width 31 height 31
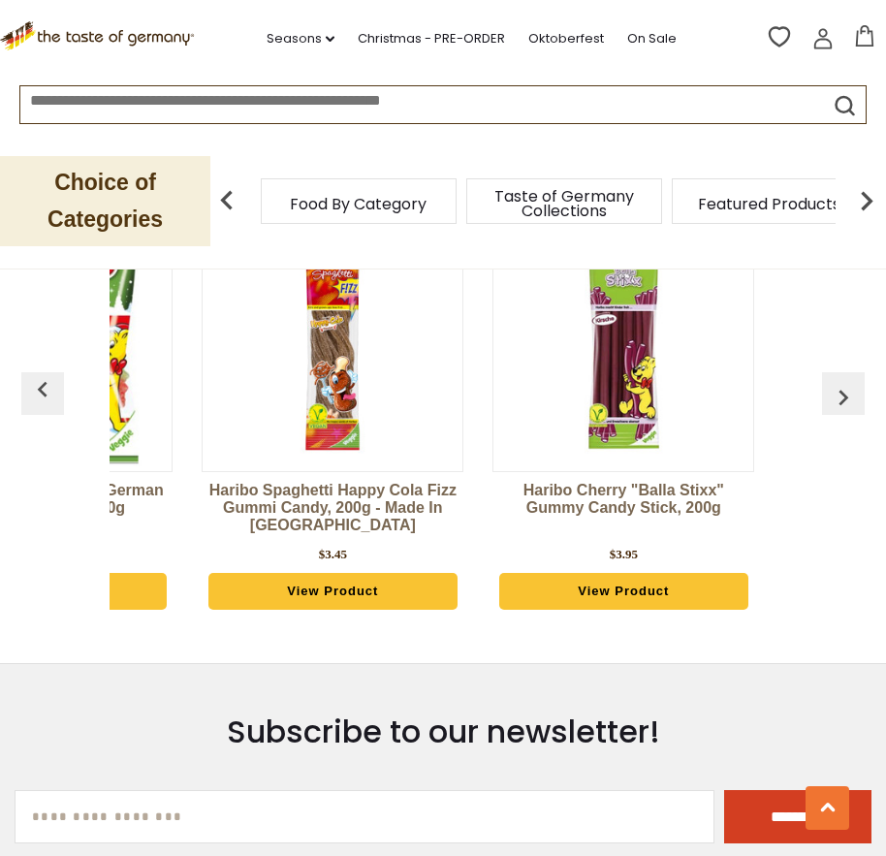
click at [42, 391] on img "button" at bounding box center [42, 389] width 31 height 31
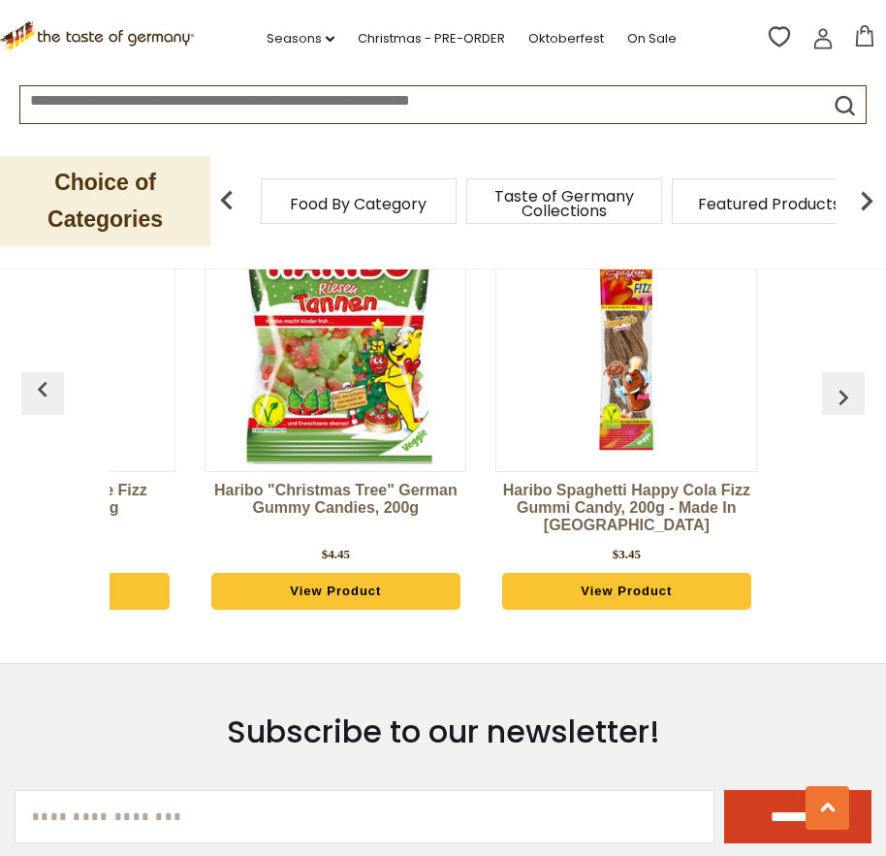
click at [42, 390] on img "button" at bounding box center [42, 389] width 31 height 31
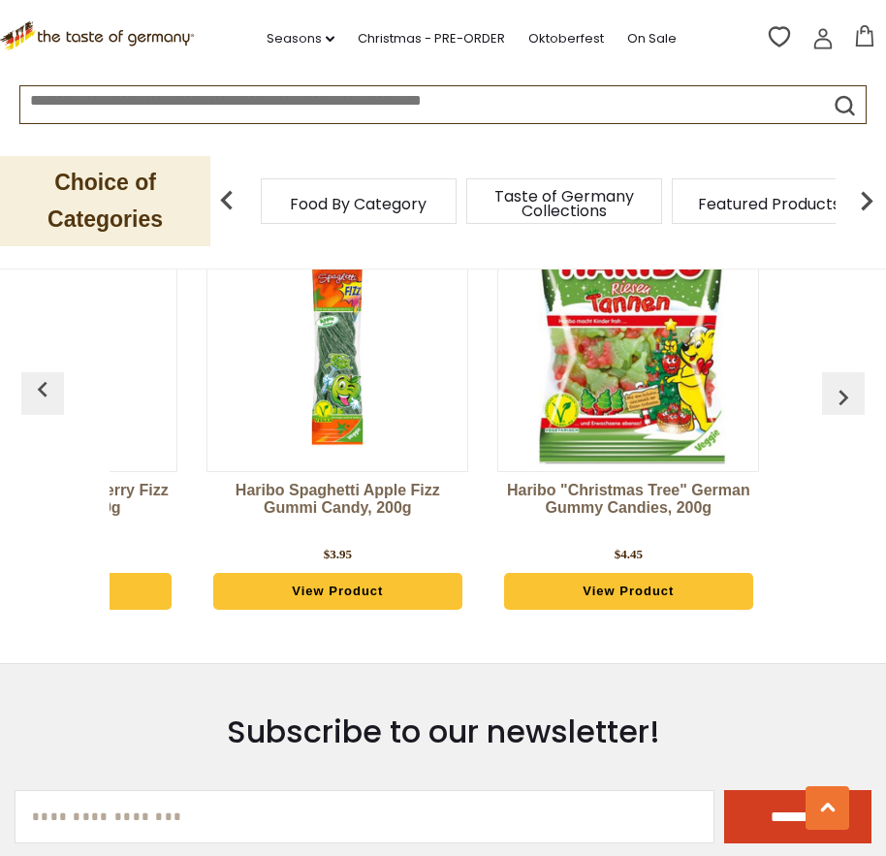
click at [42, 390] on img "button" at bounding box center [42, 389] width 31 height 31
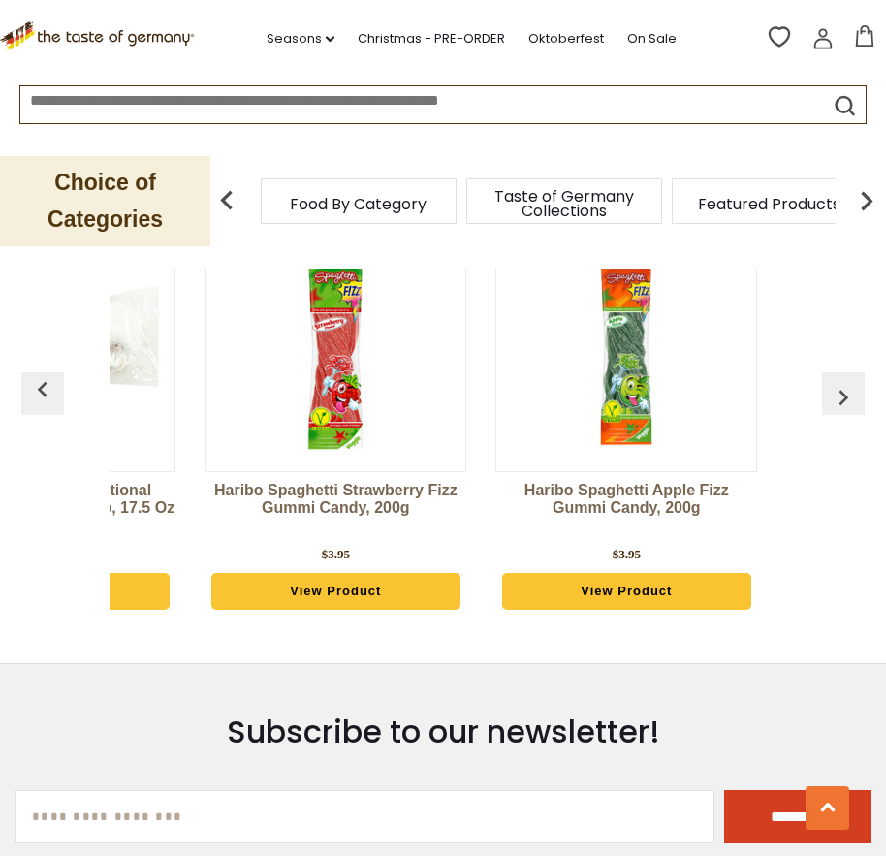
click at [42, 390] on img "button" at bounding box center [42, 389] width 31 height 31
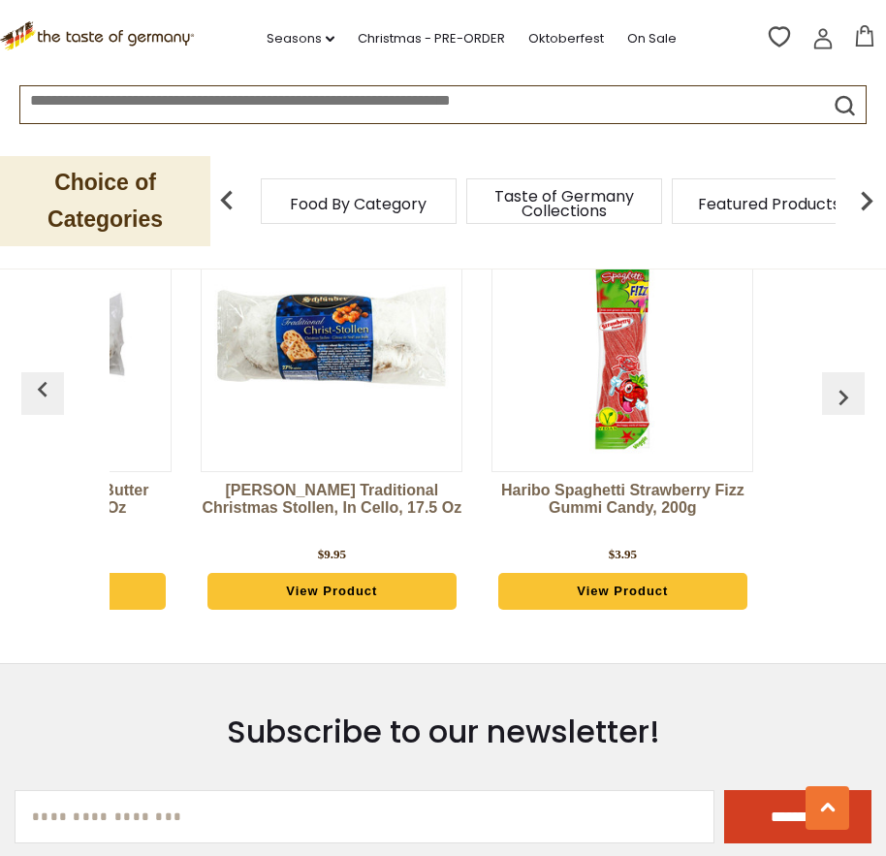
click at [43, 390] on img "button" at bounding box center [42, 389] width 31 height 31
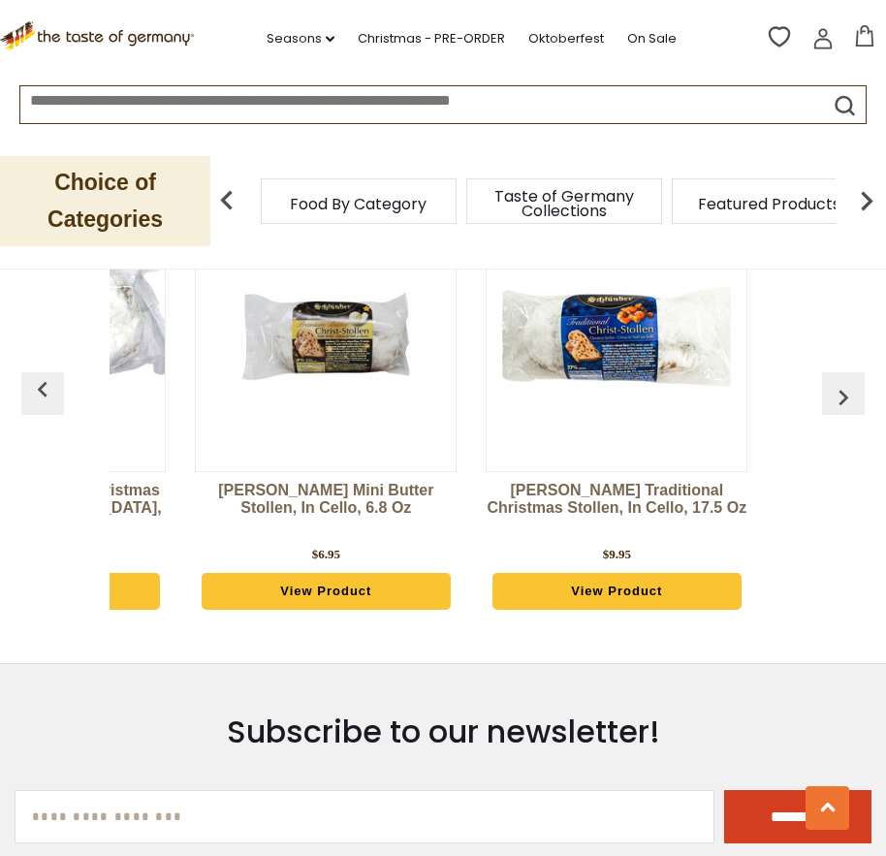
click at [43, 390] on img "button" at bounding box center [42, 389] width 31 height 31
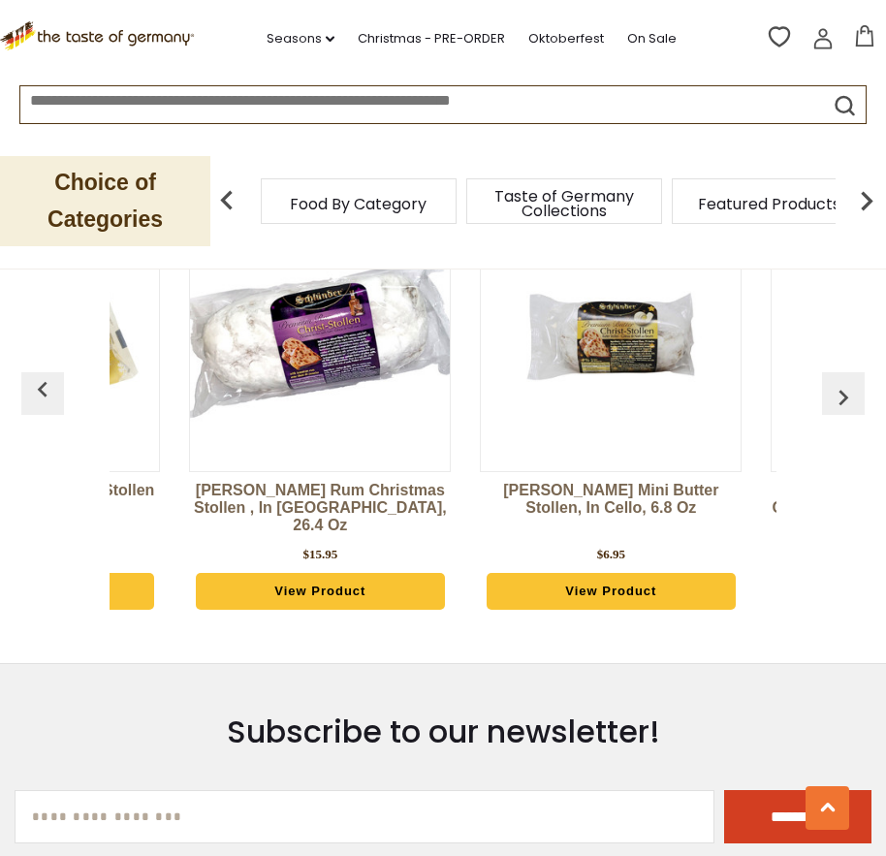
click at [44, 390] on img "button" at bounding box center [42, 389] width 31 height 31
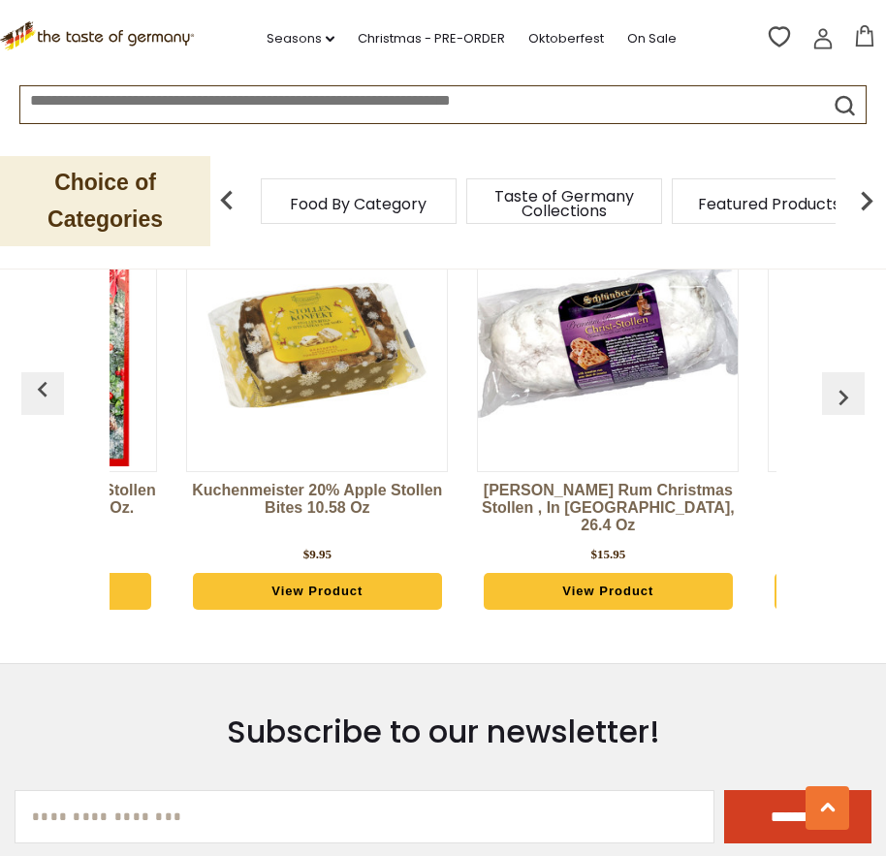
click at [44, 390] on img "button" at bounding box center [42, 389] width 31 height 31
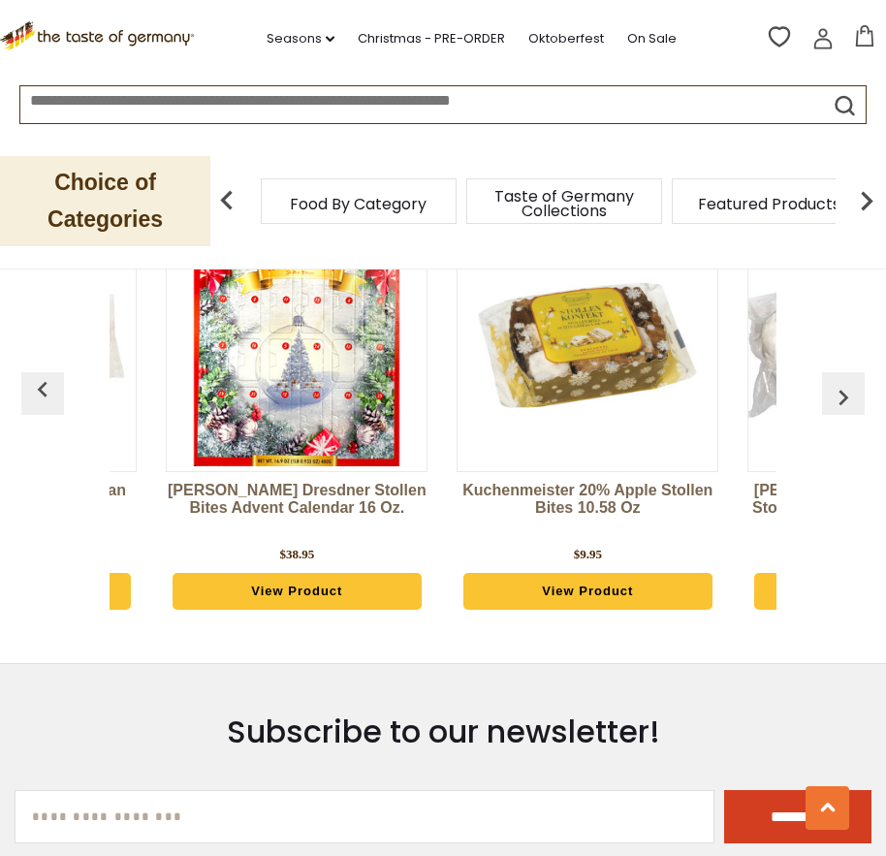
click at [44, 390] on img "button" at bounding box center [42, 389] width 31 height 31
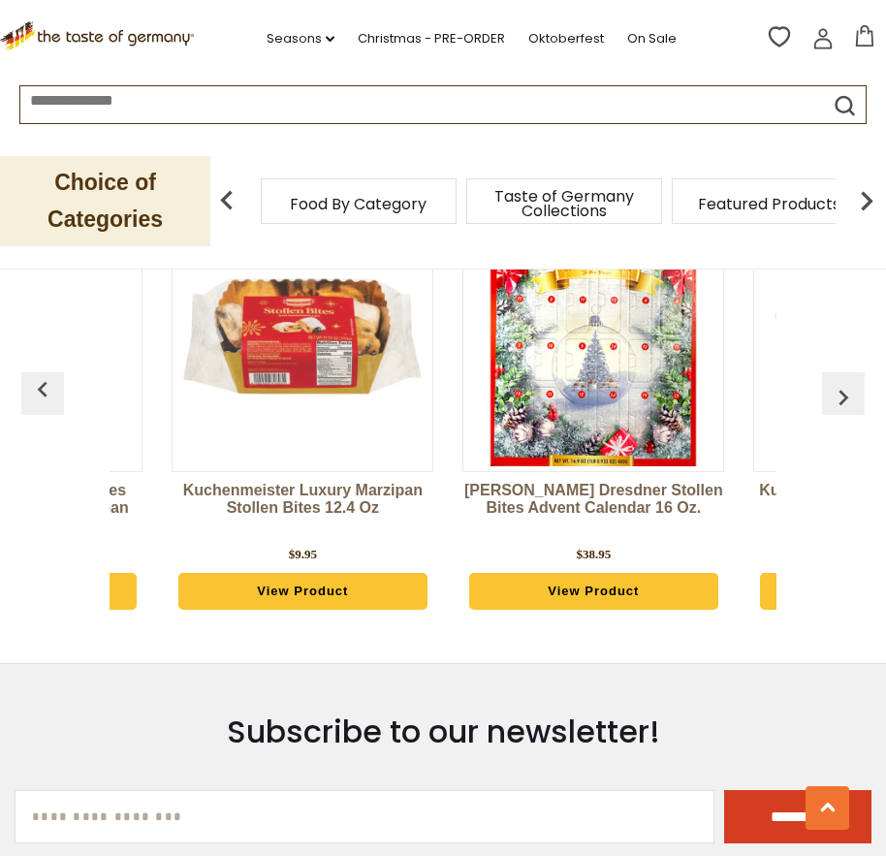
click at [44, 390] on img "button" at bounding box center [42, 389] width 31 height 31
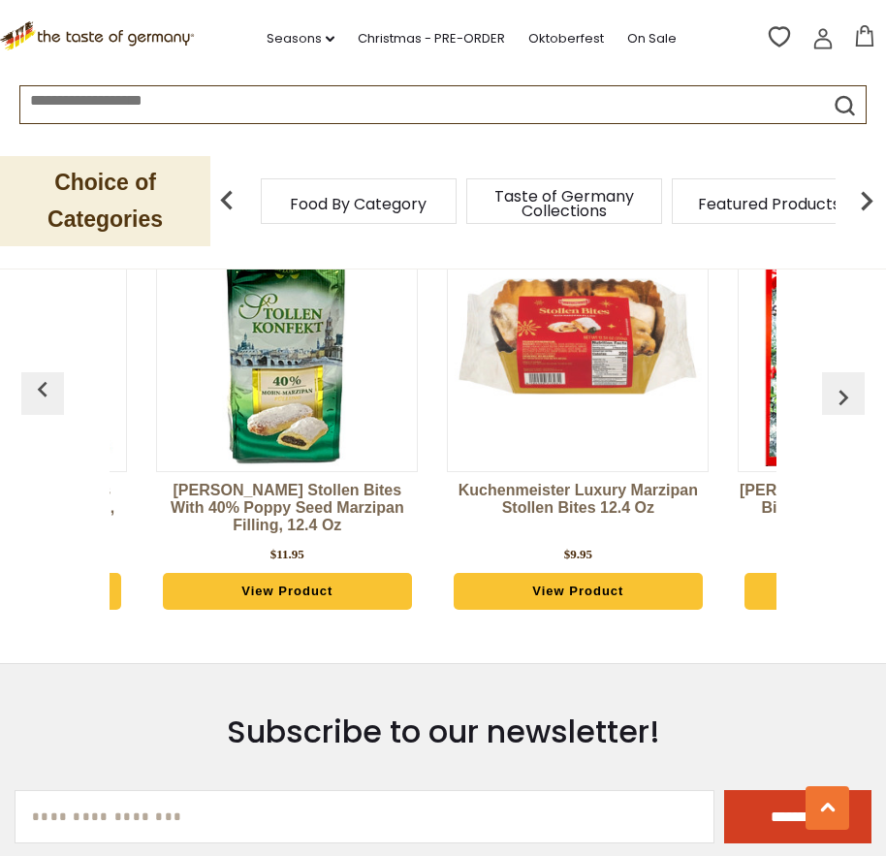
click at [44, 390] on img "button" at bounding box center [42, 389] width 31 height 31
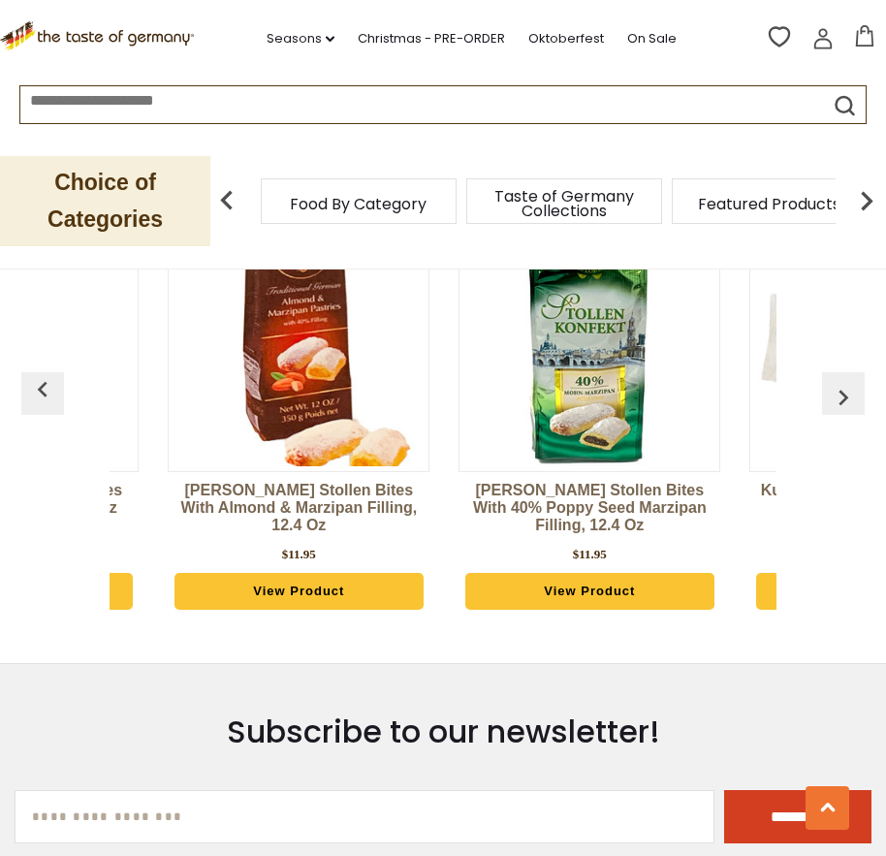
click at [44, 390] on img "button" at bounding box center [42, 389] width 31 height 31
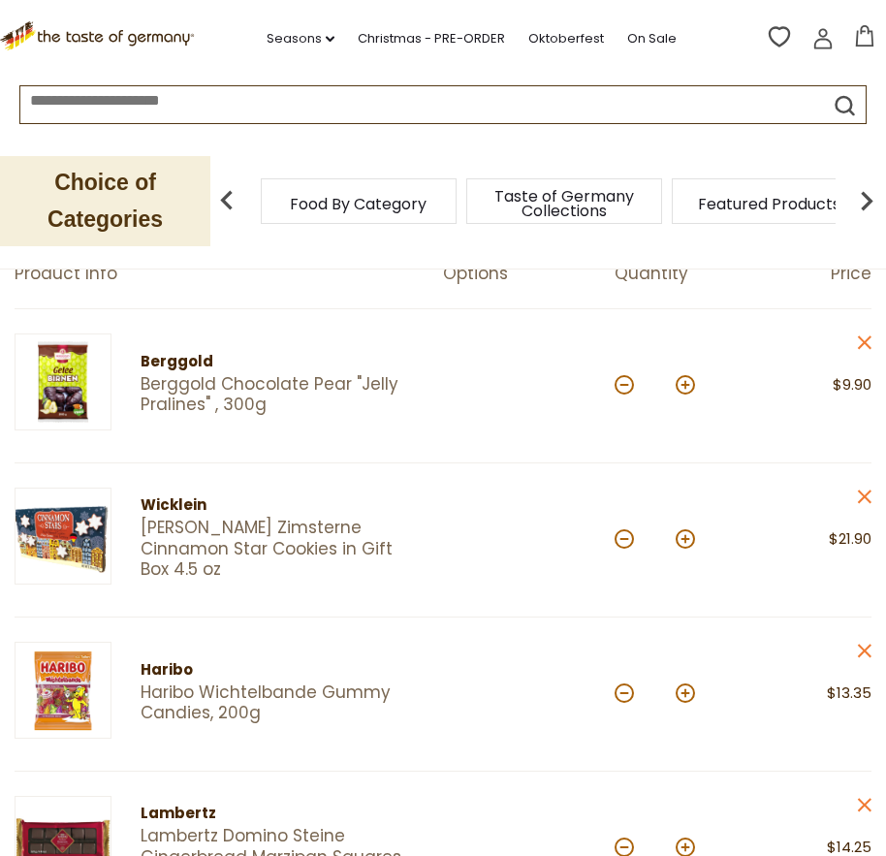
scroll to position [188, 0]
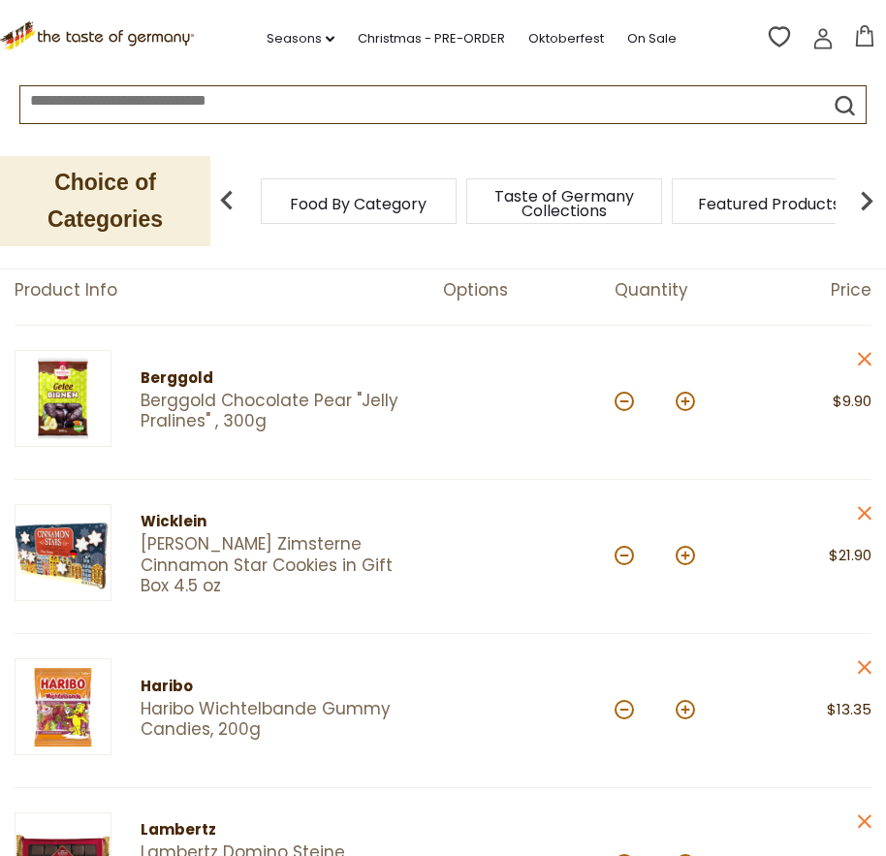
click at [269, 107] on input at bounding box center [400, 97] width 761 height 22
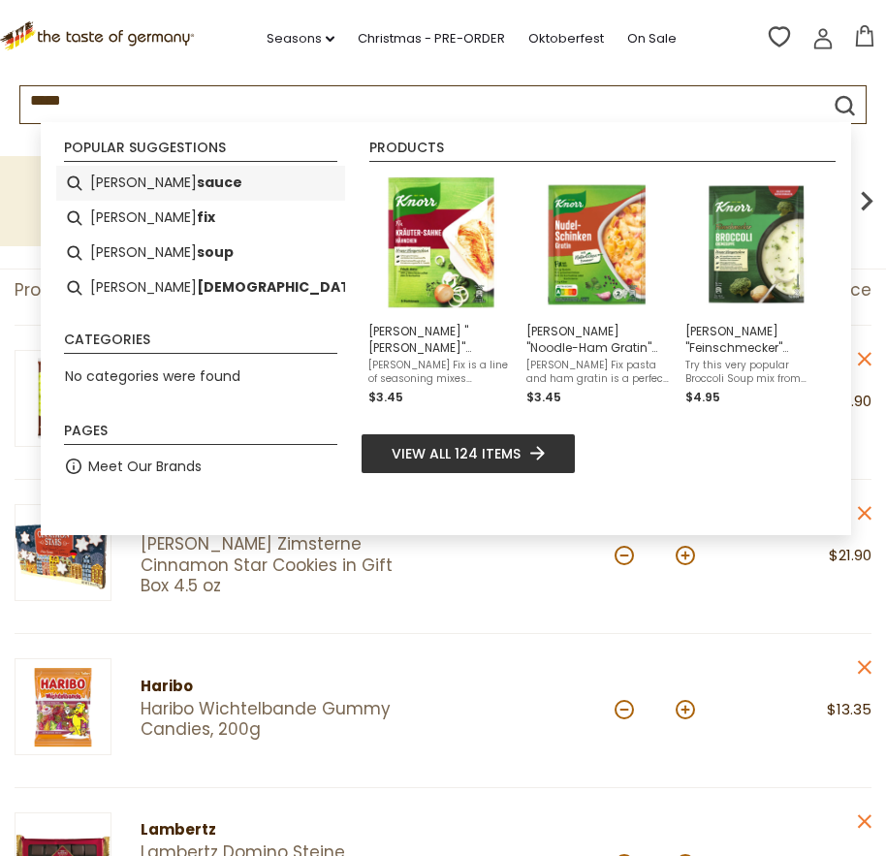
click at [197, 182] on b "sauce" at bounding box center [220, 183] width 46 height 22
type input "**********"
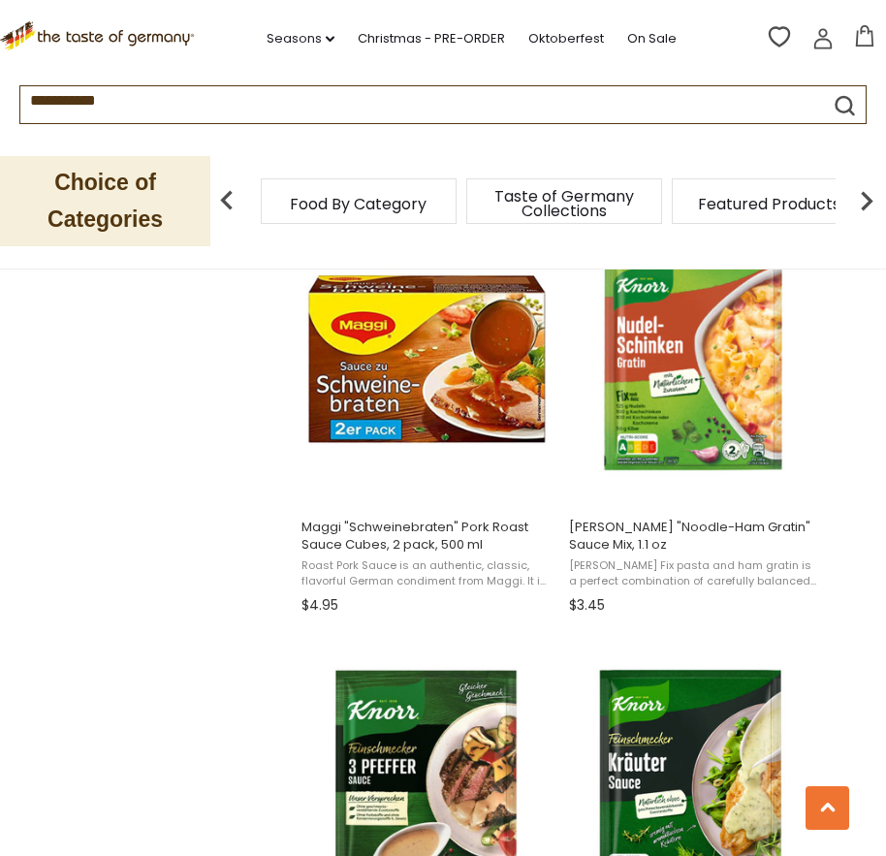
scroll to position [1357, 0]
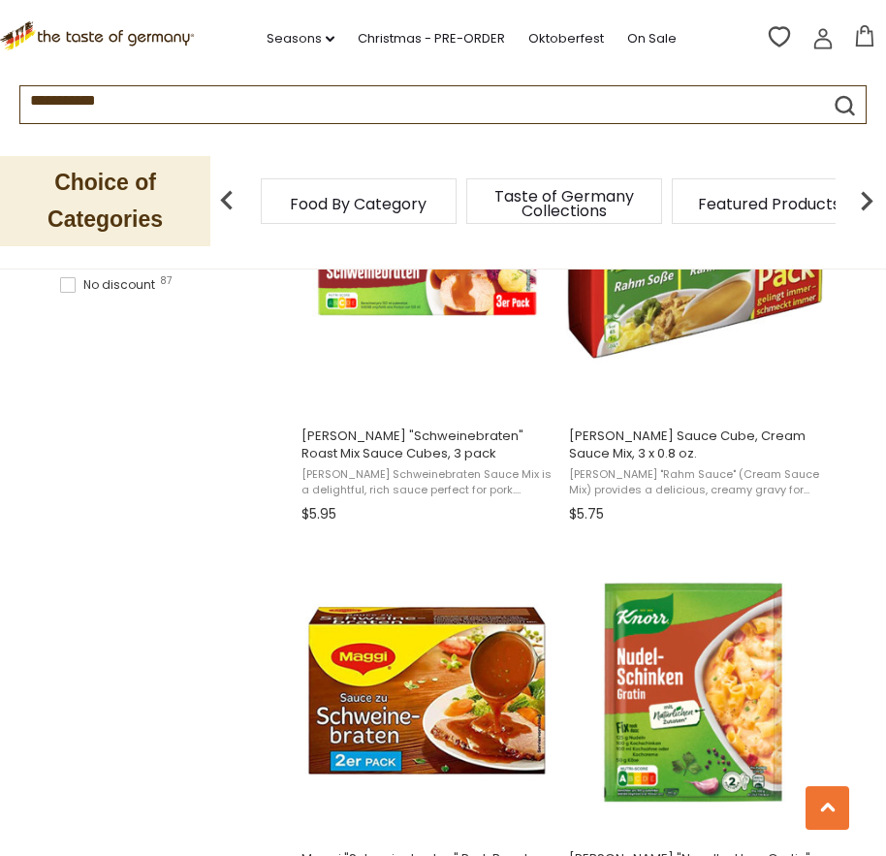
drag, startPoint x: 146, startPoint y: 103, endPoint x: 66, endPoint y: 125, distance: 83.5
click at [95, 119] on form "**********" at bounding box center [442, 104] width 845 height 37
click at [146, 96] on input "**********" at bounding box center [400, 97] width 761 height 22
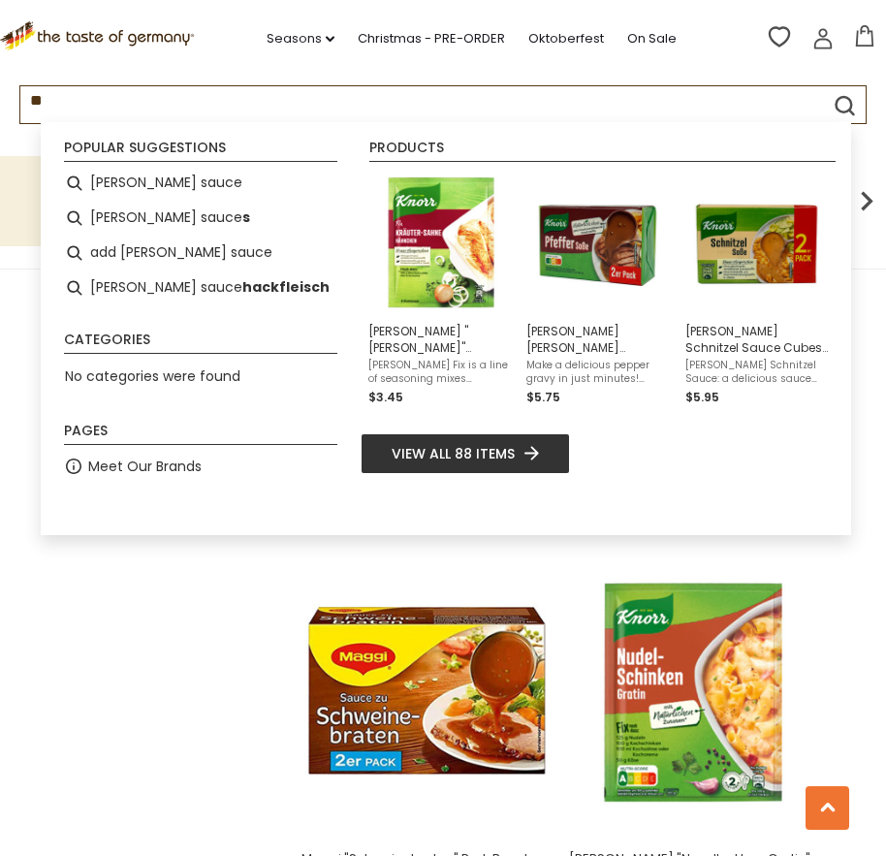
type input "*"
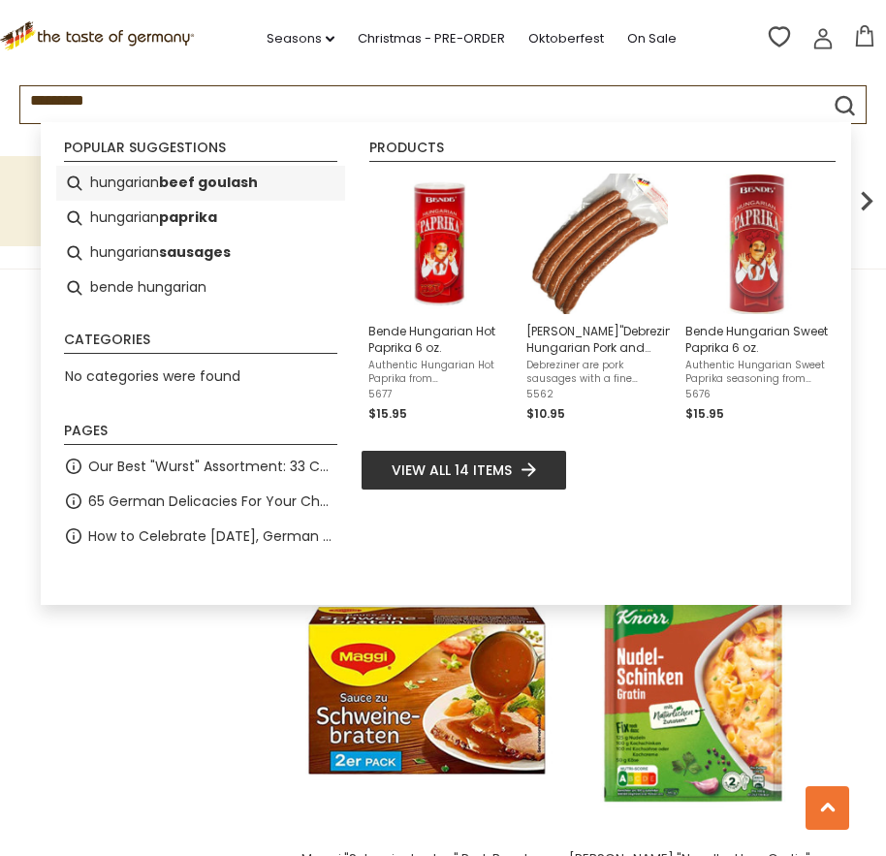
click at [170, 182] on b "beef goulash" at bounding box center [208, 183] width 99 height 22
type input "**********"
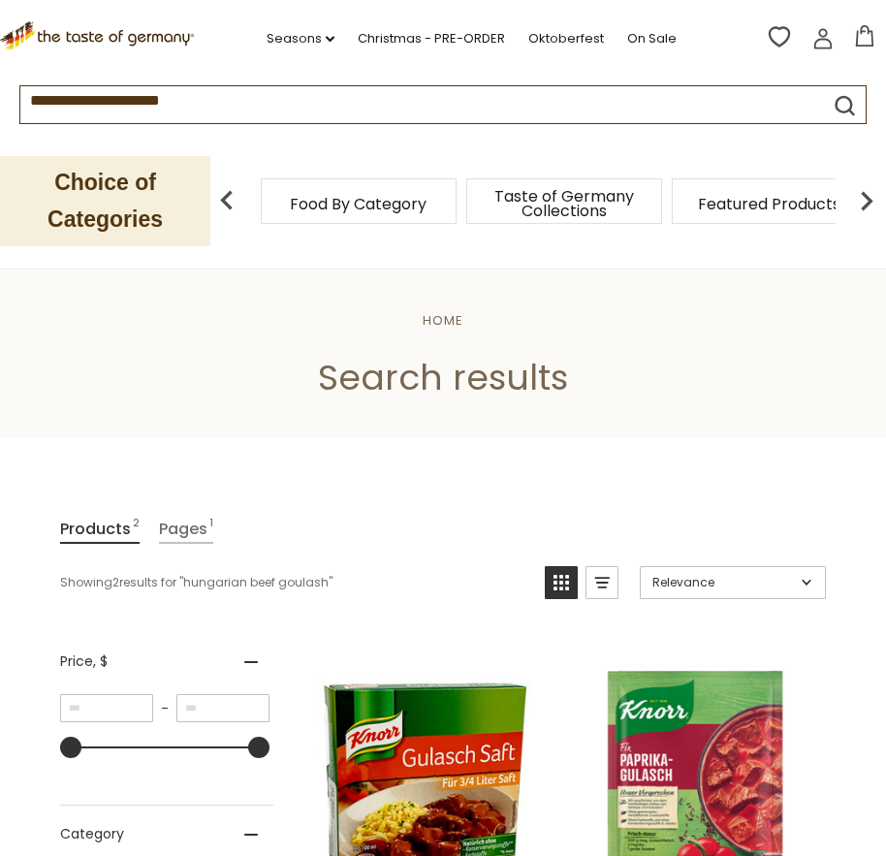
drag, startPoint x: 249, startPoint y: 102, endPoint x: -80, endPoint y: 92, distance: 329.8
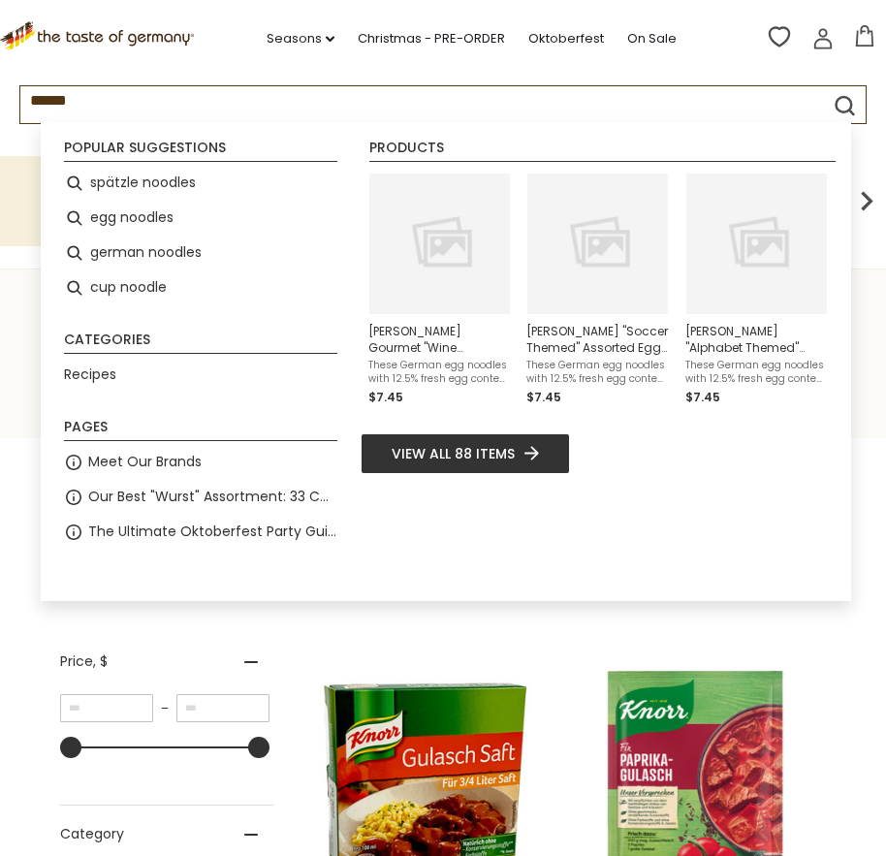
type input "*******"
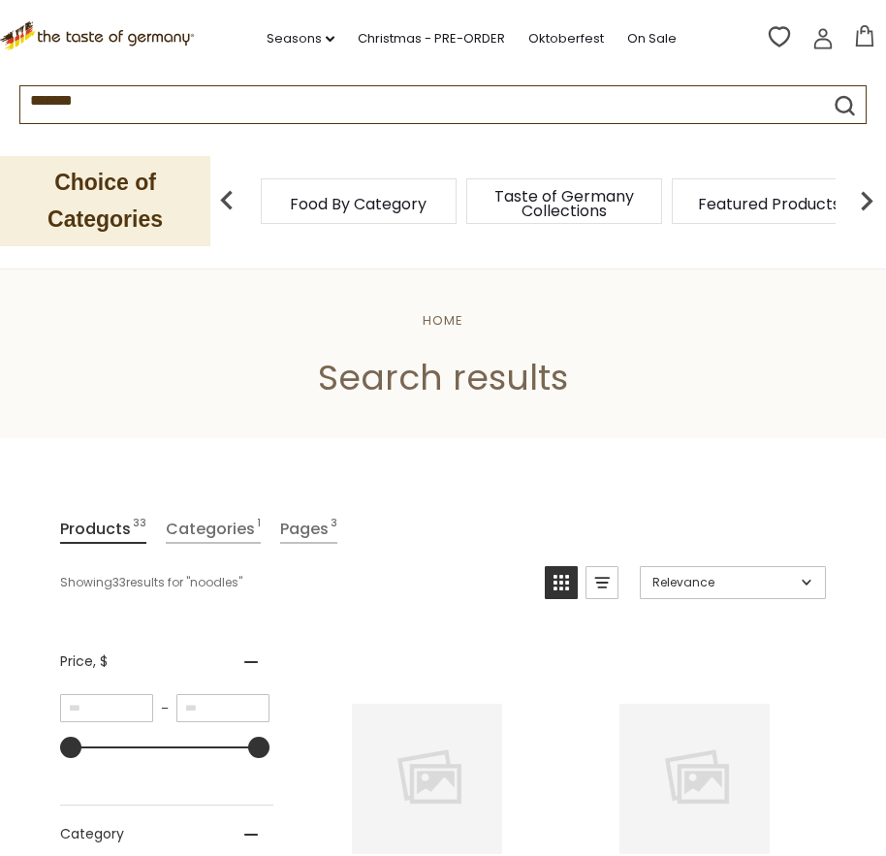
click at [118, 108] on input "*******" at bounding box center [400, 97] width 761 height 22
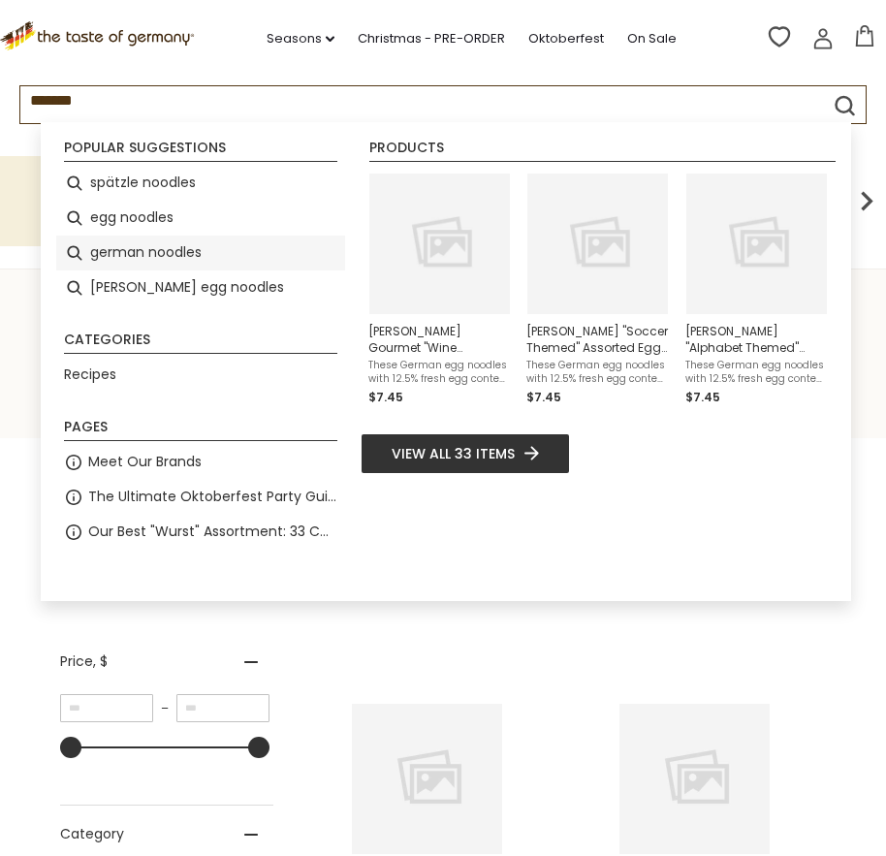
click at [115, 248] on li "german noodles" at bounding box center [200, 253] width 289 height 35
type input "**********"
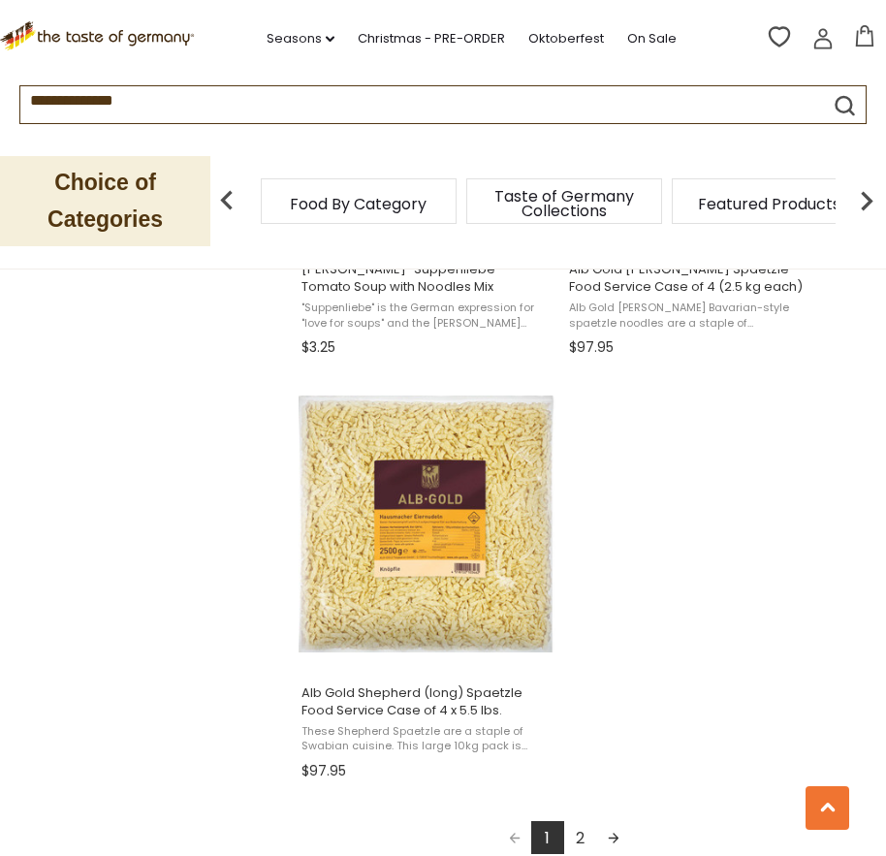
scroll to position [3394, 0]
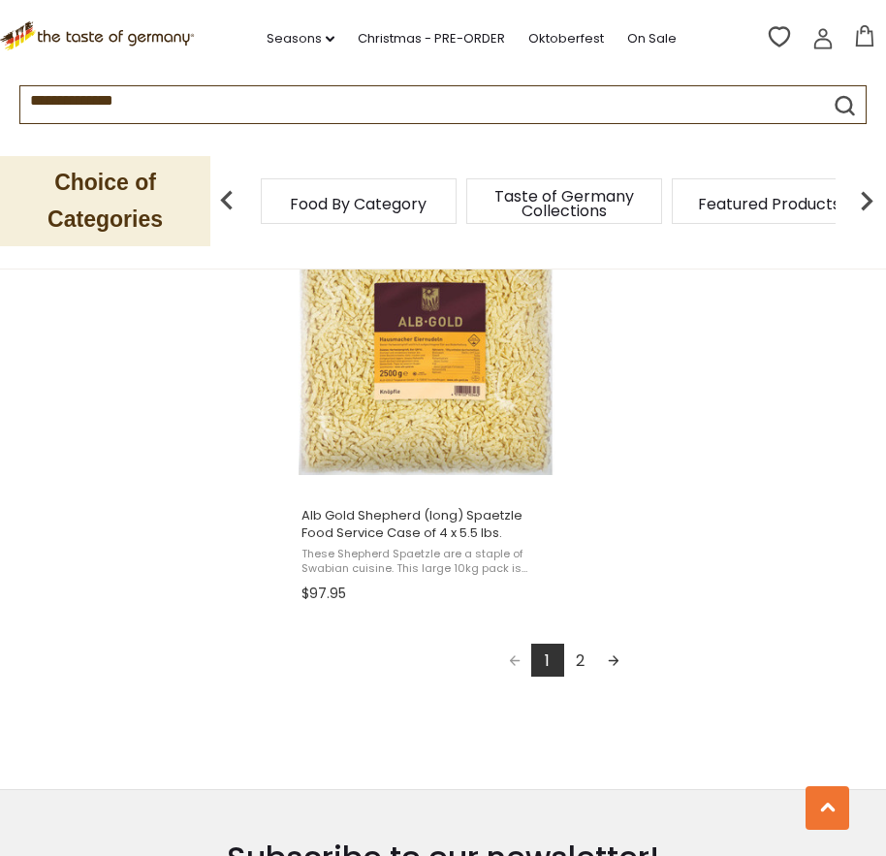
click at [615, 660] on link "Next page" at bounding box center [613, 660] width 33 height 33
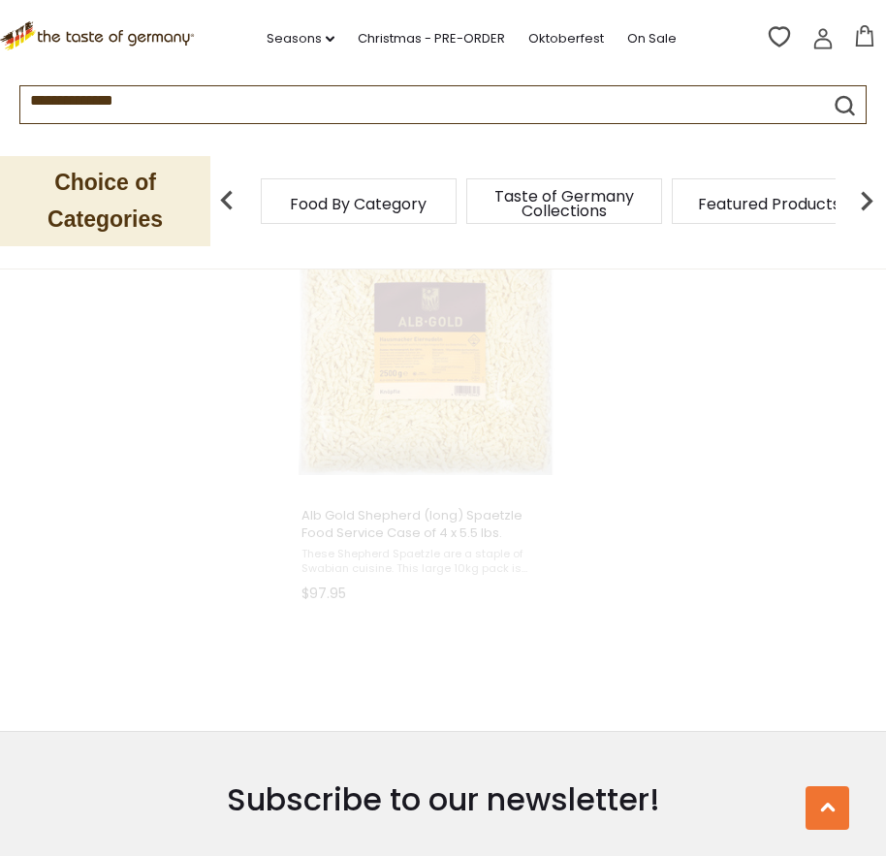
scroll to position [1109, 0]
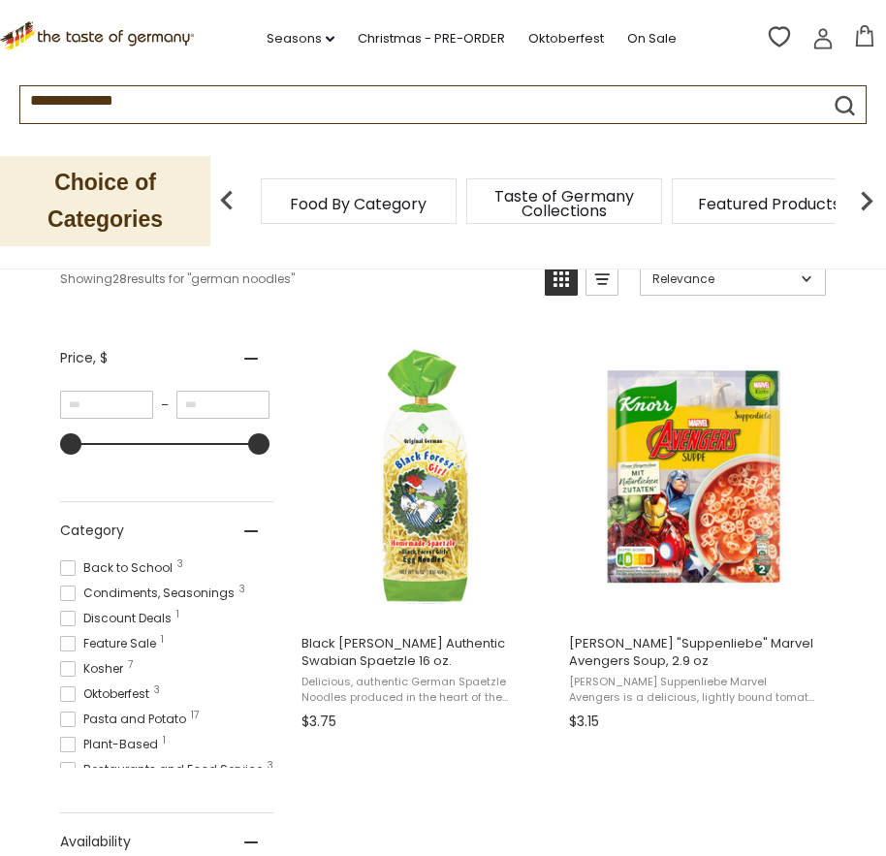
scroll to position [291, 0]
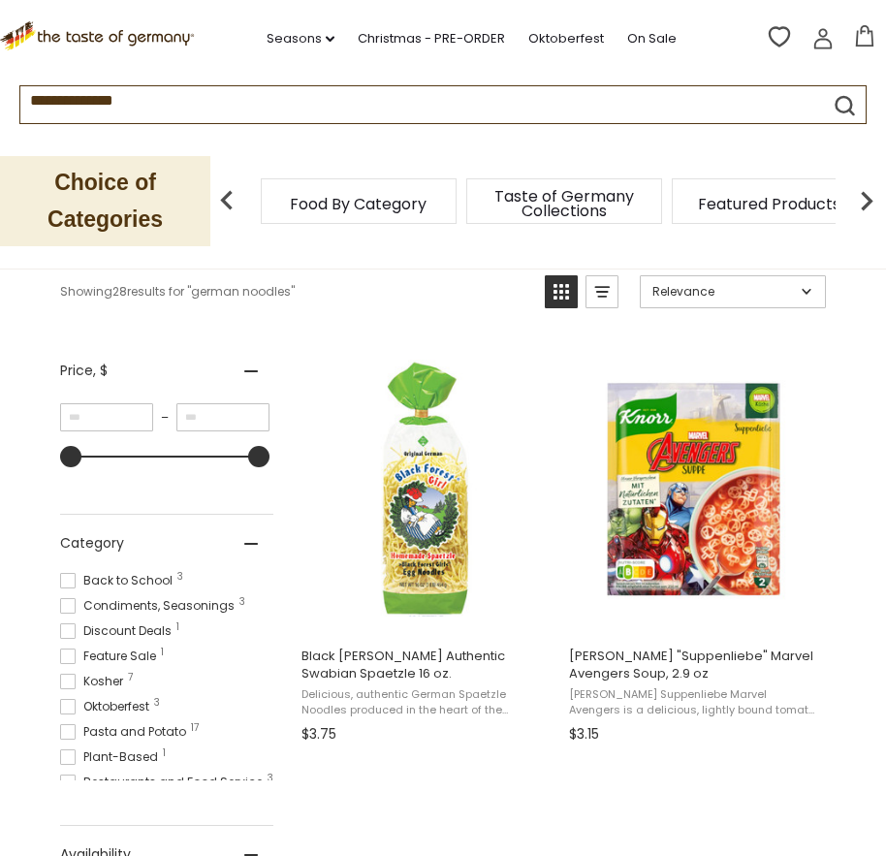
drag, startPoint x: 181, startPoint y: 106, endPoint x: -184, endPoint y: 98, distance: 365.6
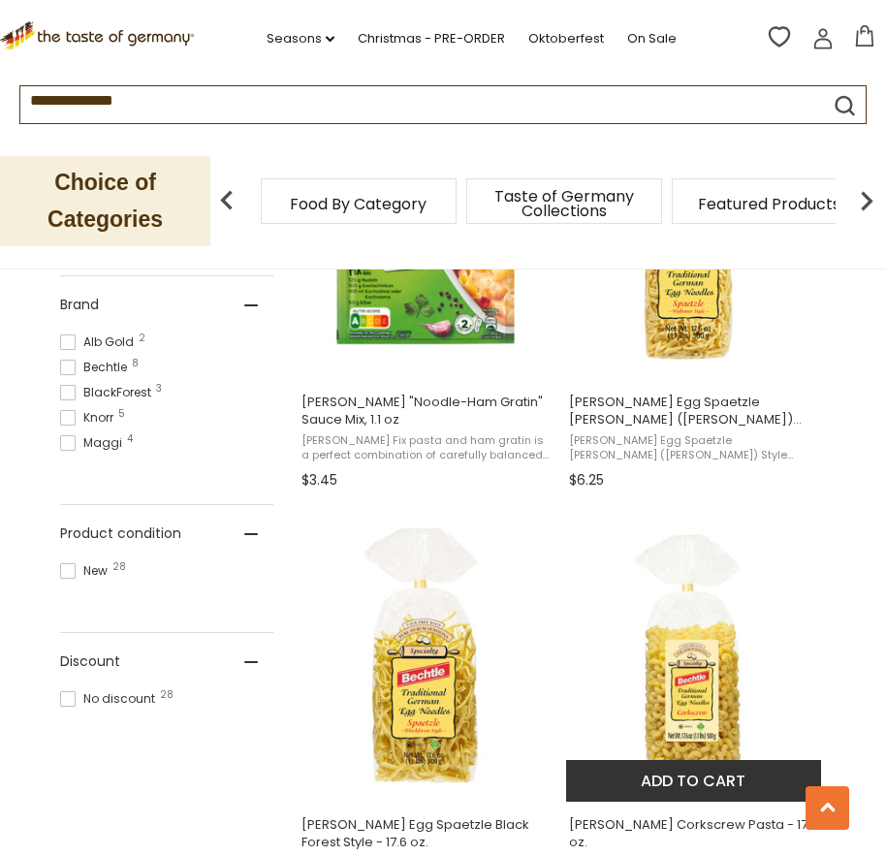
scroll to position [970, 0]
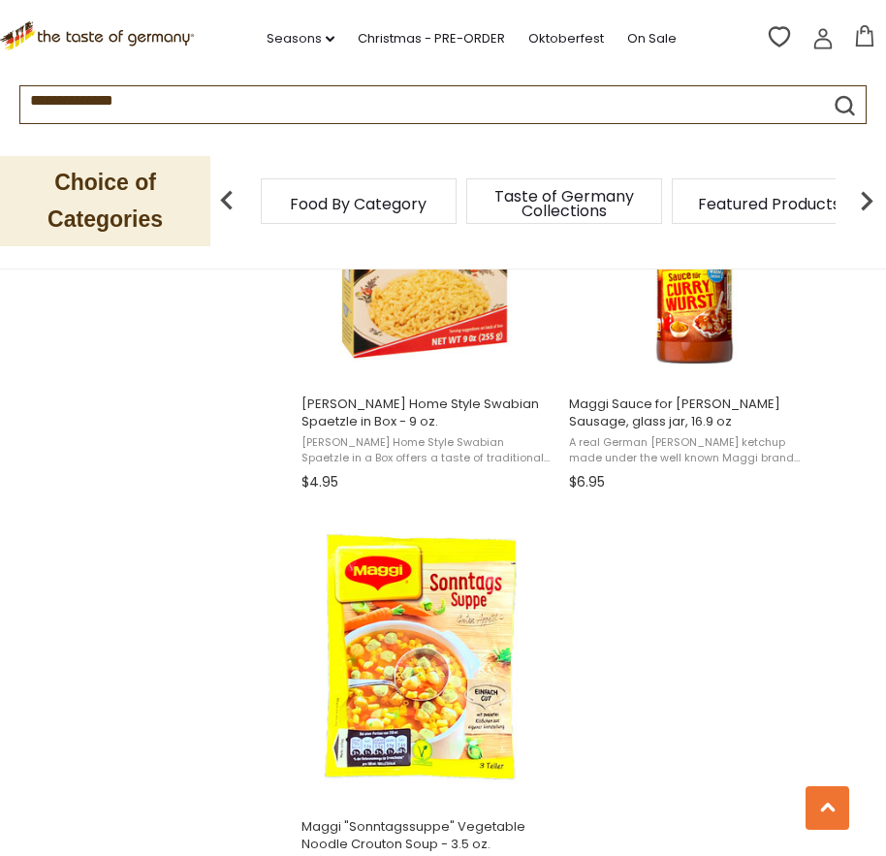
scroll to position [2424, 0]
